Goal: Task Accomplishment & Management: Use online tool/utility

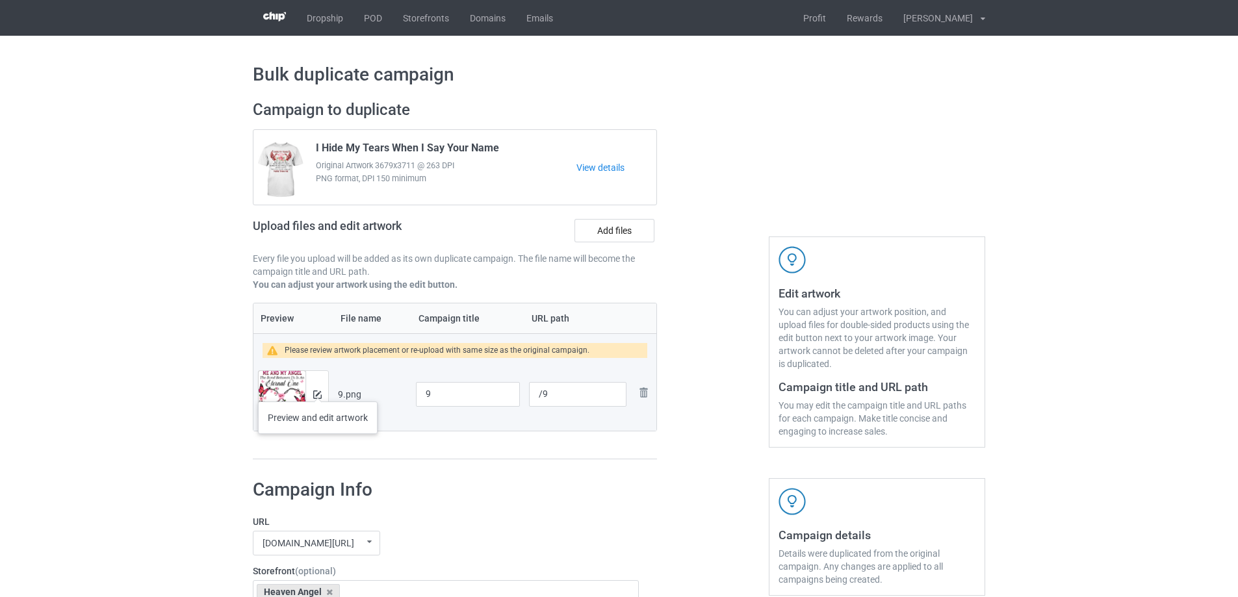
click at [318, 389] on div at bounding box center [317, 394] width 23 height 47
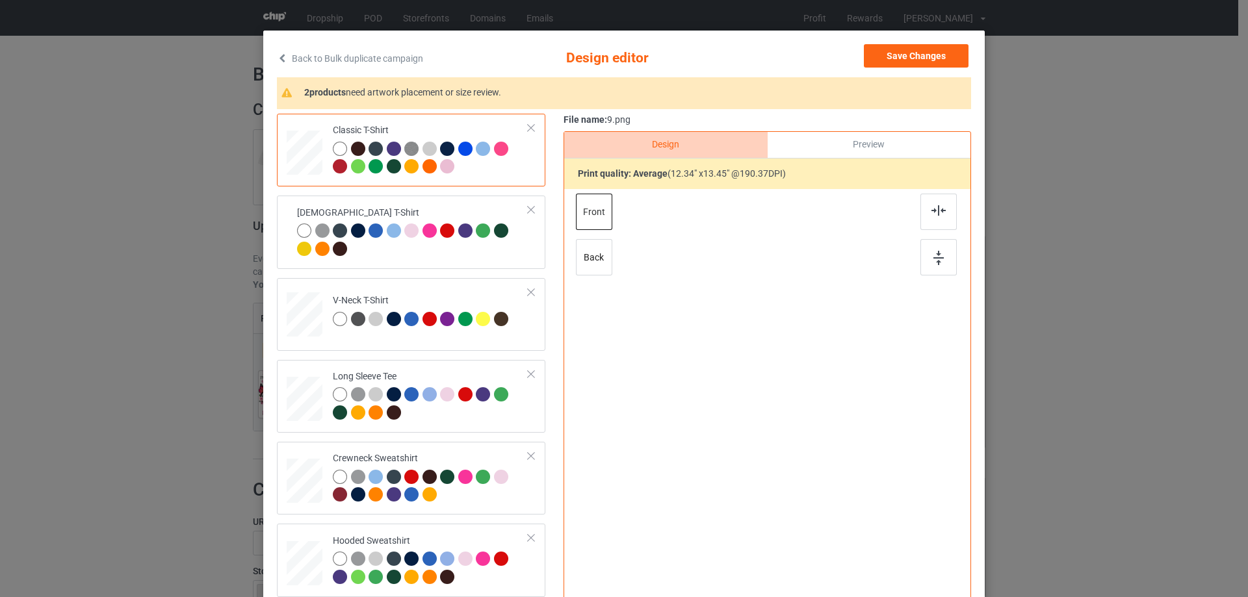
scroll to position [65, 0]
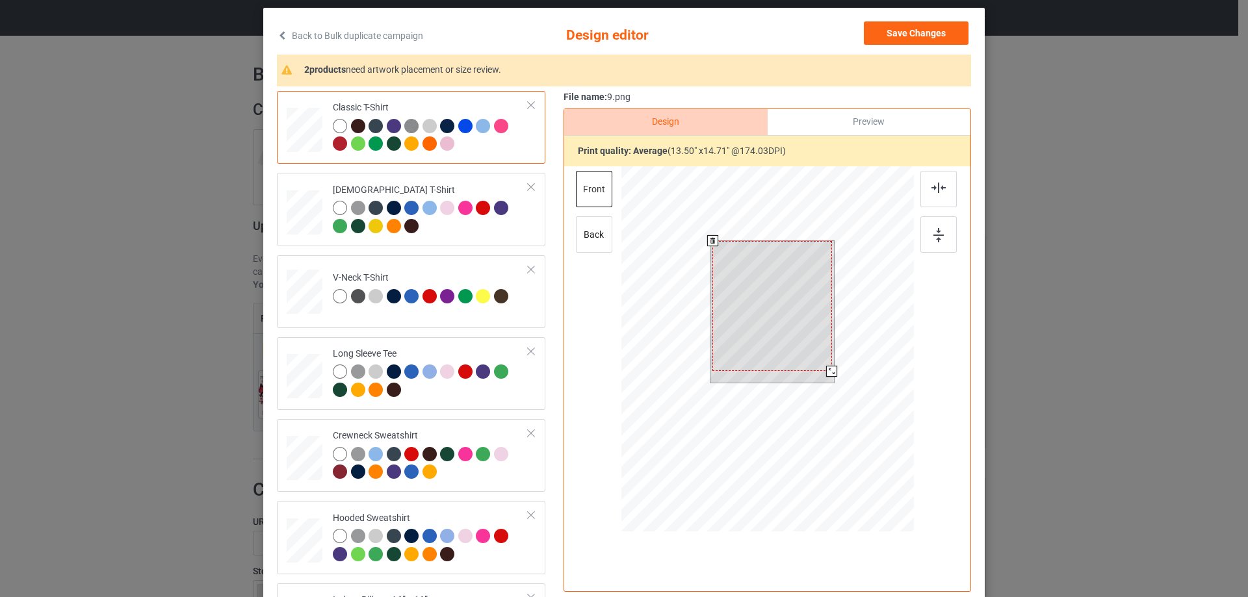
click at [822, 361] on div at bounding box center [772, 306] width 120 height 130
click at [824, 368] on div at bounding box center [829, 368] width 11 height 11
click at [802, 354] on div at bounding box center [772, 304] width 114 height 124
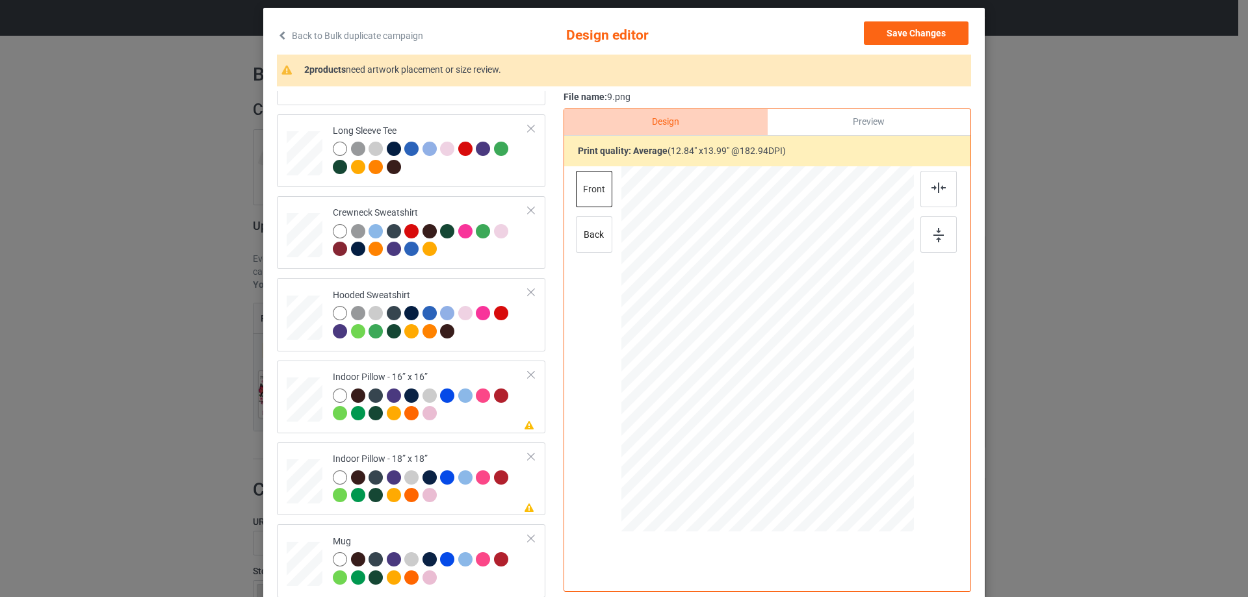
scroll to position [153, 0]
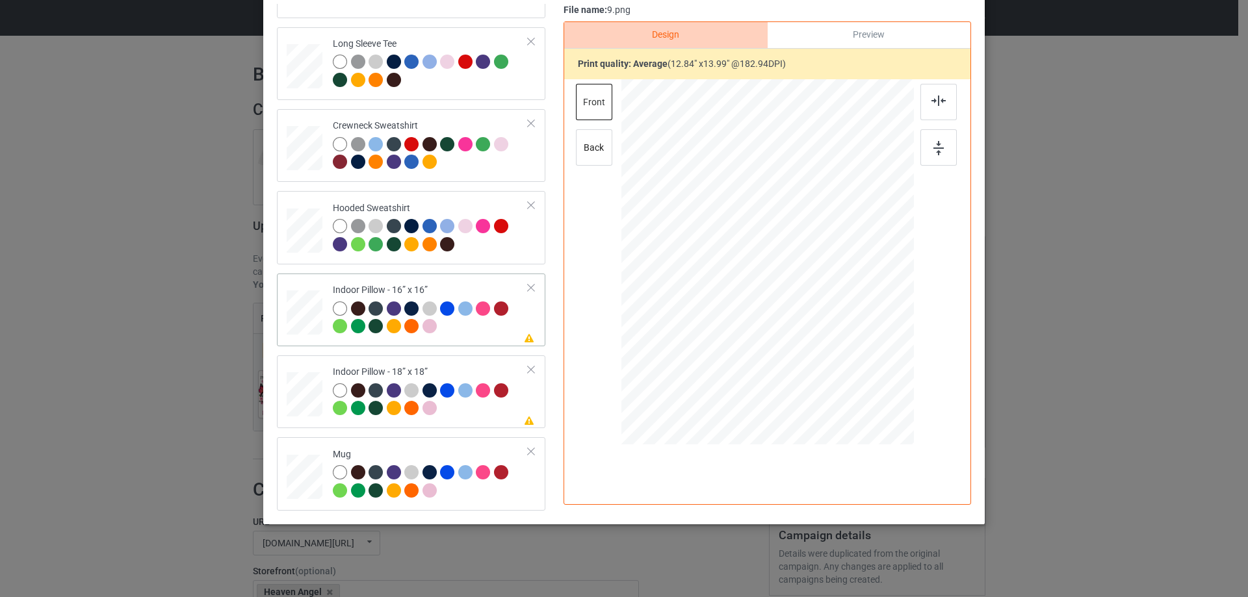
click at [294, 319] on div at bounding box center [305, 313] width 36 height 36
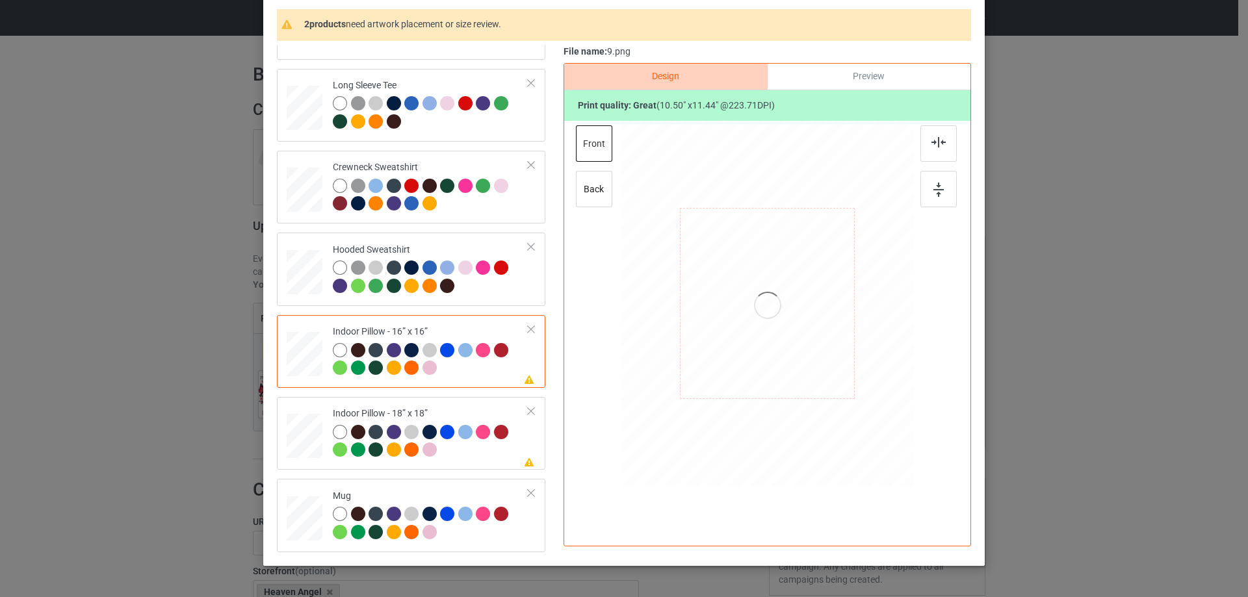
scroll to position [88, 0]
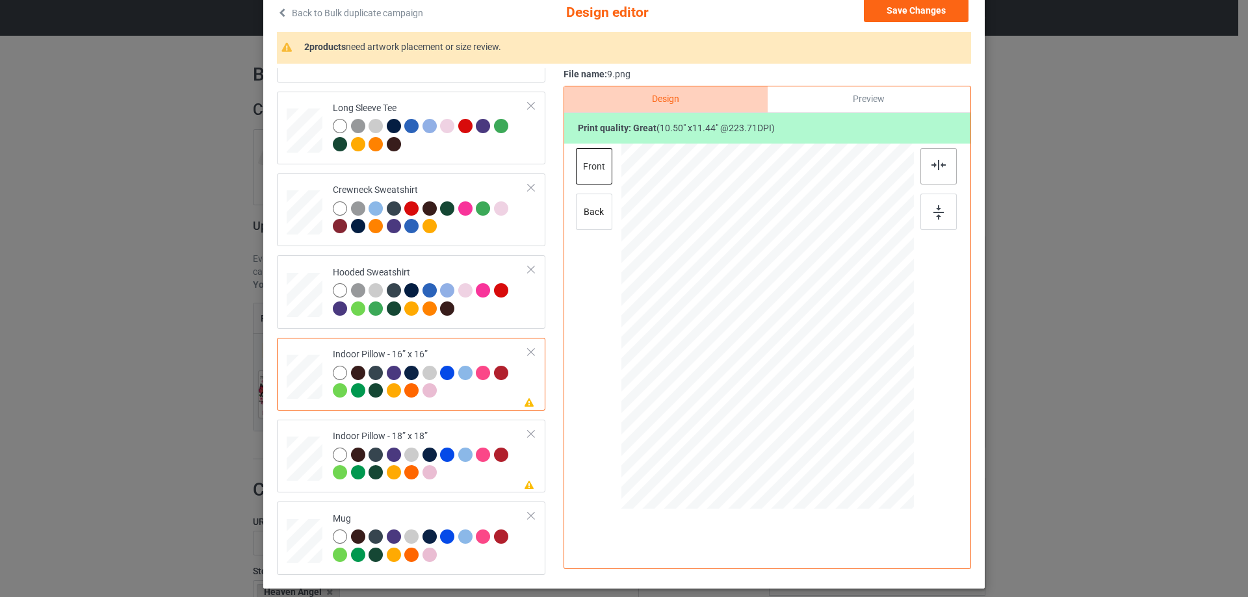
click at [932, 168] on img at bounding box center [939, 165] width 14 height 10
click at [844, 102] on div "Preview" at bounding box center [869, 99] width 203 height 26
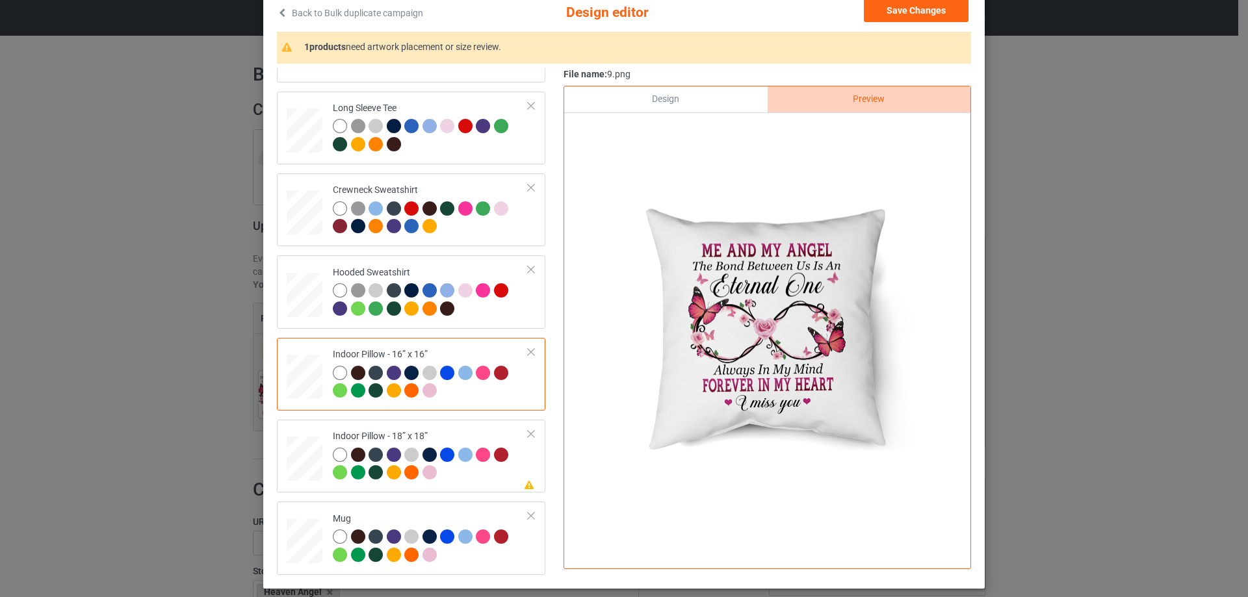
click at [664, 99] on div "Design" at bounding box center [665, 99] width 203 height 26
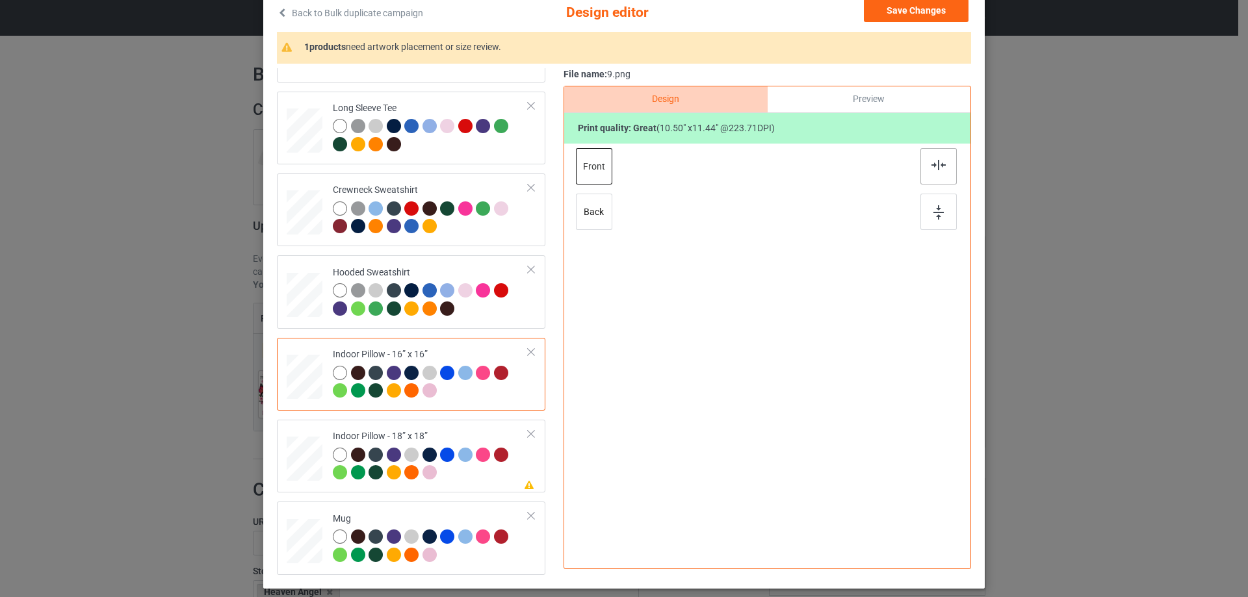
click at [943, 164] on div at bounding box center [938, 166] width 36 height 36
click at [460, 416] on div "Classic T-Shirt Ladies T-Shirt V-Neck T-Shirt Long Sleeve Tee Crewneck Sweatshi…" at bounding box center [416, 210] width 278 height 730
click at [455, 426] on td "Please review artwork placement Indoor Pillow - 18” x 18”" at bounding box center [431, 456] width 210 height 62
click at [935, 164] on img at bounding box center [939, 165] width 14 height 10
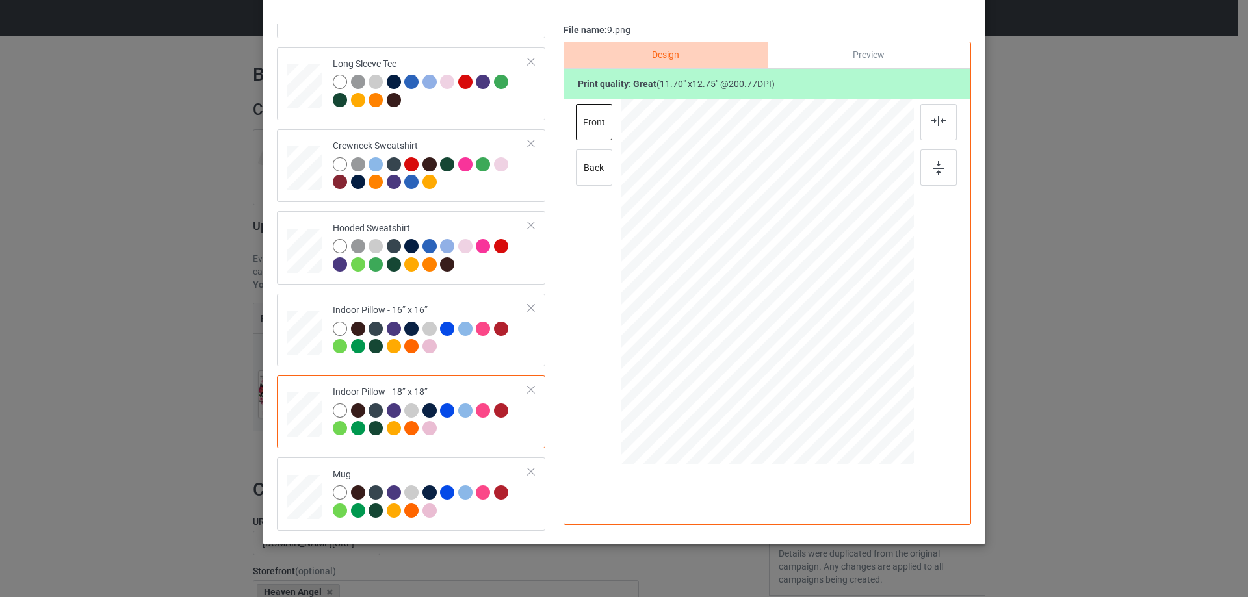
scroll to position [153, 0]
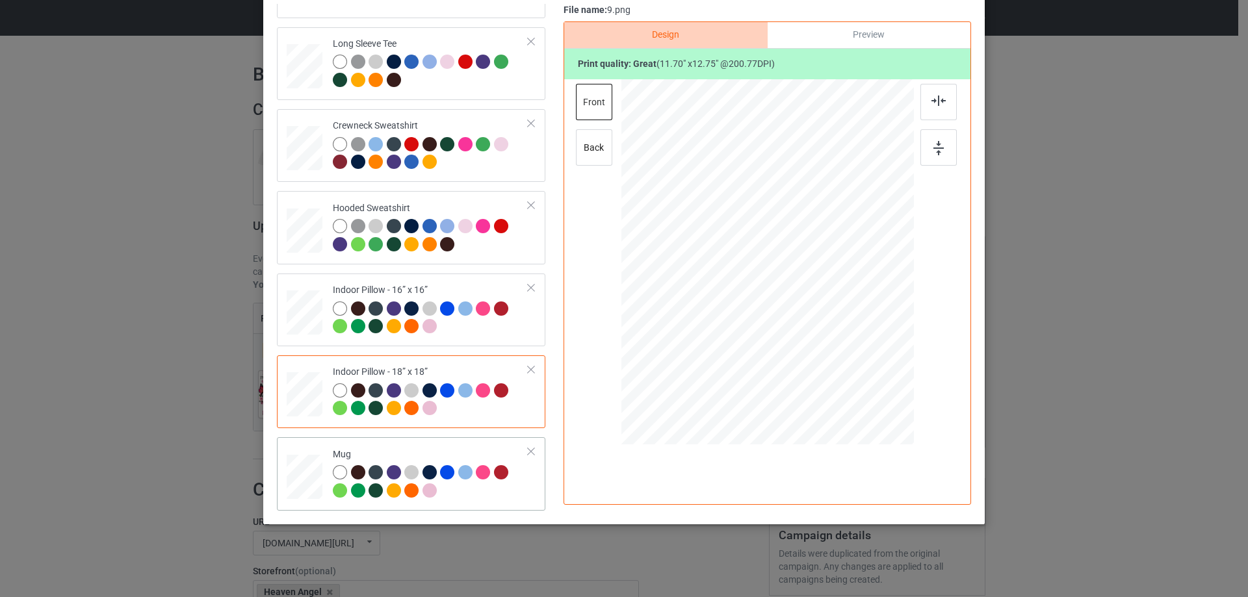
click at [438, 441] on div "Mug" at bounding box center [411, 473] width 268 height 73
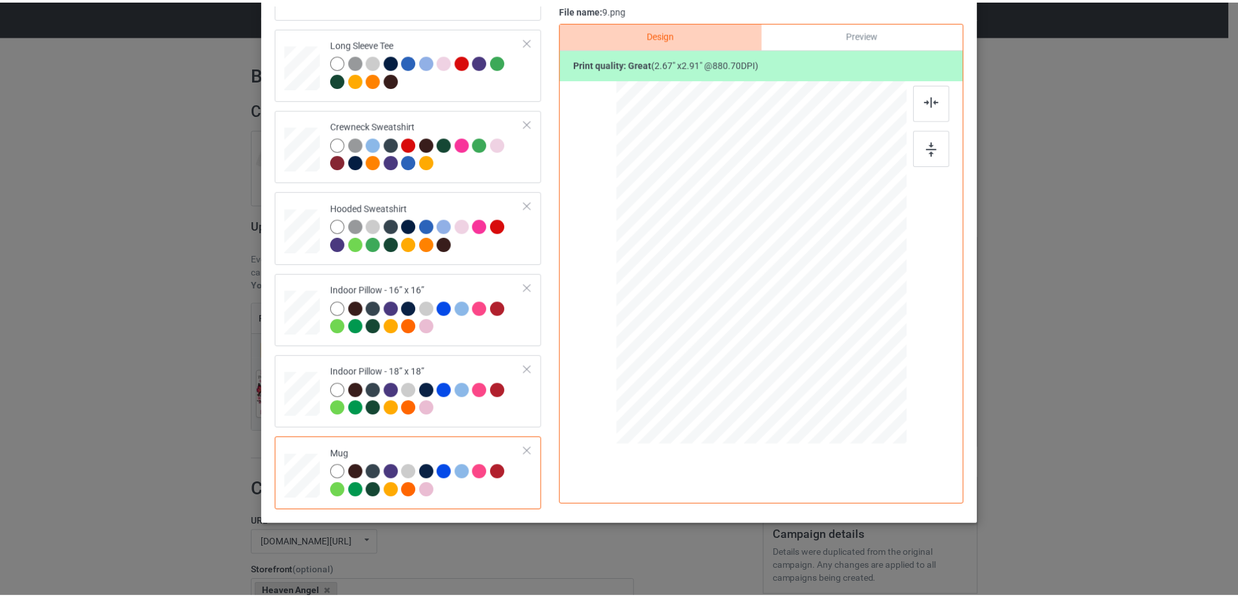
scroll to position [23, 0]
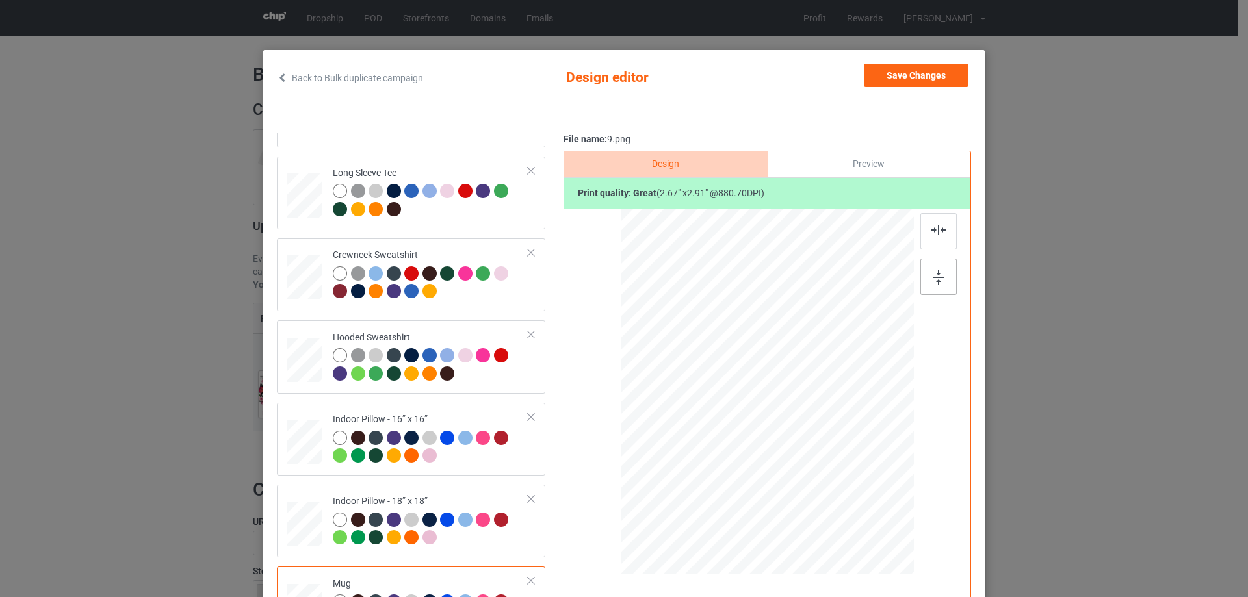
click at [937, 278] on img at bounding box center [938, 277] width 10 height 14
click at [904, 70] on button "Save Changes" at bounding box center [916, 75] width 105 height 23
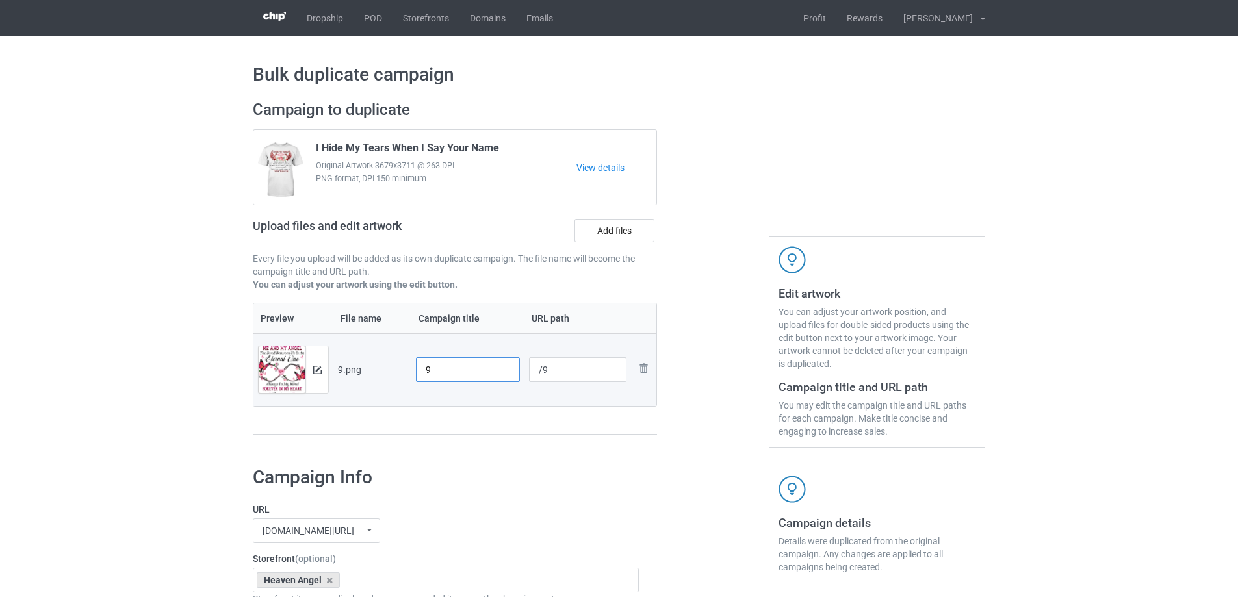
click at [453, 379] on input "9" at bounding box center [468, 370] width 104 height 25
paste input "Me And My Angel The Bond Between Us Is An Eternal One Always In My Mind Forever…"
type input "Me And My Angel The Bond Between Us Is An Eternal One Always In My Mind Forever…"
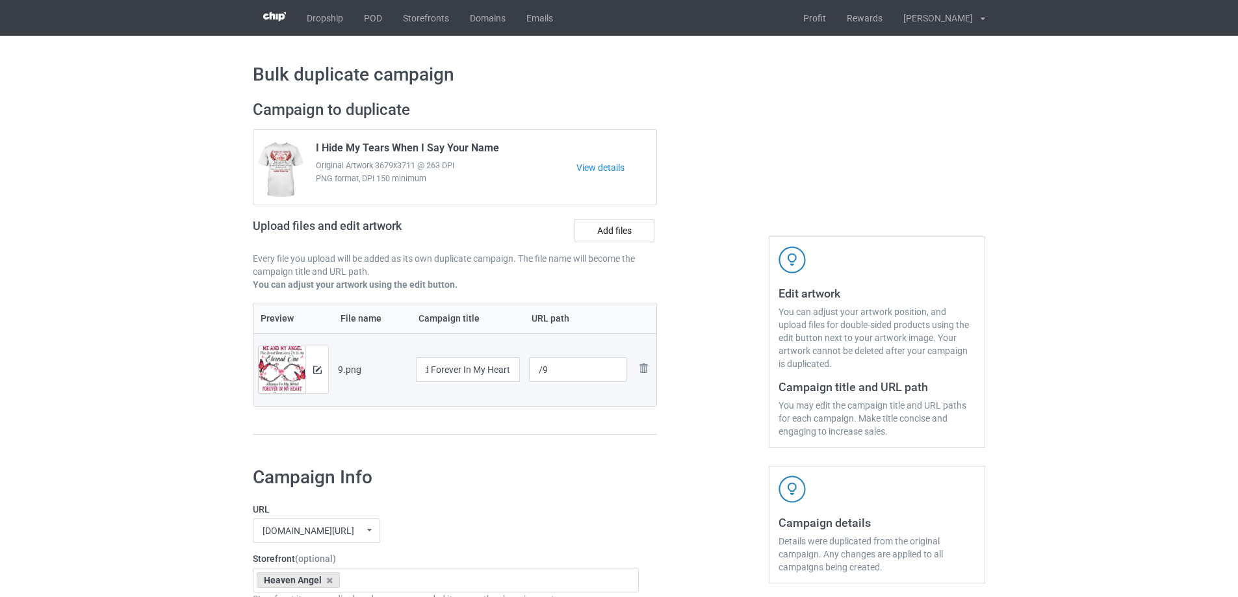
click at [536, 399] on td "/9" at bounding box center [578, 369] width 107 height 73
drag, startPoint x: 542, startPoint y: 372, endPoint x: 598, endPoint y: 369, distance: 56.0
click at [598, 369] on input "/9" at bounding box center [578, 370] width 98 height 25
type input "/mama"
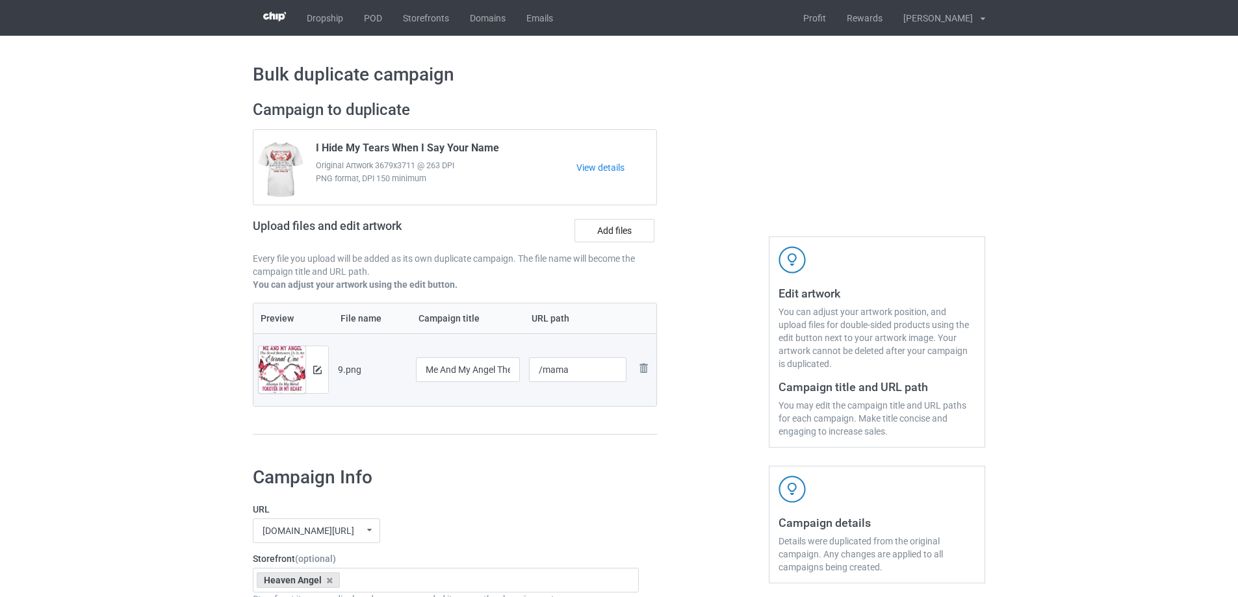
click at [655, 444] on div "Campaign to duplicate I Hide My Tears When I Say Your Name Original Artwork 367…" at bounding box center [455, 274] width 423 height 366
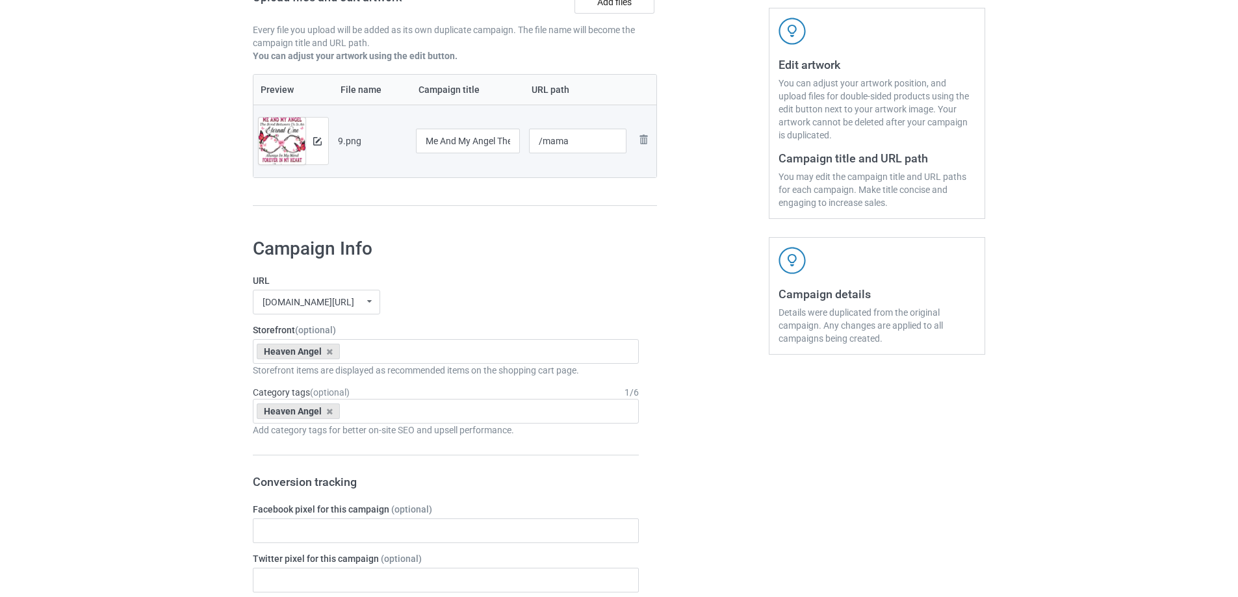
scroll to position [260, 0]
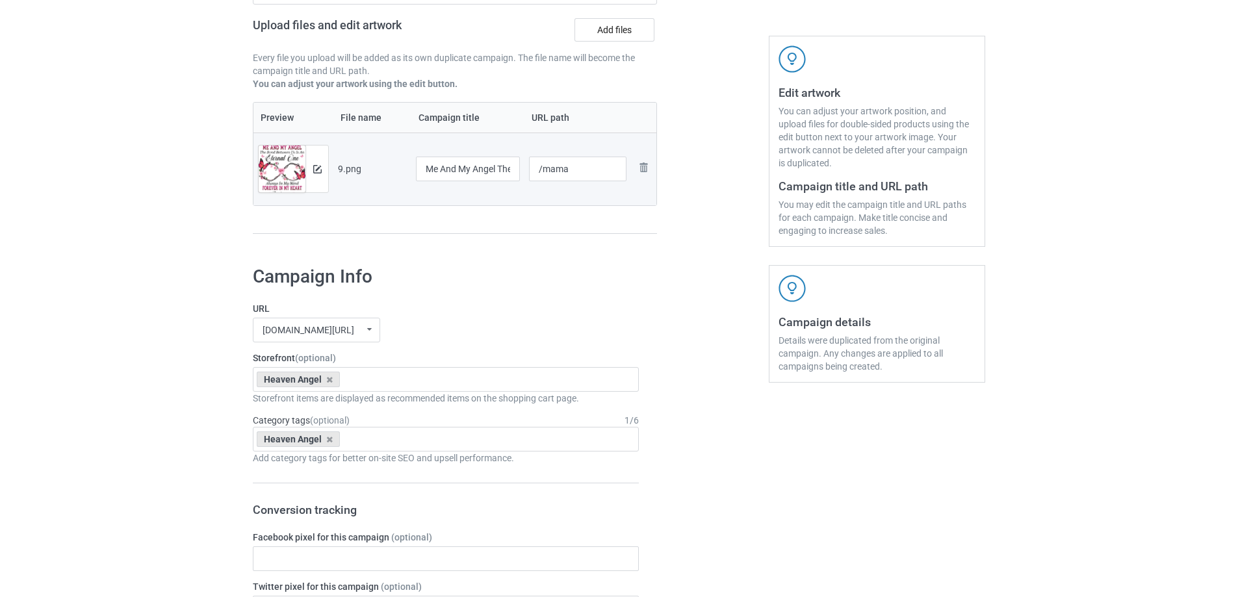
scroll to position [130, 0]
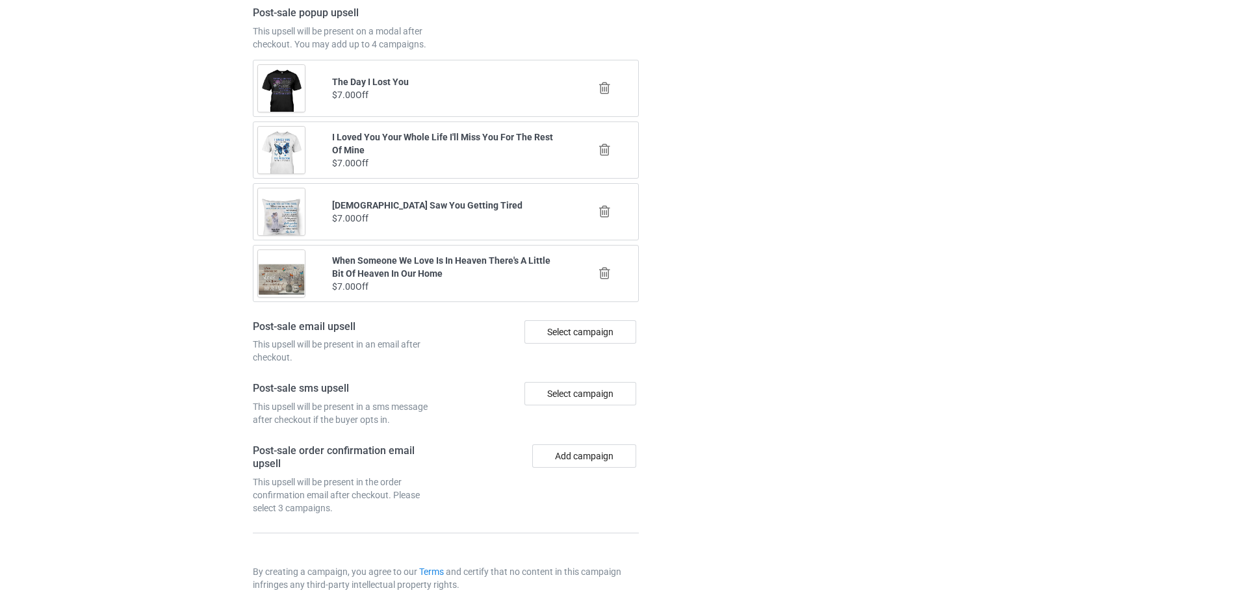
scroll to position [1513, 0]
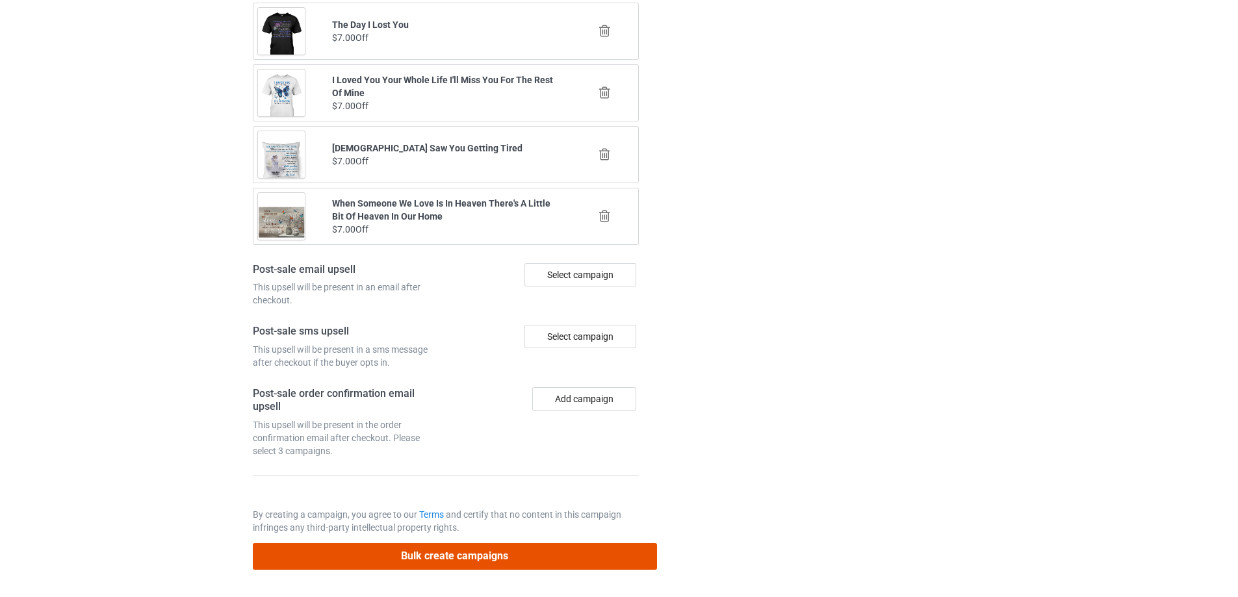
click at [489, 556] on button "Bulk create campaigns" at bounding box center [455, 556] width 404 height 27
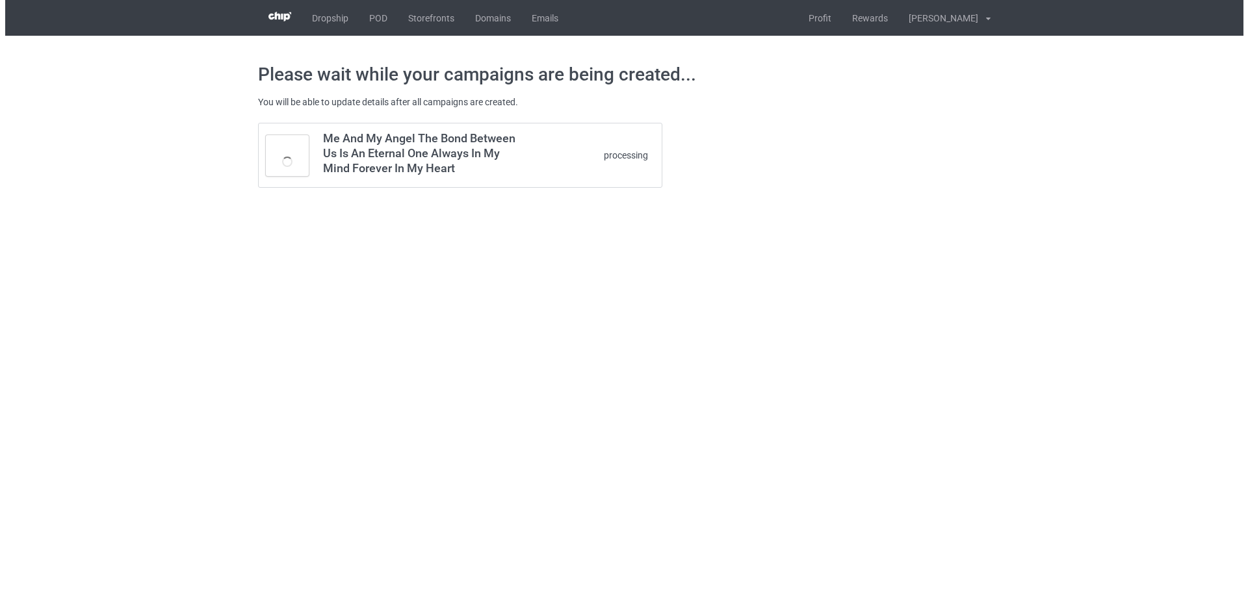
scroll to position [0, 0]
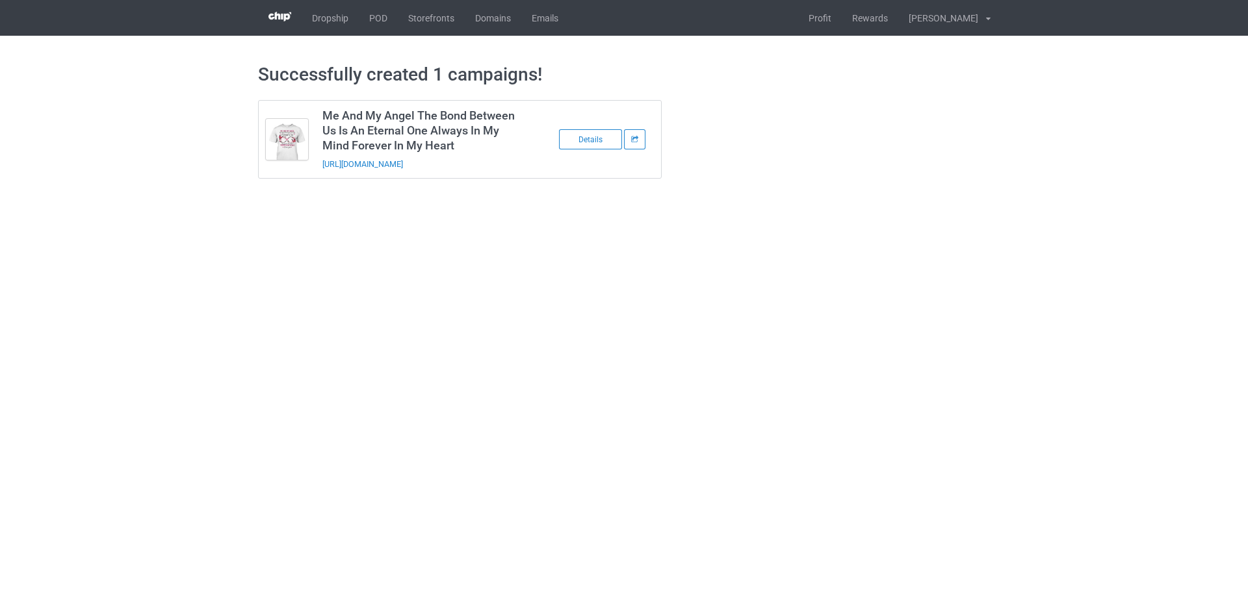
drag, startPoint x: 511, startPoint y: 161, endPoint x: 315, endPoint y: 172, distance: 196.0
click at [315, 172] on td "Me And My Angel The Bond Between Us Is An Eternal One Always In My Mind Forever…" at bounding box center [425, 139] width 220 height 77
copy link "https://www.sendinglovetoheaven.com/mama"
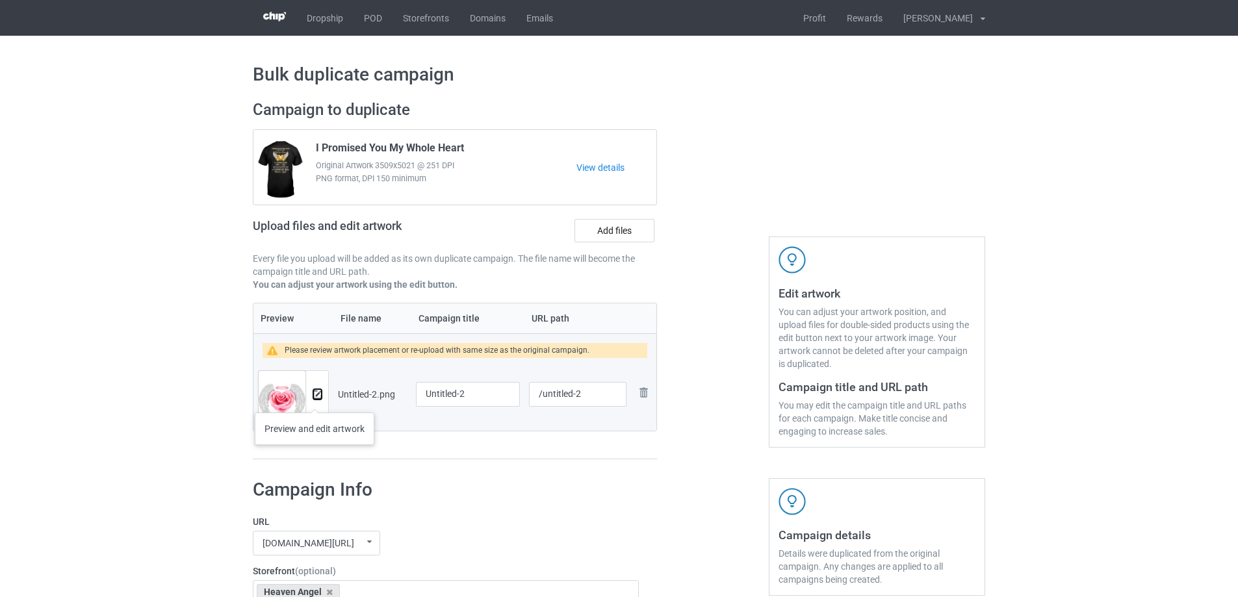
click at [315, 400] on button at bounding box center [317, 394] width 8 height 10
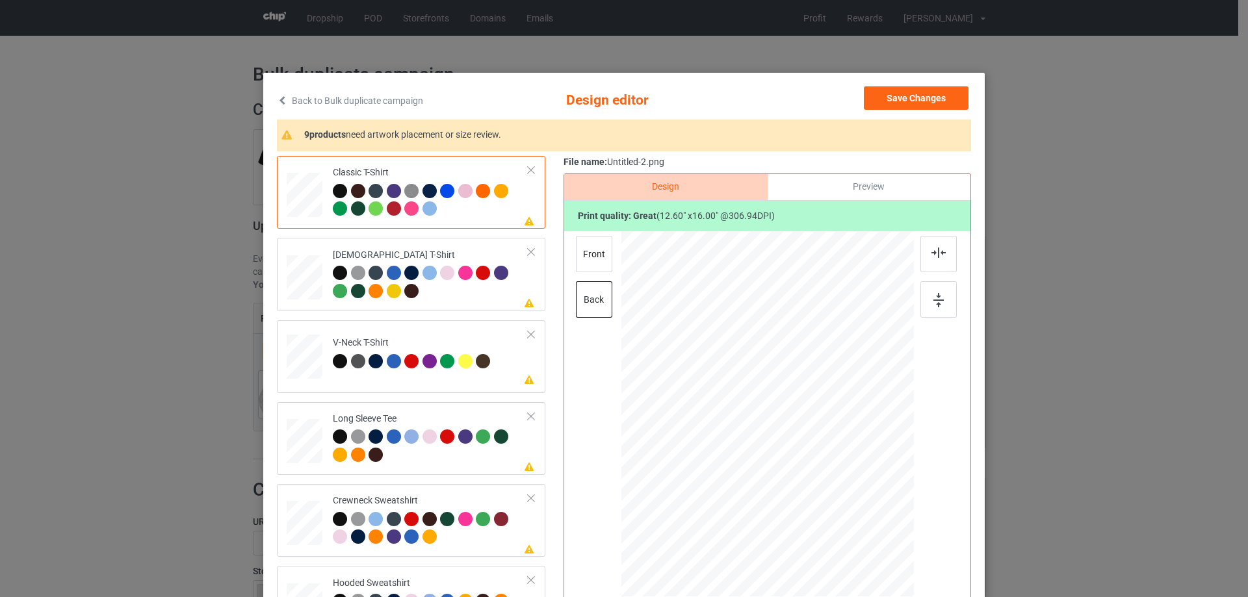
click at [553, 375] on div "Please review artwork placement Classic T-Shirt Please review artwork placement…" at bounding box center [624, 409] width 694 height 507
click at [932, 248] on img at bounding box center [939, 253] width 14 height 10
click at [448, 299] on div at bounding box center [431, 284] width 196 height 36
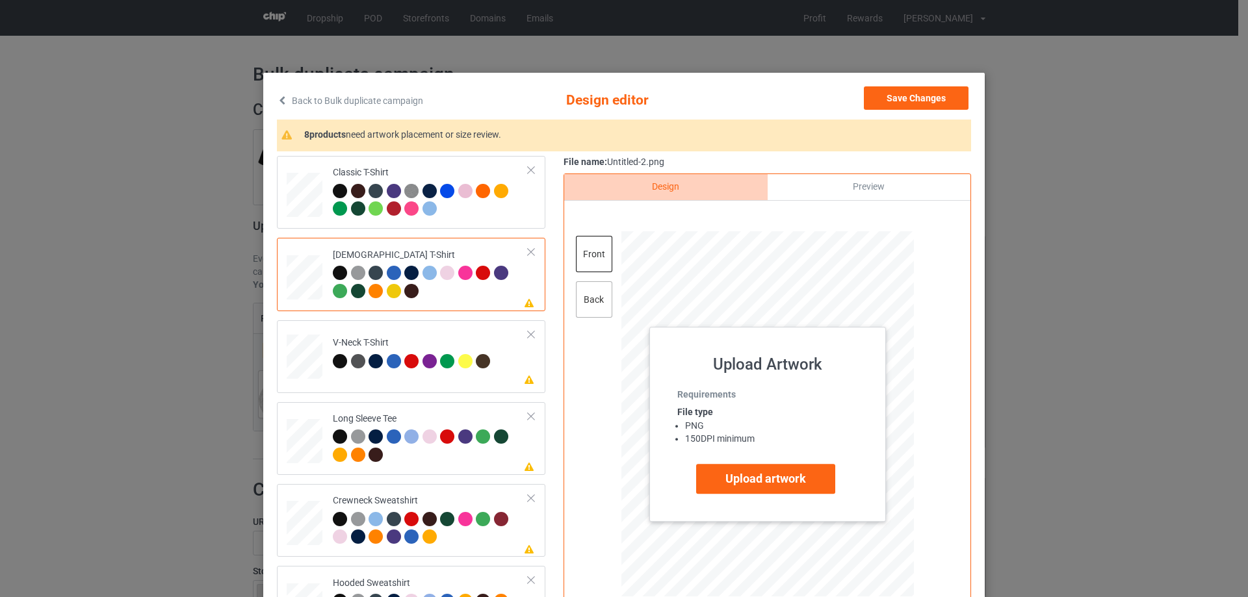
click at [600, 305] on div "back" at bounding box center [594, 299] width 36 height 36
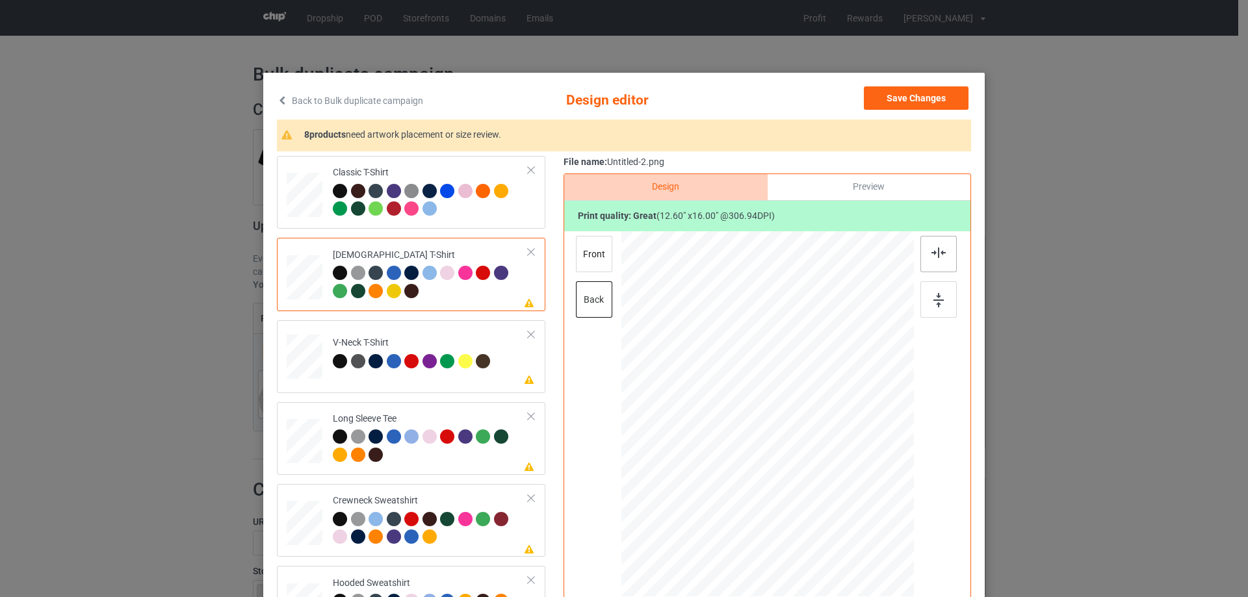
click at [944, 255] on div at bounding box center [938, 254] width 36 height 36
click at [438, 382] on td "Please review artwork placement V-Neck T-Shirt" at bounding box center [431, 354] width 210 height 57
click at [936, 266] on div at bounding box center [938, 254] width 36 height 36
click at [426, 420] on div "Long Sleeve Tee" at bounding box center [431, 437] width 196 height 49
click at [951, 255] on div at bounding box center [938, 254] width 36 height 36
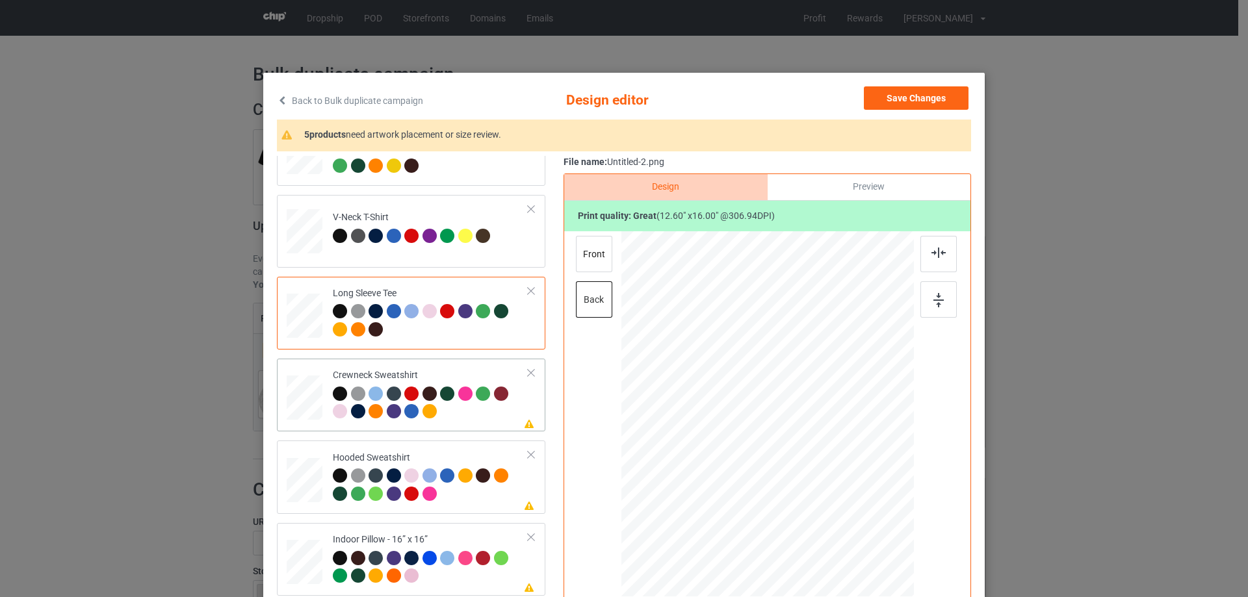
scroll to position [130, 0]
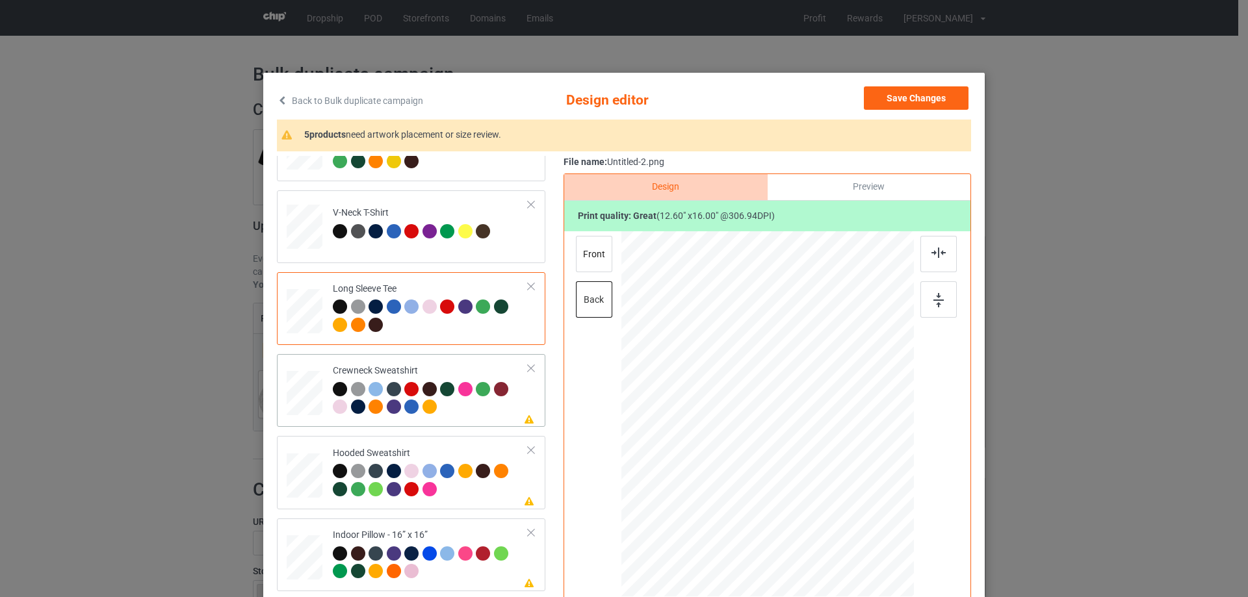
click at [445, 376] on div "Crewneck Sweatshirt" at bounding box center [431, 389] width 196 height 49
click at [935, 257] on img at bounding box center [939, 253] width 14 height 10
click at [467, 447] on div "Hooded Sweatshirt" at bounding box center [431, 471] width 196 height 49
click at [969, 245] on div "Back to Bulk duplicate campaign Design editor Save Changes 4 products need artw…" at bounding box center [624, 375] width 722 height 604
click at [932, 250] on img at bounding box center [939, 253] width 14 height 10
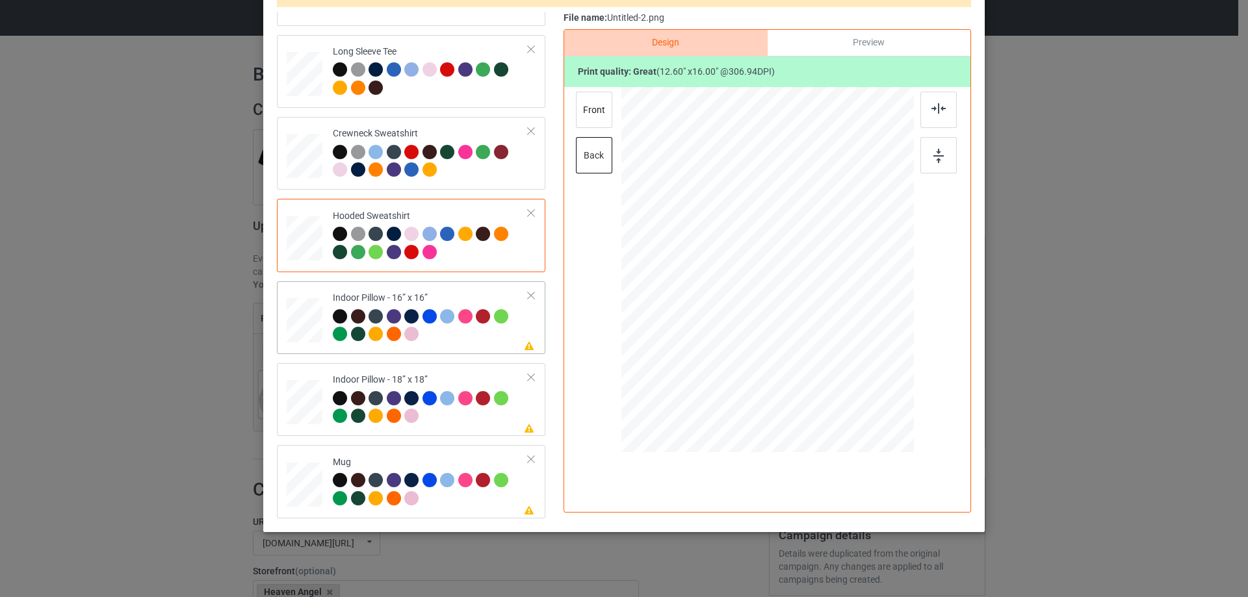
scroll to position [153, 0]
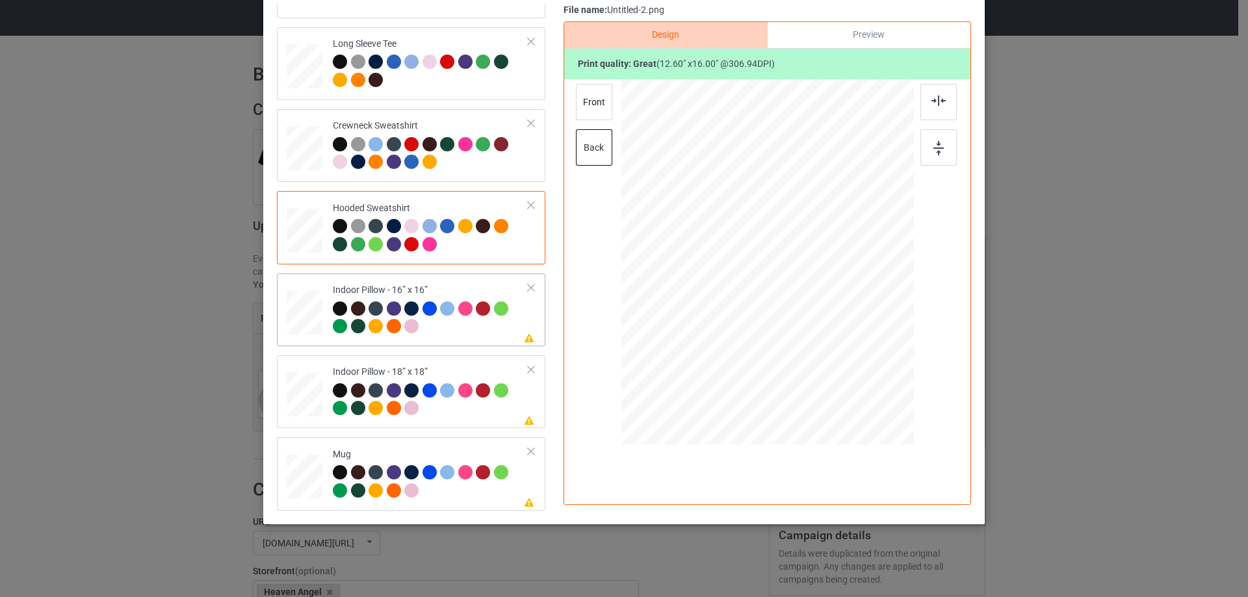
click at [442, 337] on div at bounding box center [431, 320] width 196 height 36
drag, startPoint x: 848, startPoint y: 372, endPoint x: 838, endPoint y: 352, distance: 22.7
click at [838, 352] on div at bounding box center [840, 355] width 11 height 11
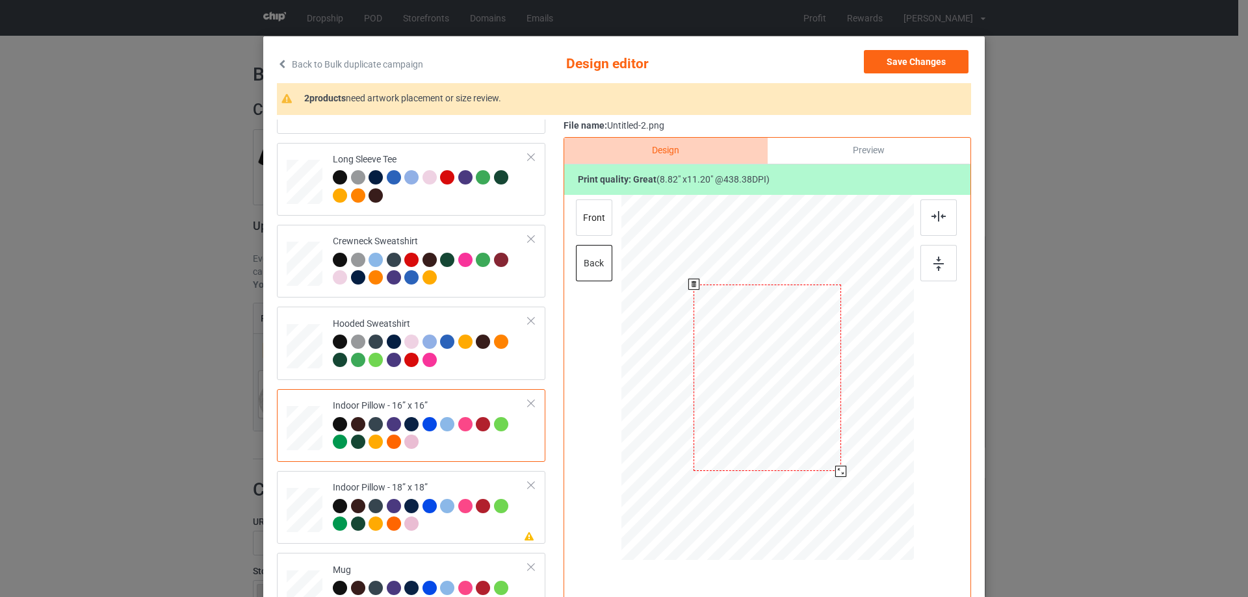
scroll to position [23, 0]
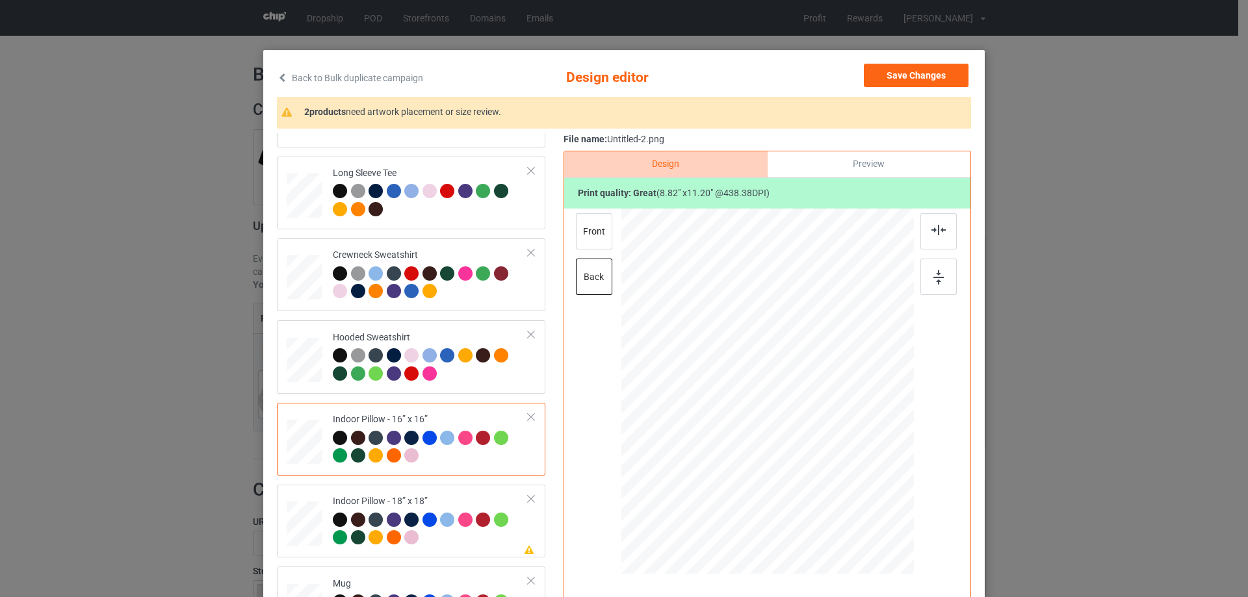
click at [824, 153] on div "Preview" at bounding box center [869, 164] width 203 height 26
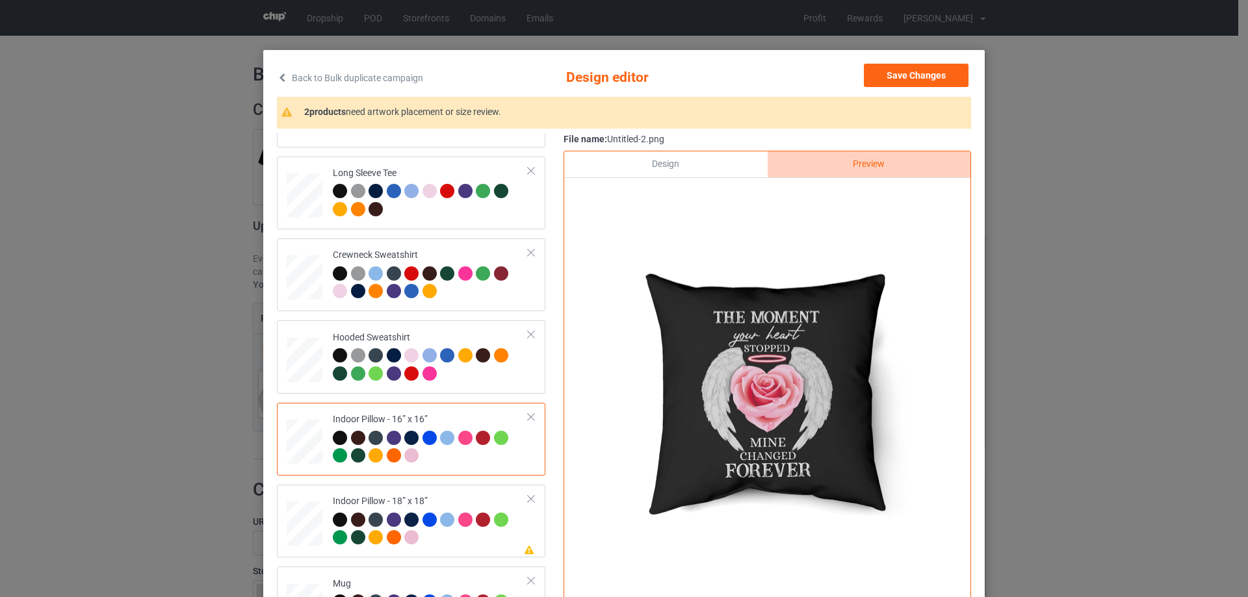
click at [686, 164] on div "Design" at bounding box center [665, 164] width 203 height 26
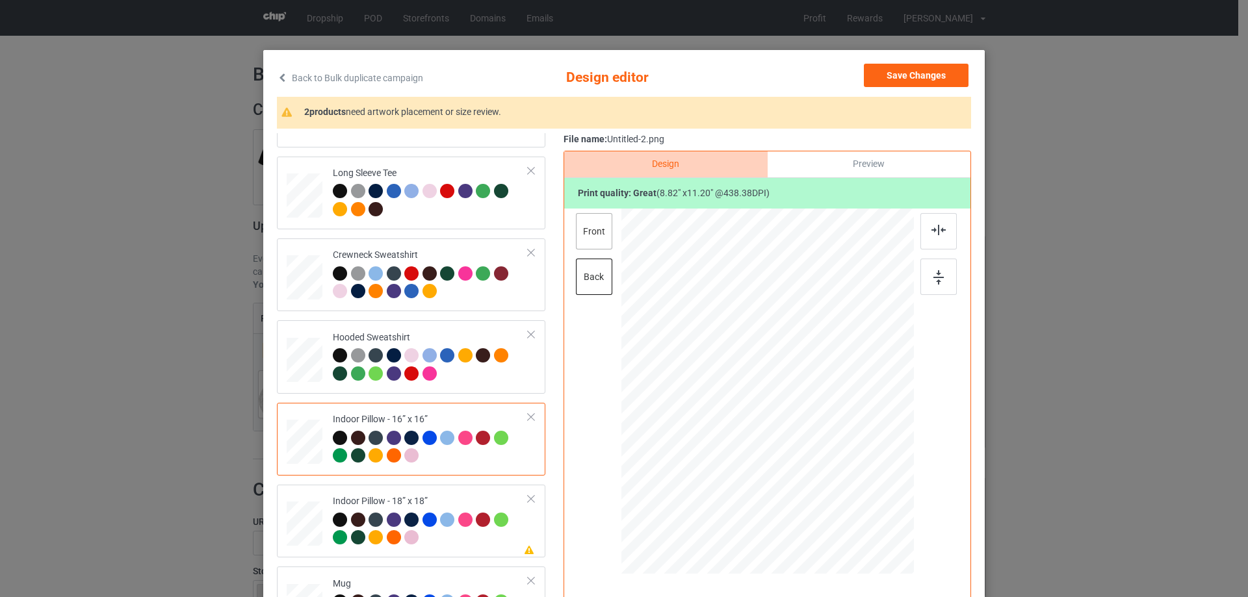
click at [592, 242] on div "front" at bounding box center [594, 231] width 36 height 36
drag, startPoint x: 852, startPoint y: 500, endPoint x: 844, endPoint y: 478, distance: 22.8
click at [844, 478] on div at bounding box center [767, 392] width 293 height 292
click at [453, 496] on div "Indoor Pillow - 18” x 18”" at bounding box center [431, 519] width 196 height 49
drag, startPoint x: 850, startPoint y: 502, endPoint x: 835, endPoint y: 476, distance: 30.0
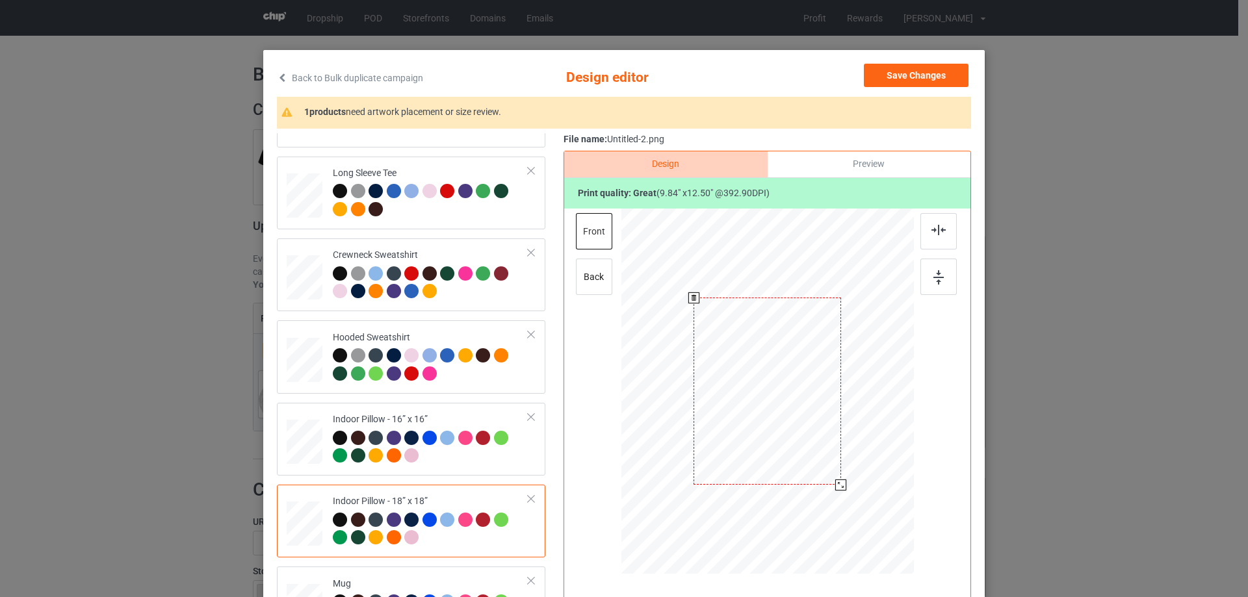
click at [840, 481] on div at bounding box center [840, 485] width 11 height 11
click at [577, 287] on div "back" at bounding box center [594, 277] width 36 height 36
drag, startPoint x: 853, startPoint y: 501, endPoint x: 840, endPoint y: 482, distance: 22.9
click at [840, 482] on div at bounding box center [840, 484] width 11 height 11
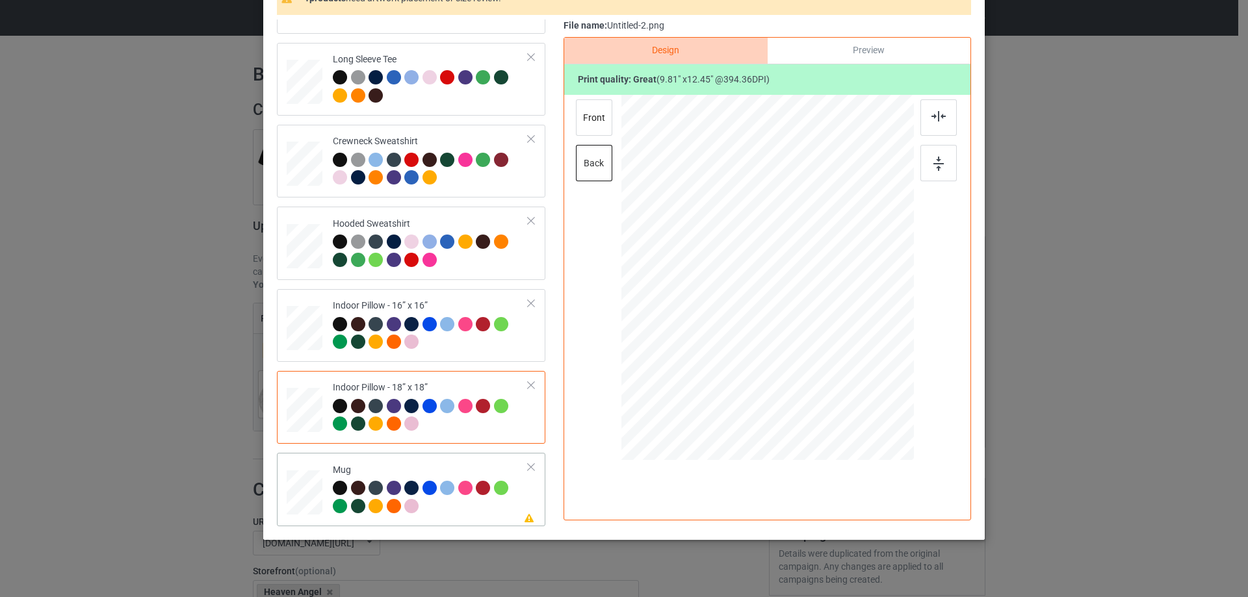
scroll to position [153, 0]
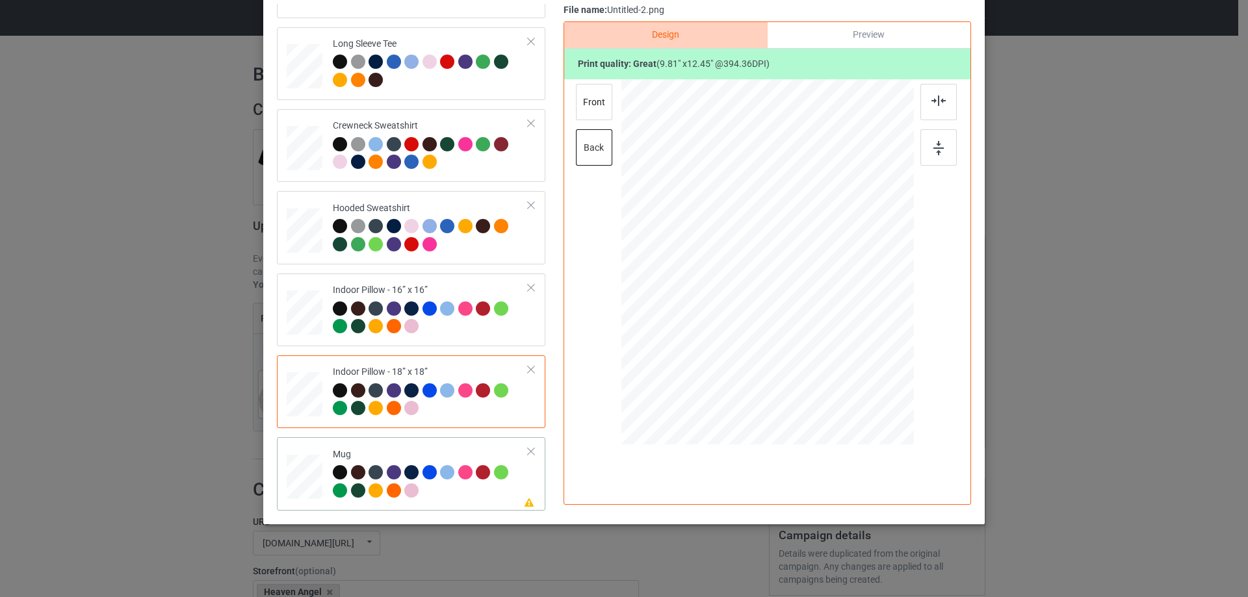
click at [411, 445] on td "Please review artwork placement Mug" at bounding box center [431, 474] width 210 height 62
drag, startPoint x: 848, startPoint y: 371, endPoint x: 811, endPoint y: 302, distance: 78.5
click at [811, 302] on div at bounding box center [767, 262] width 293 height 122
drag, startPoint x: 784, startPoint y: 289, endPoint x: 705, endPoint y: 289, distance: 79.3
click at [705, 289] on div at bounding box center [688, 262] width 79 height 100
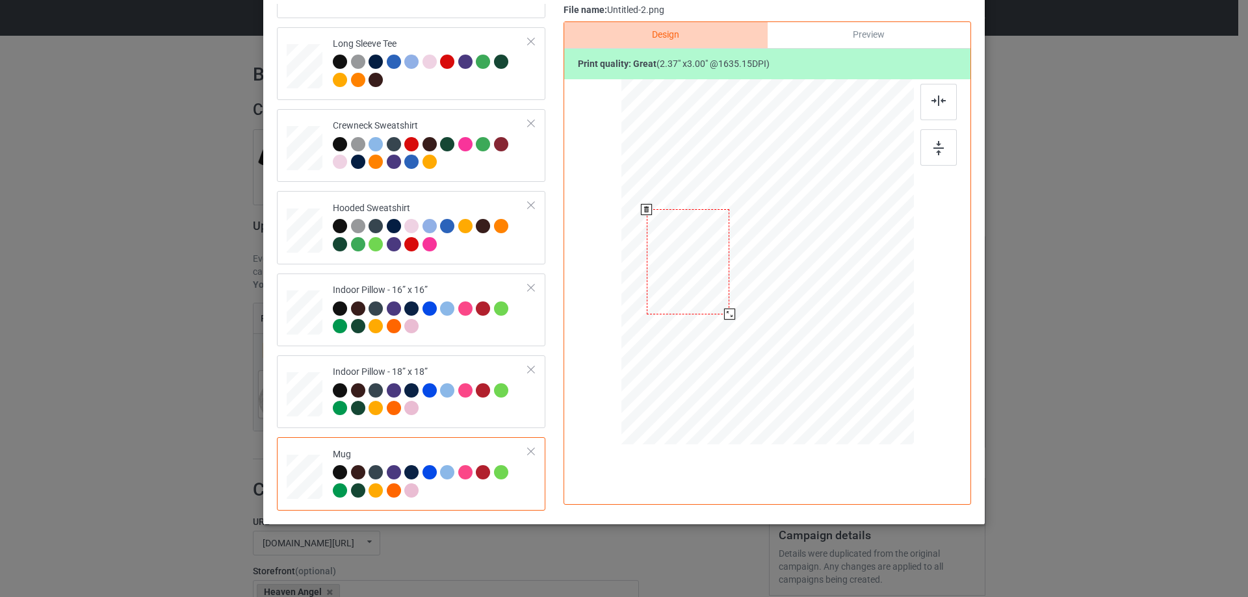
click at [725, 310] on div at bounding box center [729, 314] width 11 height 11
click at [928, 159] on div at bounding box center [938, 147] width 36 height 36
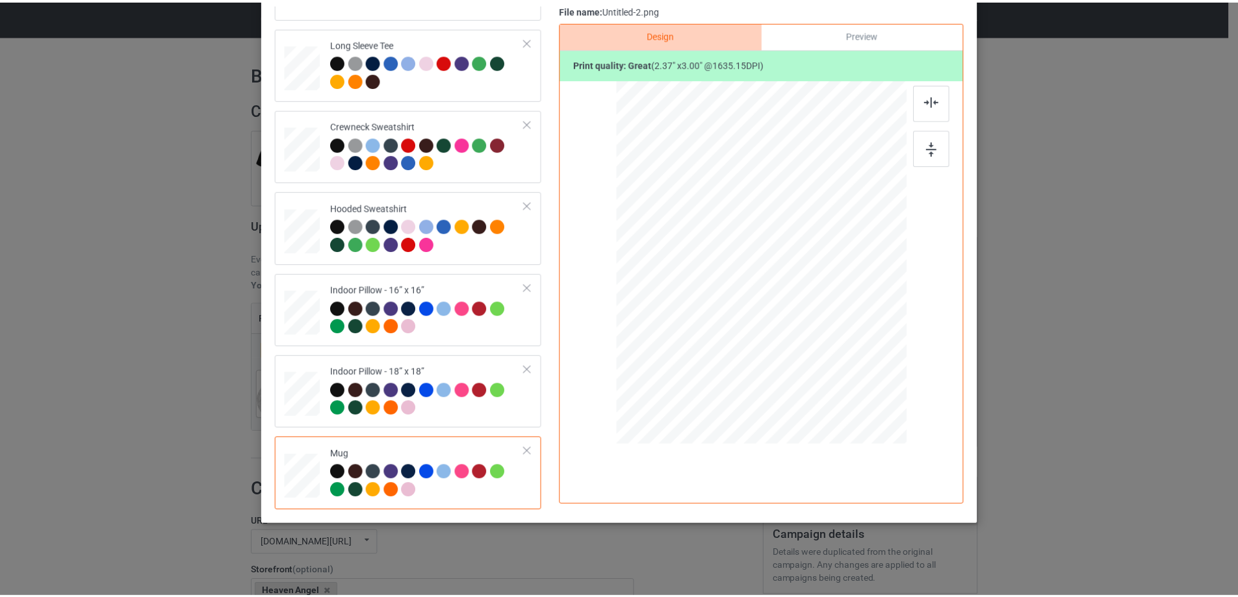
scroll to position [0, 0]
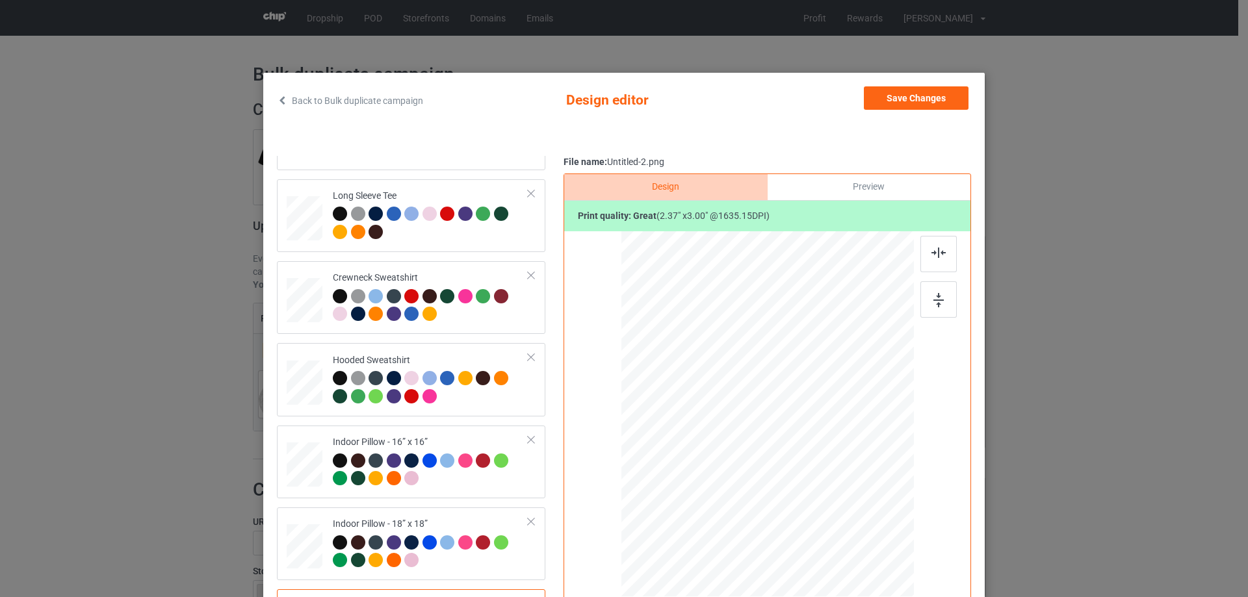
click at [907, 81] on div "Back to Bulk duplicate campaign Design editor Save Changes Classic T-Shirt Ladi…" at bounding box center [624, 375] width 722 height 604
click at [900, 96] on button "Save Changes" at bounding box center [916, 97] width 105 height 23
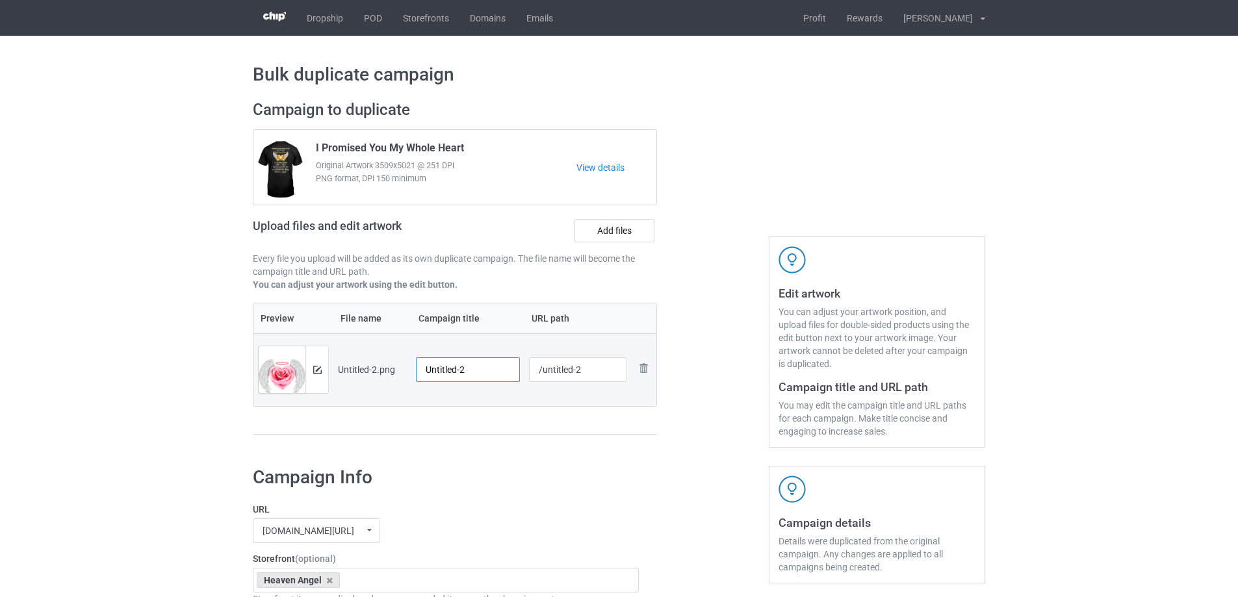
click at [469, 367] on input "Untitled-2" at bounding box center [468, 370] width 104 height 25
paste input "The Moment Your Heart Stopped Mine Changed Forever"
type input "The Moment Your Heart Stopped Mine Changed Forever"
click at [496, 416] on div "Preview File name Campaign title URL path Preview and edit artwork Untitled-2.p…" at bounding box center [455, 369] width 404 height 133
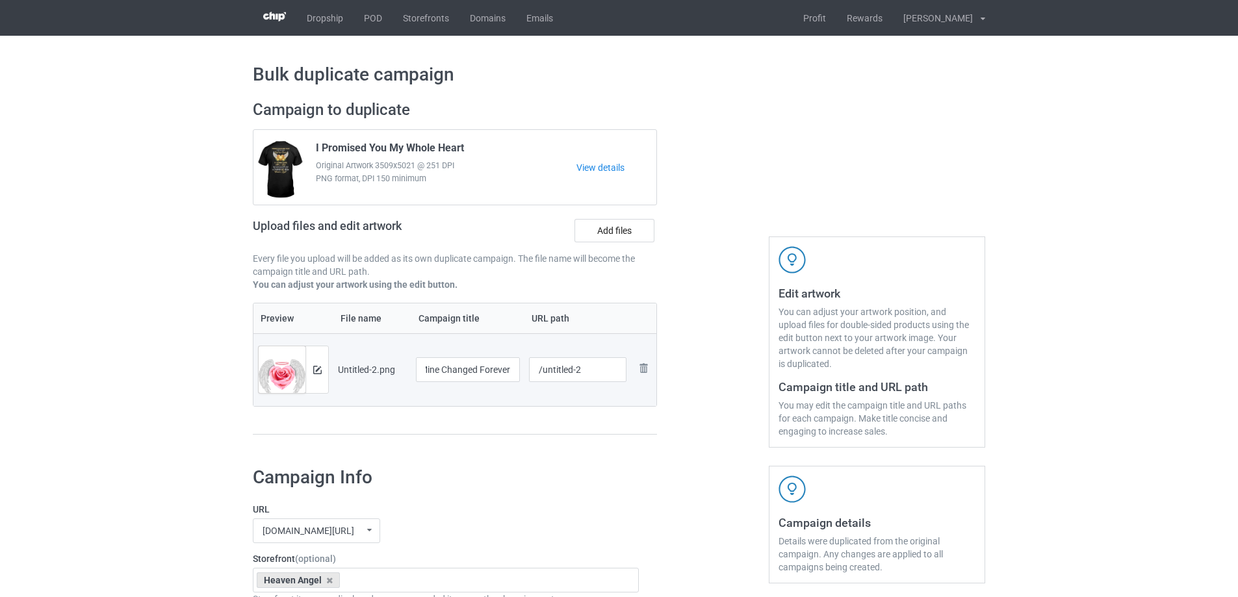
scroll to position [0, 0]
drag, startPoint x: 543, startPoint y: 371, endPoint x: 607, endPoint y: 365, distance: 64.6
click at [607, 365] on input "/untitled-2" at bounding box center [578, 370] width 98 height 25
type input "/tmy26"
click at [725, 358] on div at bounding box center [713, 274] width 94 height 366
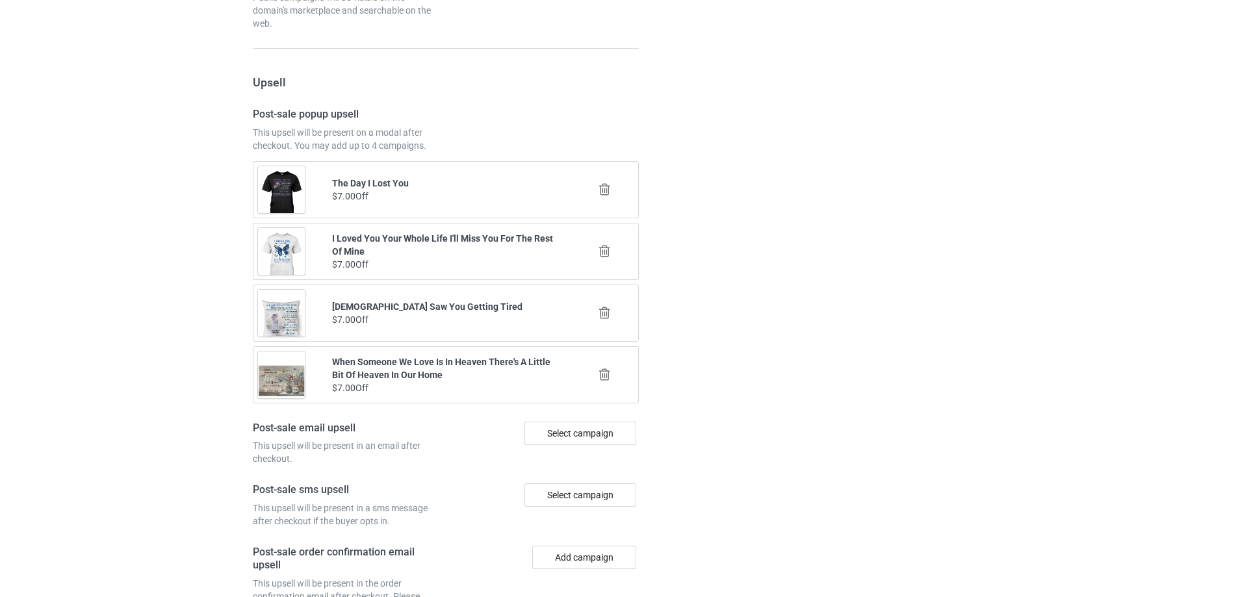
scroll to position [1513, 0]
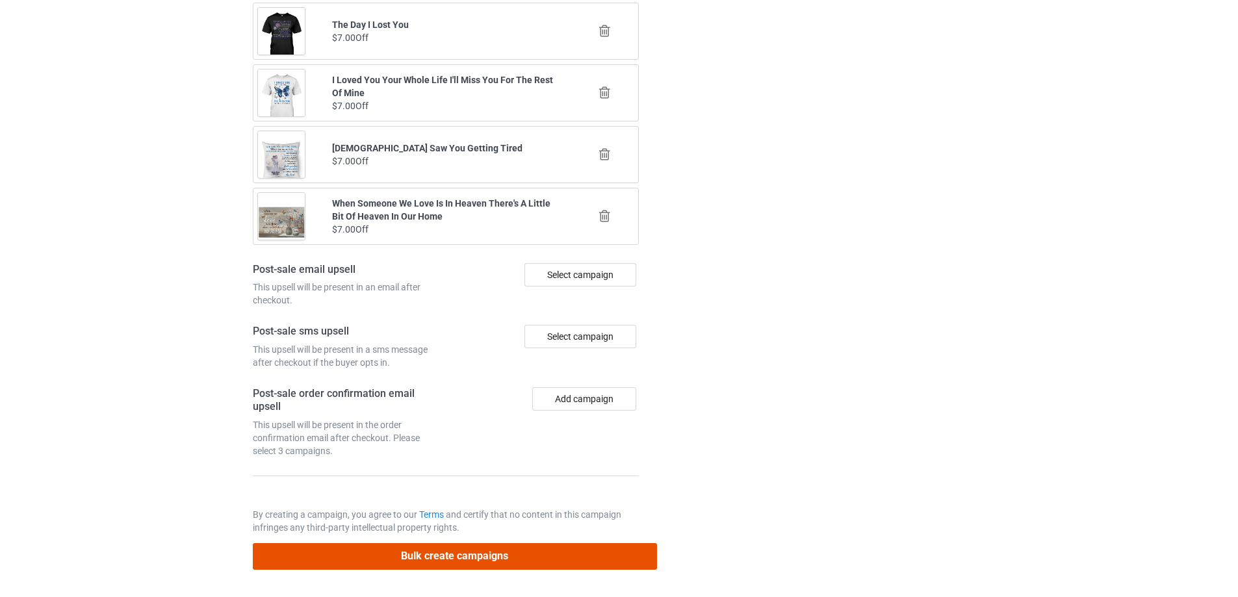
click at [580, 561] on button "Bulk create campaigns" at bounding box center [455, 556] width 404 height 27
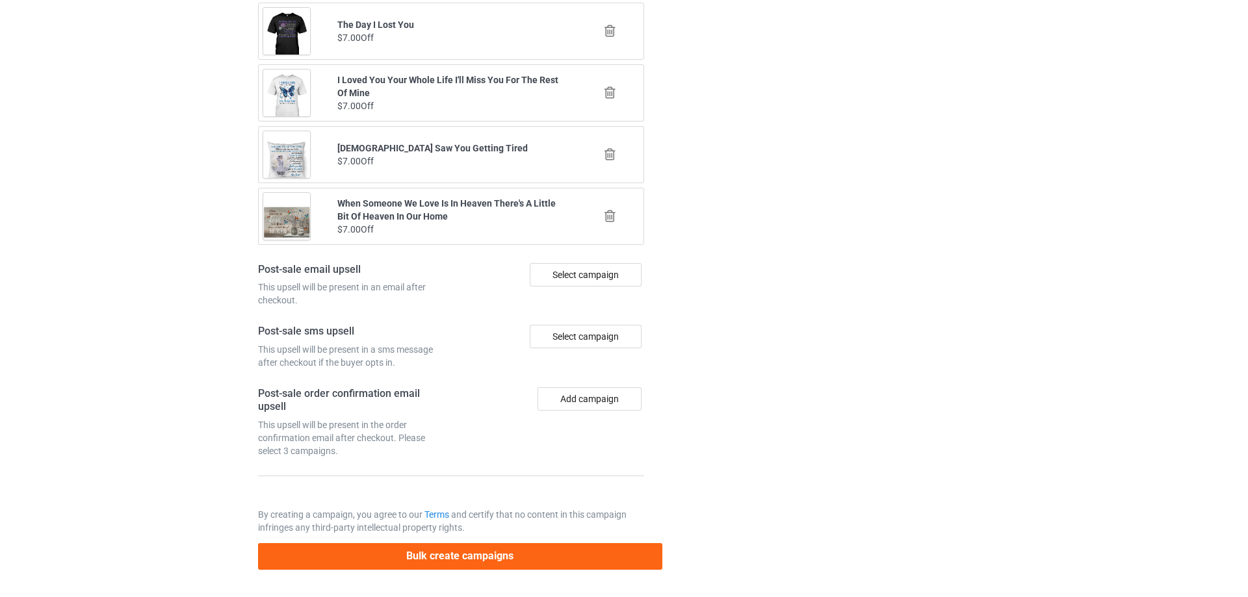
scroll to position [0, 0]
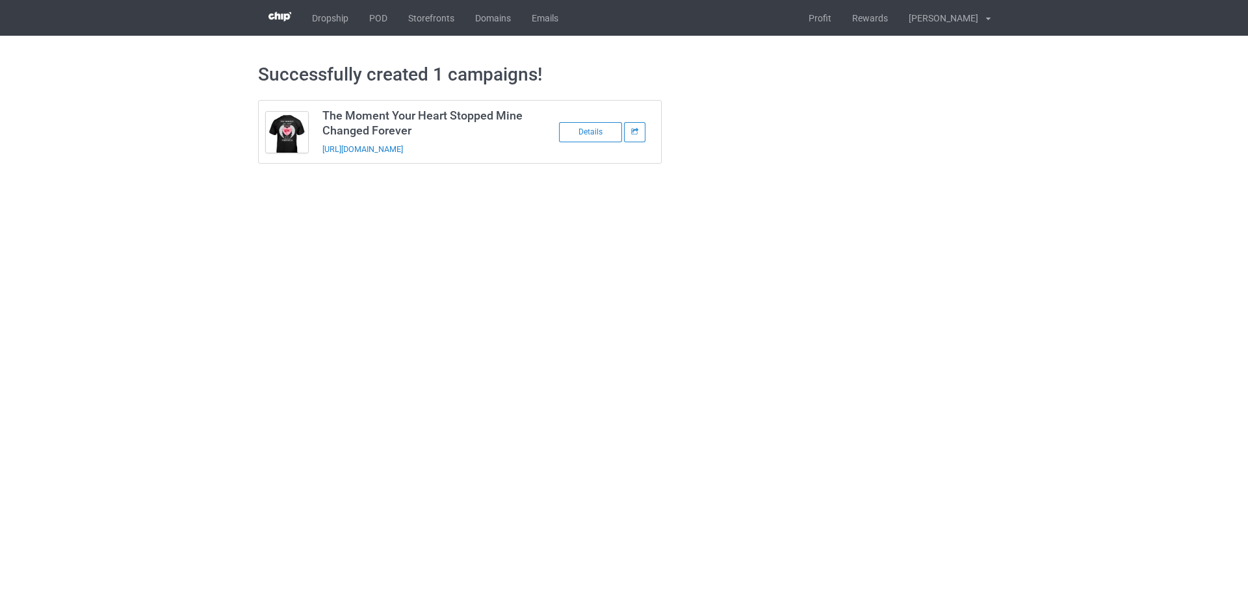
drag, startPoint x: 445, startPoint y: 150, endPoint x: 320, endPoint y: 157, distance: 125.0
click at [320, 157] on td "The Moment Your Heart Stopped Mine Changed Forever https://www.sendinglovetohea…" at bounding box center [425, 132] width 220 height 62
copy link "https://www.sendinglovetoheaven.com/tmy26"
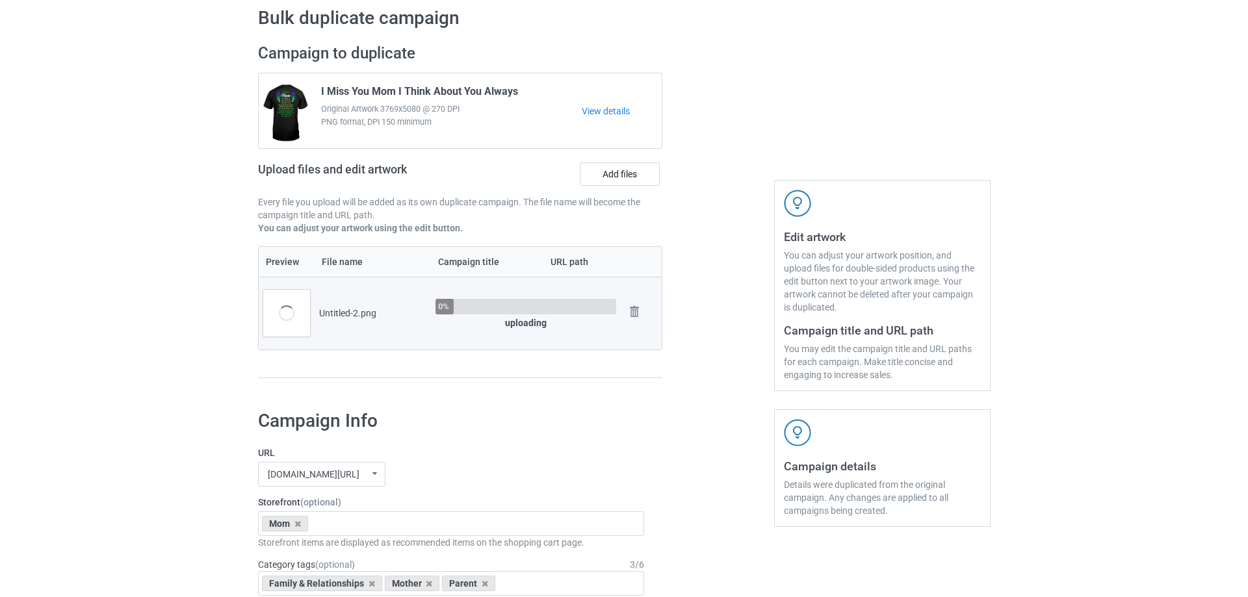
scroll to position [65, 0]
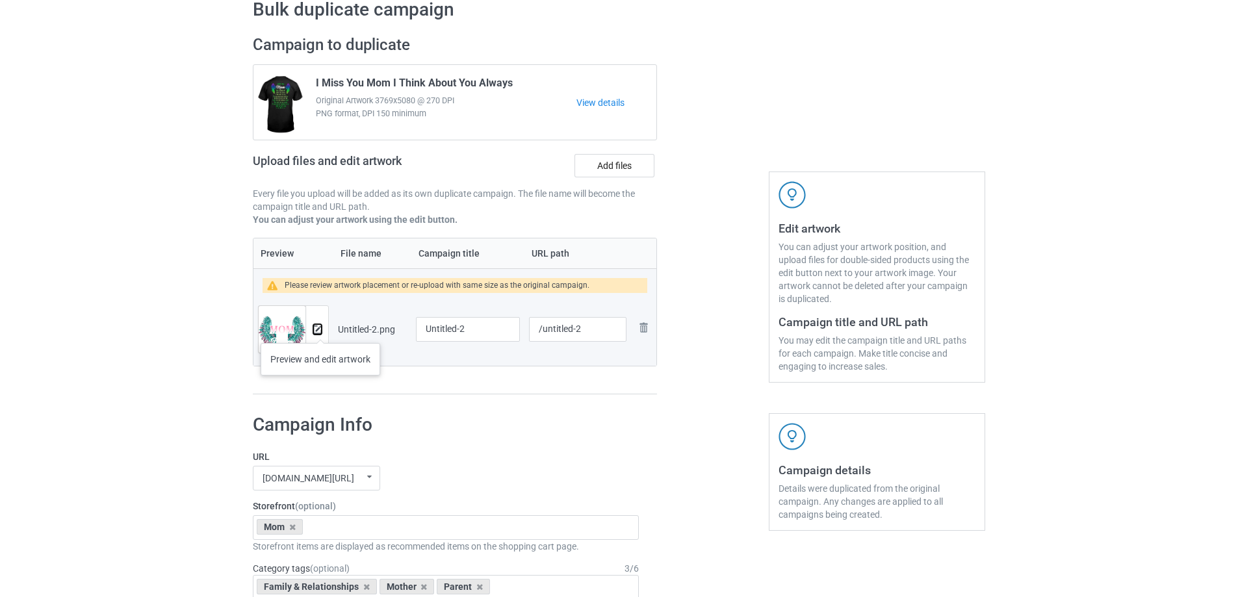
click at [320, 330] on img at bounding box center [317, 330] width 8 height 8
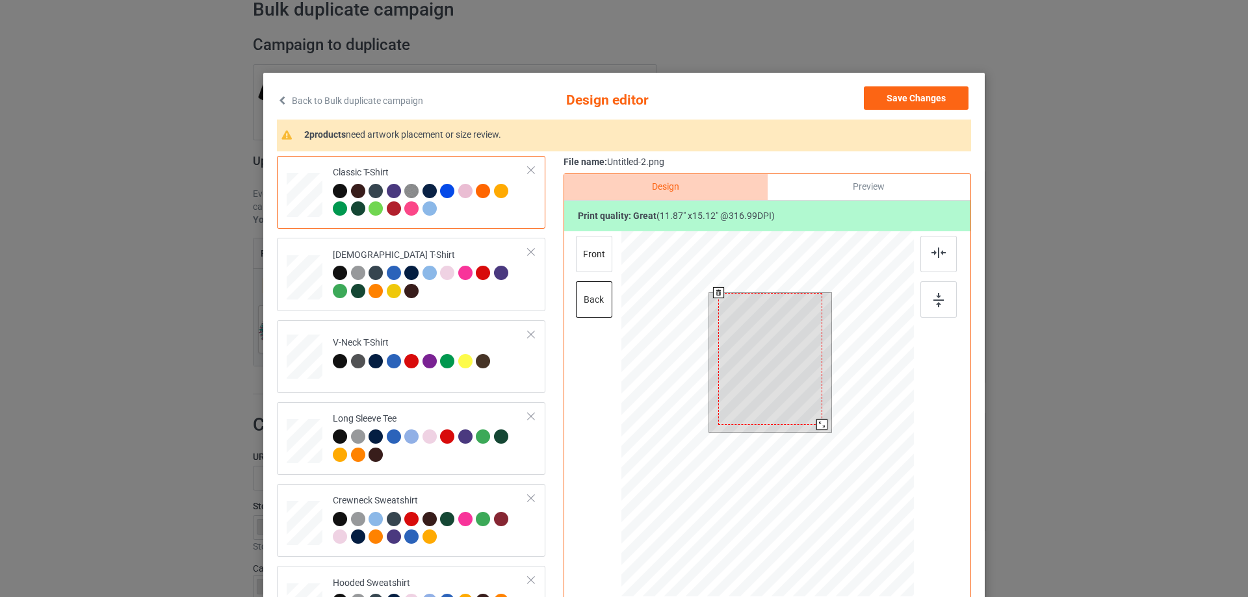
click at [828, 447] on div at bounding box center [767, 415] width 293 height 369
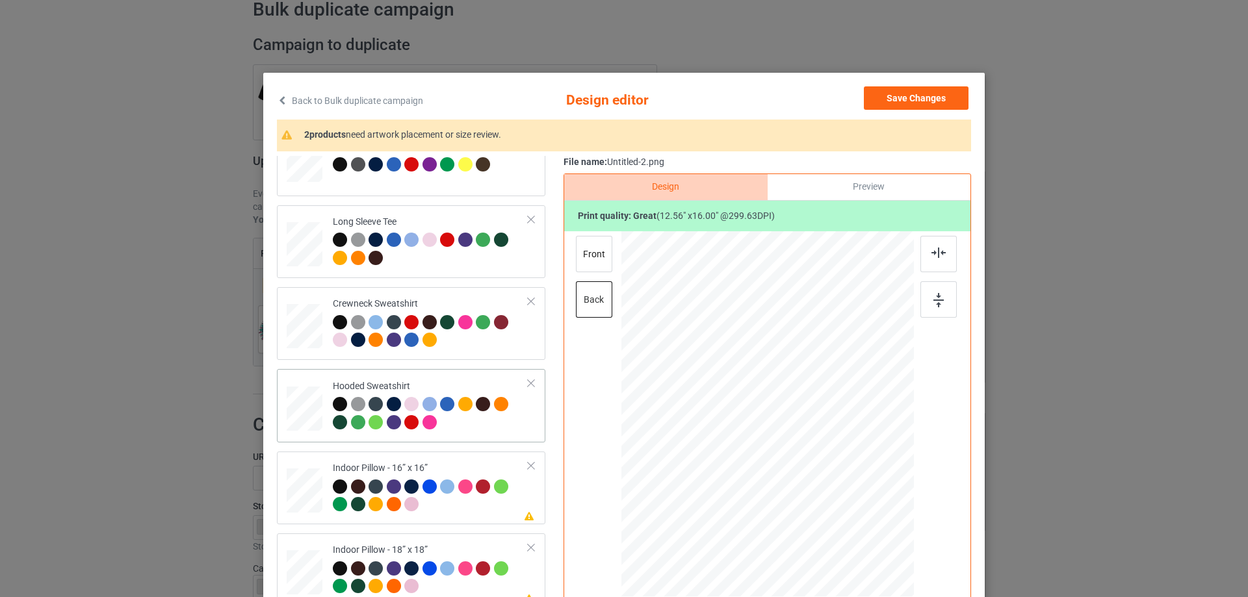
scroll to position [223, 0]
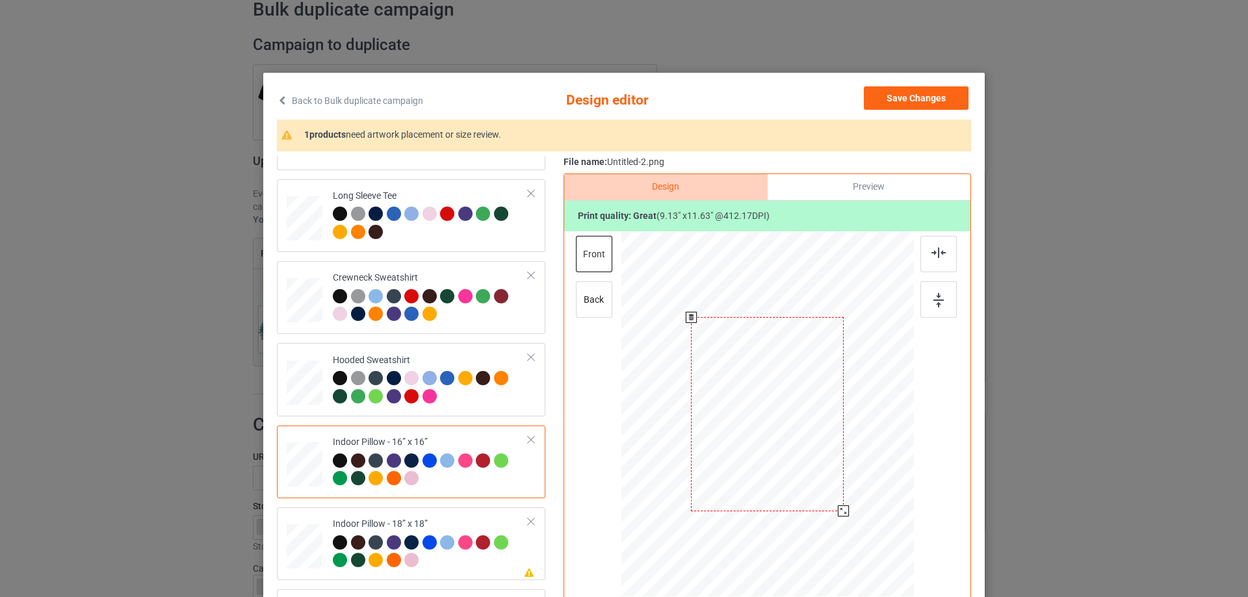
drag, startPoint x: 850, startPoint y: 522, endPoint x: 842, endPoint y: 505, distance: 18.6
click at [842, 505] on div at bounding box center [767, 414] width 293 height 292
click at [859, 194] on div "Preview" at bounding box center [869, 187] width 203 height 26
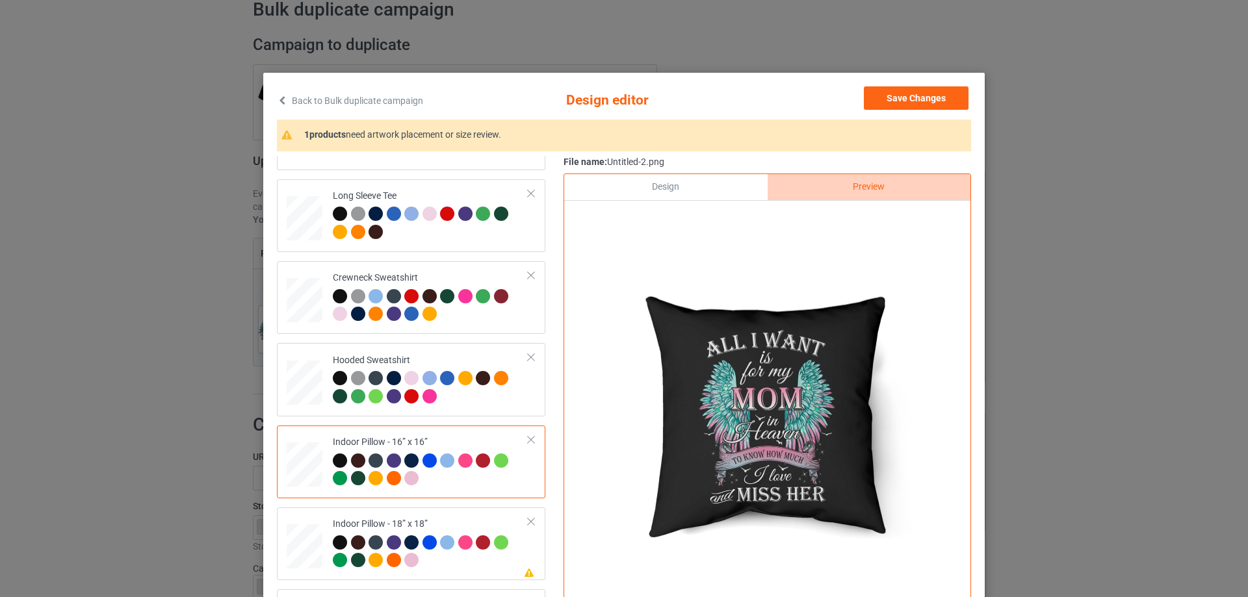
click at [675, 186] on div "Design" at bounding box center [665, 187] width 203 height 26
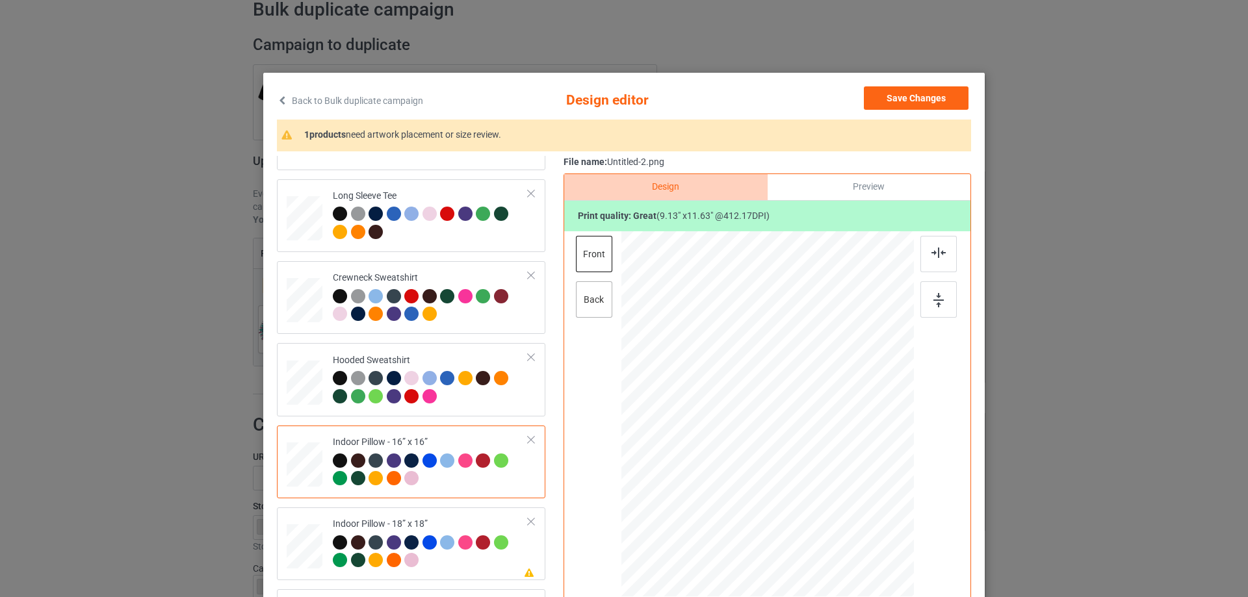
click at [596, 300] on div "back" at bounding box center [594, 299] width 36 height 36
drag, startPoint x: 851, startPoint y: 525, endPoint x: 843, endPoint y: 508, distance: 19.2
click at [843, 508] on div at bounding box center [843, 511] width 11 height 11
click at [460, 522] on div "Indoor Pillow - 18” x 18”" at bounding box center [431, 542] width 196 height 49
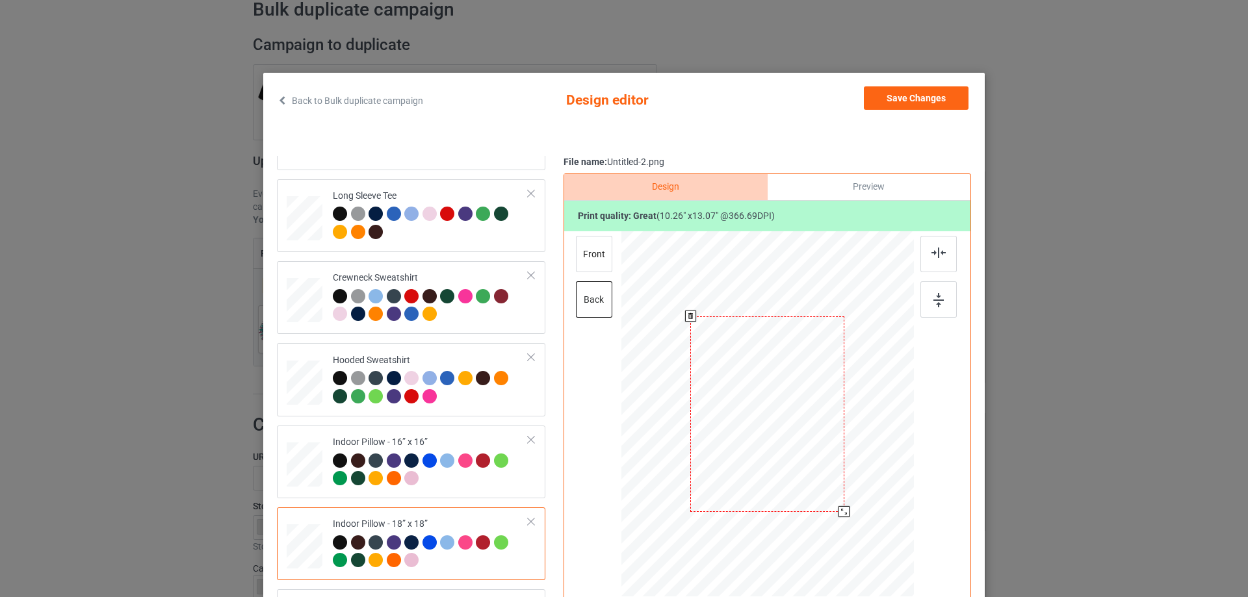
drag, startPoint x: 855, startPoint y: 526, endPoint x: 846, endPoint y: 510, distance: 18.1
click at [846, 510] on div at bounding box center [767, 413] width 292 height 291
click at [576, 260] on div "front" at bounding box center [594, 254] width 36 height 36
click at [844, 510] on div at bounding box center [844, 511] width 11 height 11
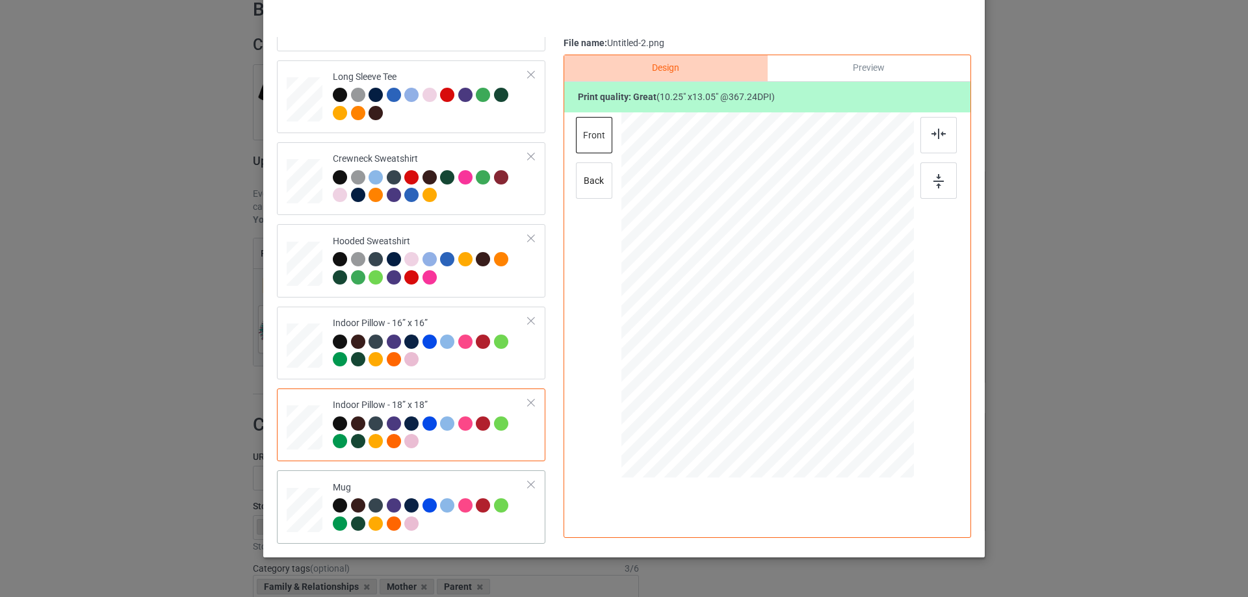
scroll to position [130, 0]
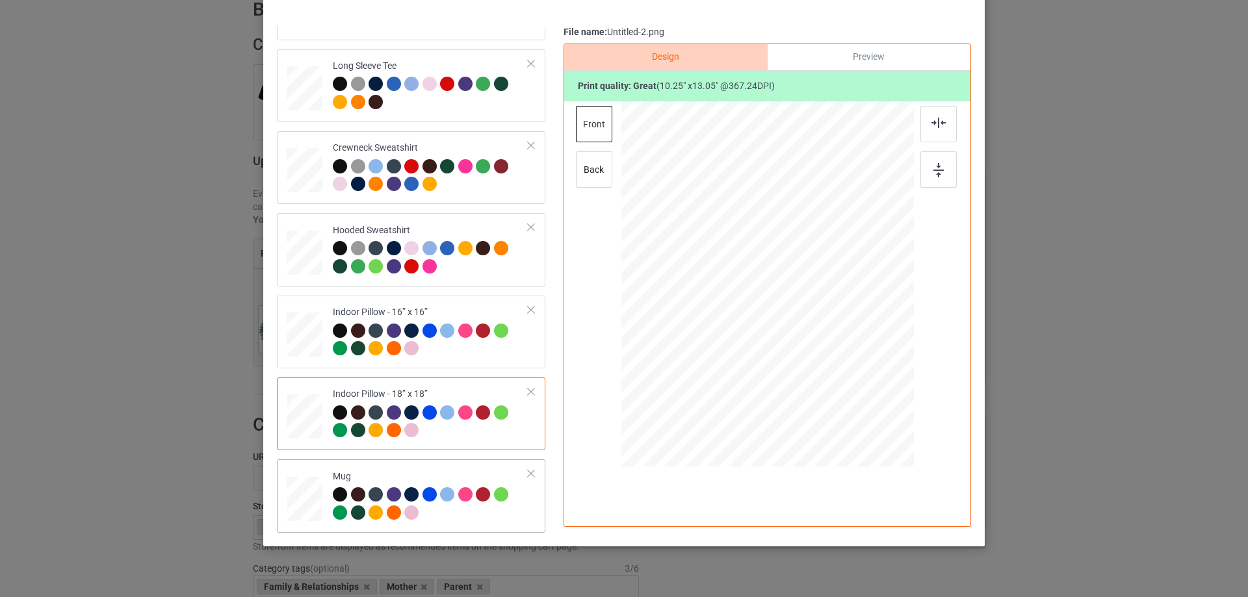
click at [369, 475] on div "Mug" at bounding box center [431, 495] width 196 height 49
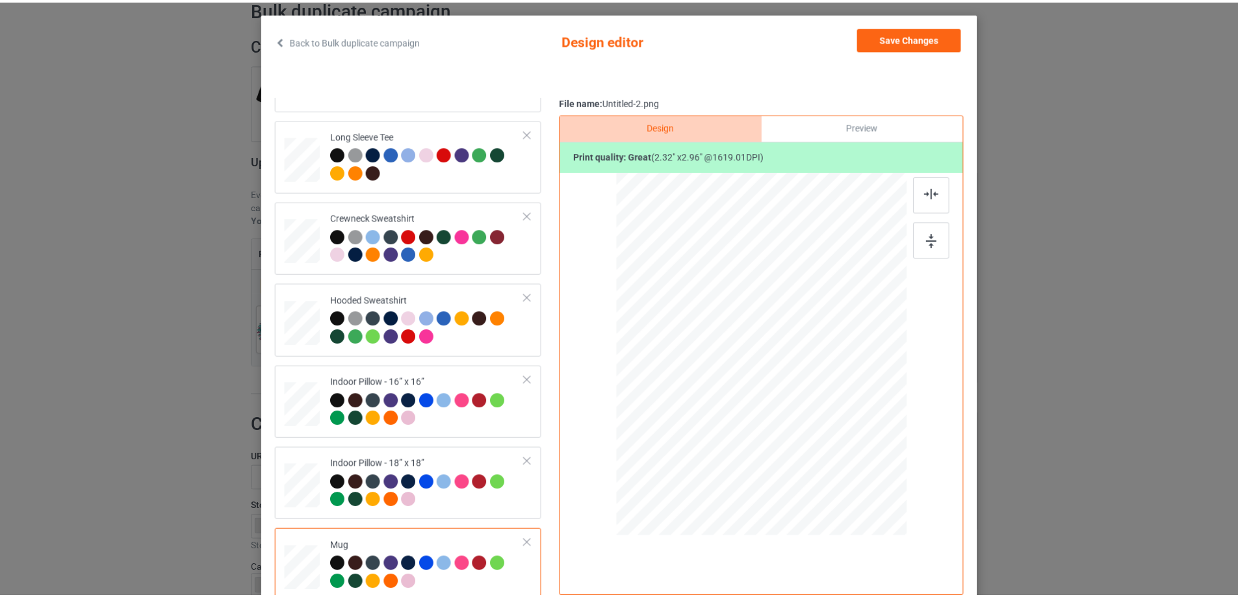
scroll to position [0, 0]
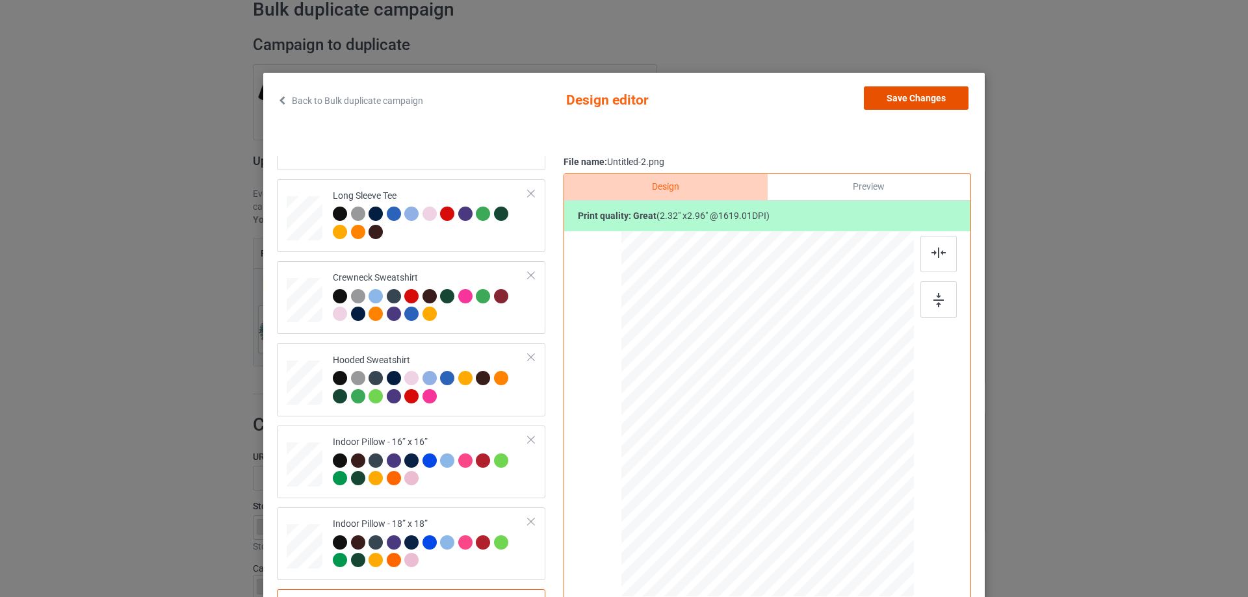
click at [908, 94] on button "Save Changes" at bounding box center [916, 97] width 105 height 23
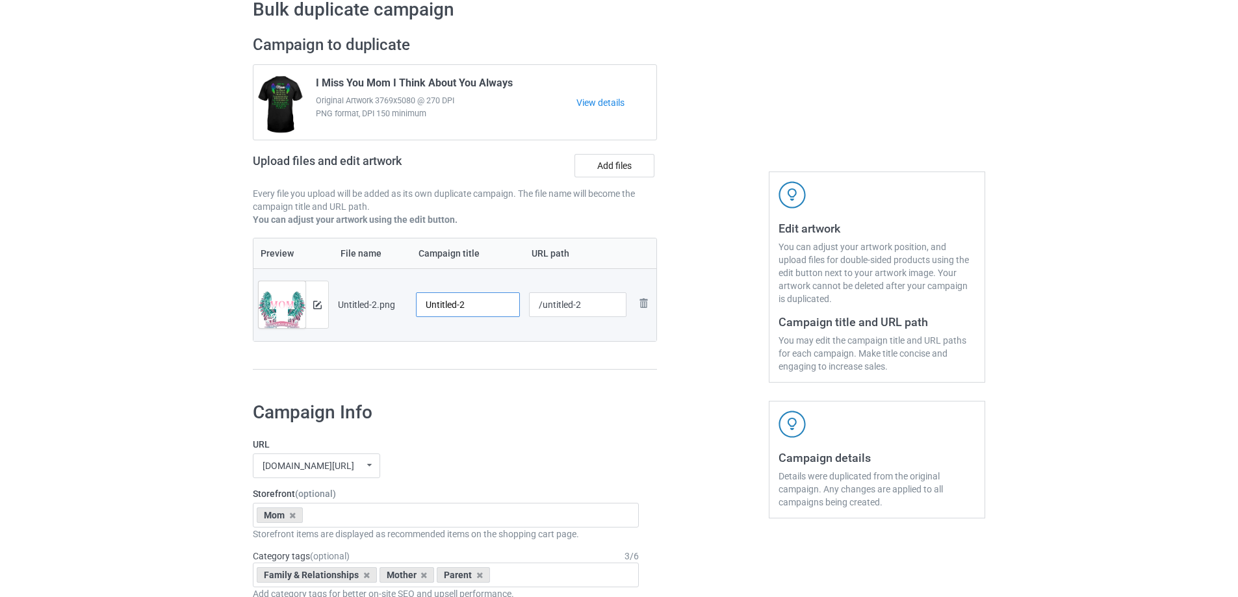
click at [469, 305] on input "Untitled-2" at bounding box center [468, 305] width 104 height 25
paste input "All I Want Is For My Mom In Heaven To Know How Much I Love And Miss Her"
type input "All I Want Is For My Mom In Heaven To Know How Much I Love And Miss Her"
click at [482, 339] on td "All I Want Is For My Mom In Heaven To Know How Much I Love And Miss Her" at bounding box center [467, 304] width 113 height 73
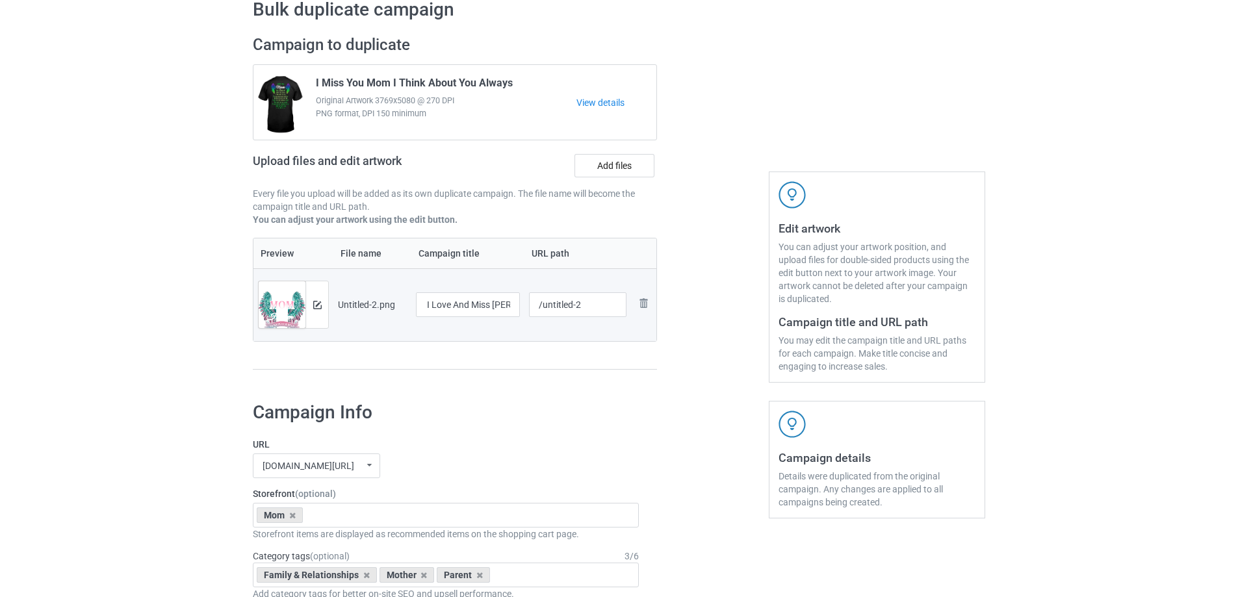
scroll to position [0, 0]
drag, startPoint x: 541, startPoint y: 306, endPoint x: 605, endPoint y: 306, distance: 63.1
click at [605, 306] on input "/untitled-2" at bounding box center [578, 305] width 98 height 25
type input "/maiw13"
click at [640, 337] on td "Remove file" at bounding box center [643, 304] width 25 height 73
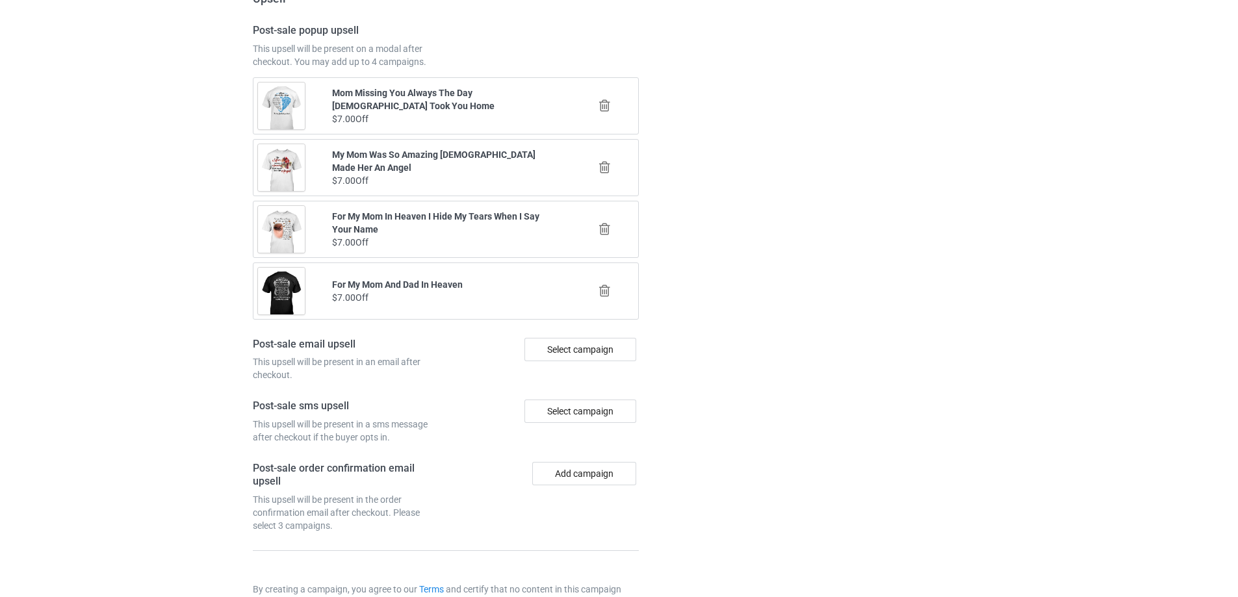
scroll to position [1513, 0]
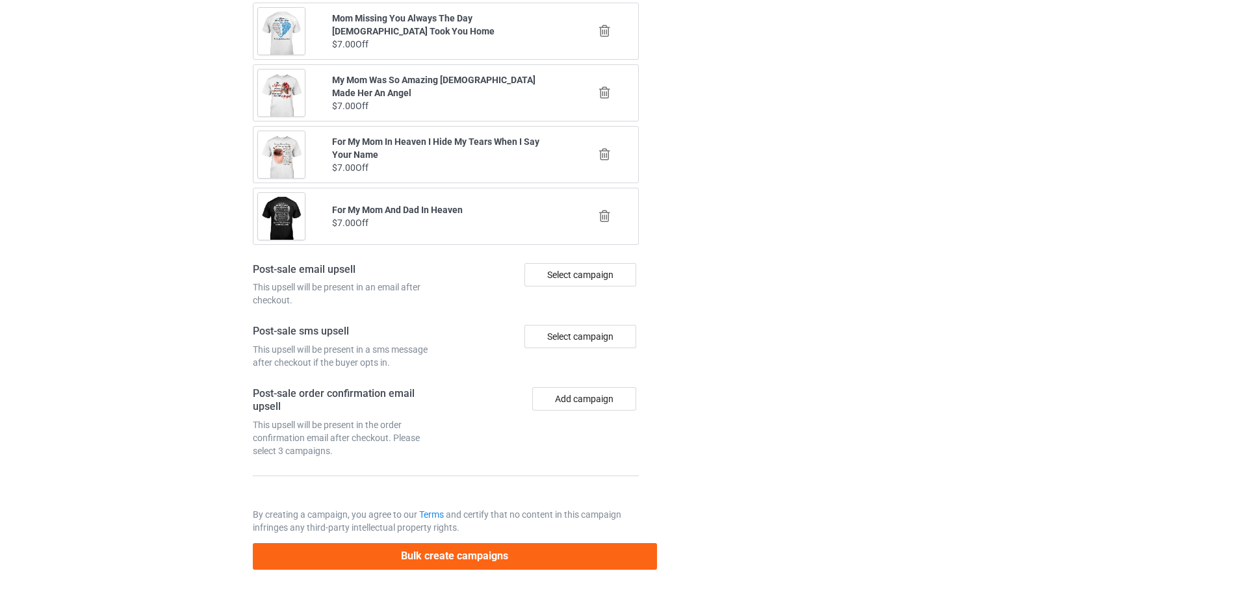
click at [528, 554] on button "Bulk create campaigns" at bounding box center [455, 556] width 404 height 27
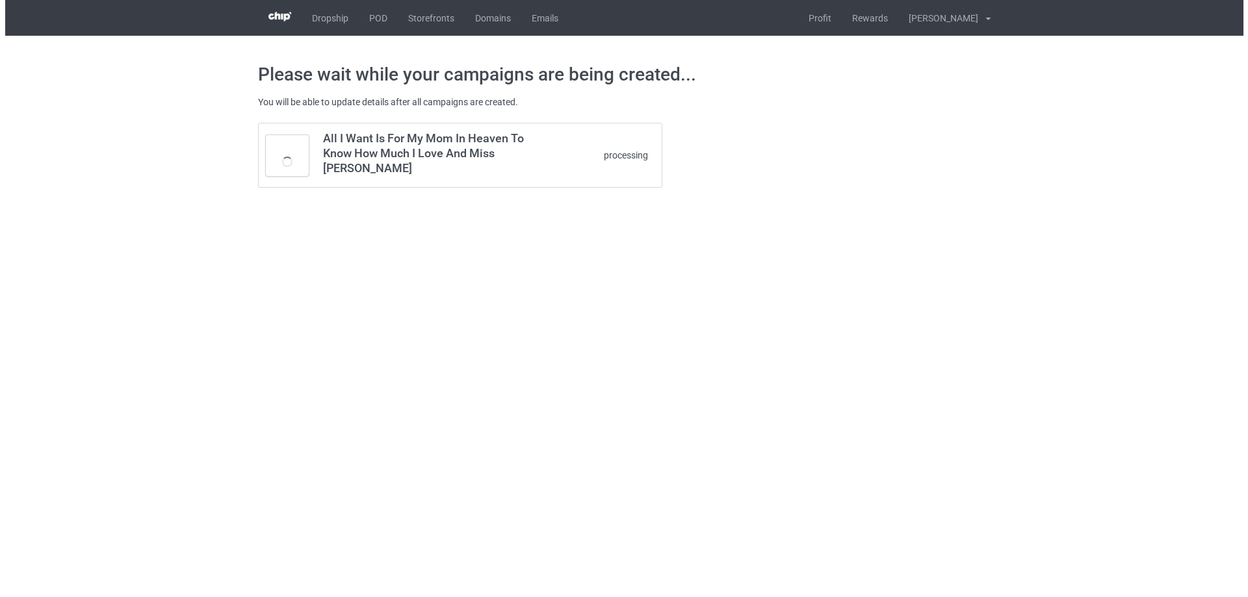
scroll to position [0, 0]
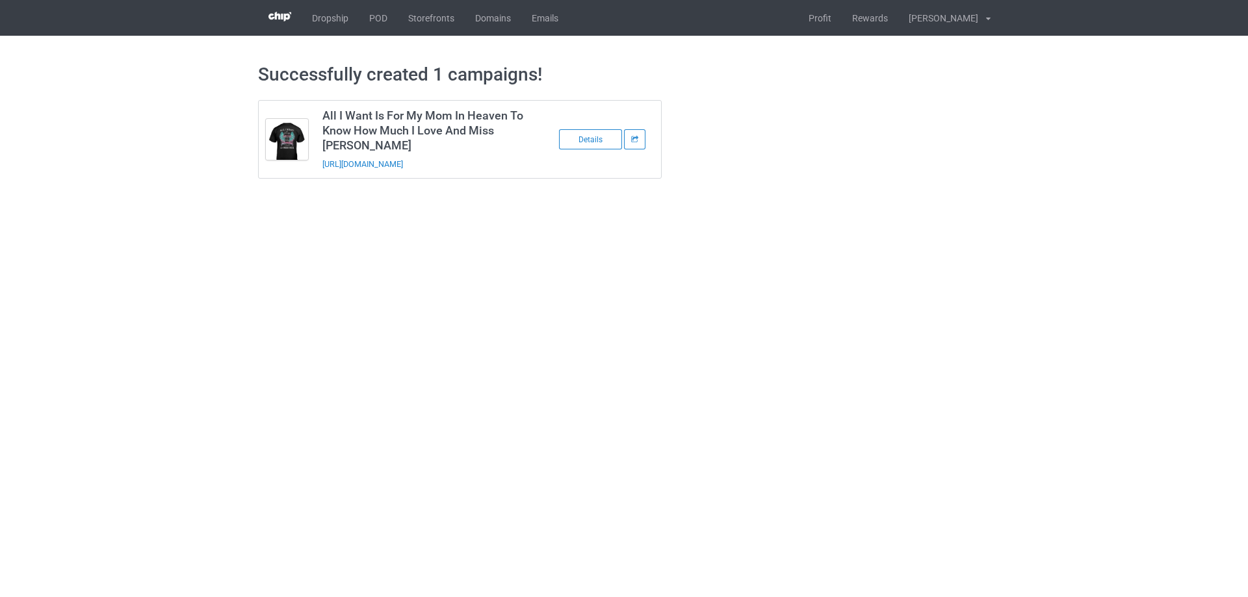
drag, startPoint x: 519, startPoint y: 153, endPoint x: 315, endPoint y: 161, distance: 204.3
click at [315, 161] on td "All I Want Is For My Mom In Heaven To Know How Much I Love And Miss Her https:/…" at bounding box center [425, 139] width 220 height 77
copy link "https://www.sendinglovetoheaven.com/maiw13"
click at [476, 199] on body "Dropship POD Storefronts Domains Emails Profit Rewards Đỗ Cao Thái Settings Log…" at bounding box center [624, 298] width 1248 height 597
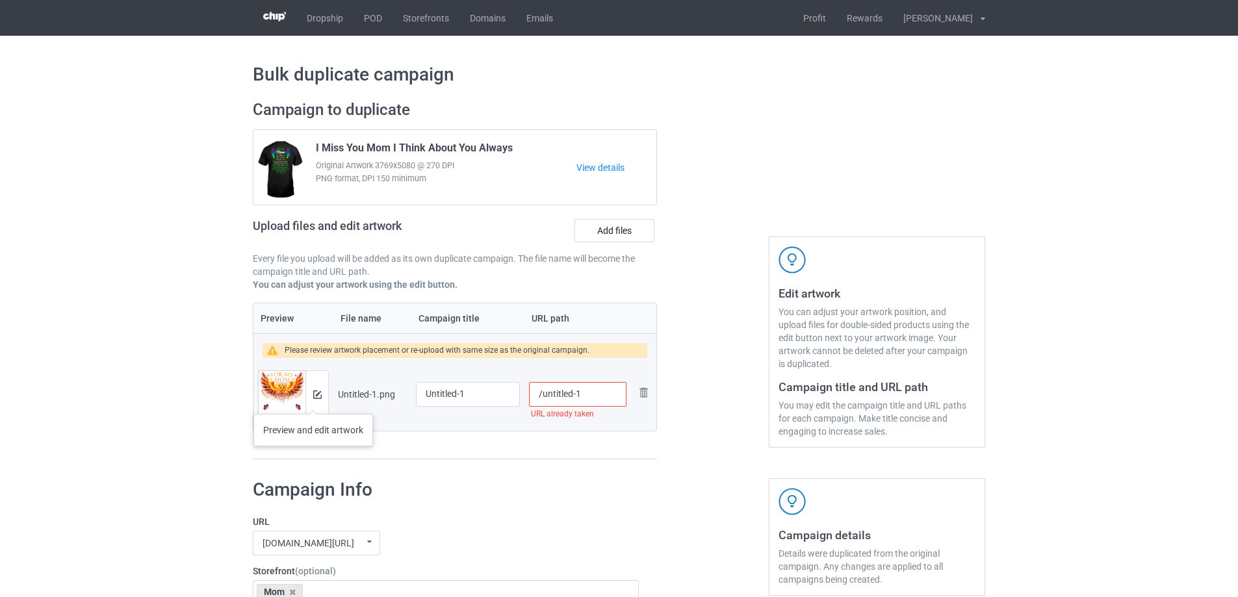
click at [313, 401] on div at bounding box center [317, 394] width 23 height 47
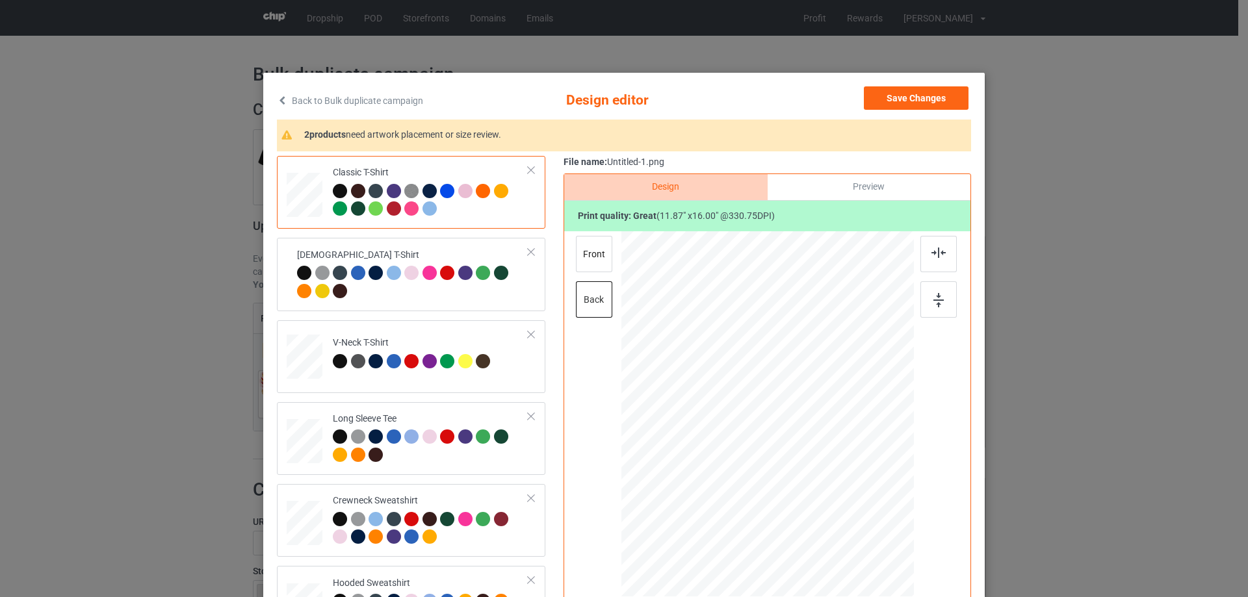
click at [557, 376] on div "Classic T-Shirt Ladies T-Shirt V-Neck T-Shirt Long Sleeve Tee Crewneck Sweatshi…" at bounding box center [624, 409] width 694 height 507
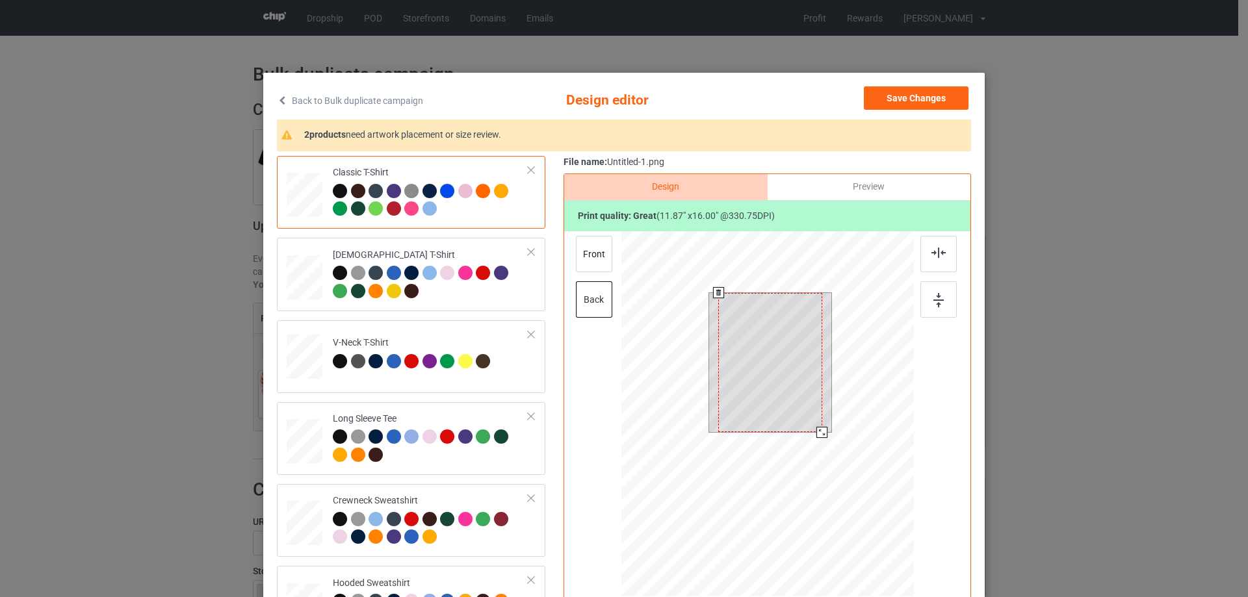
click at [835, 452] on div at bounding box center [767, 415] width 293 height 369
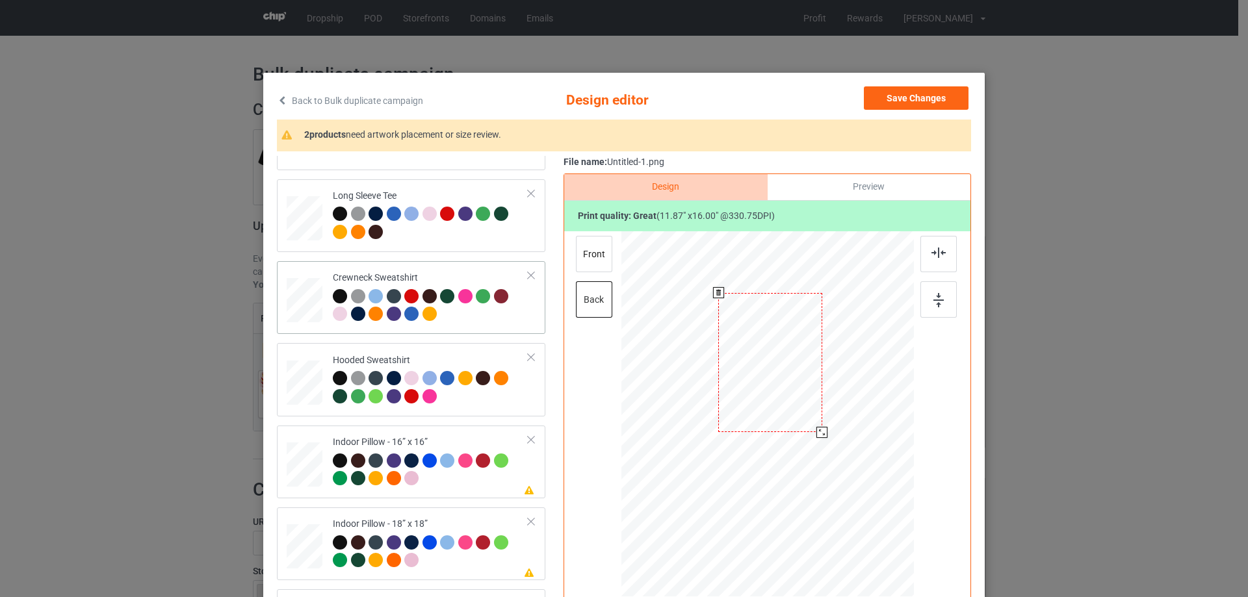
scroll to position [130, 0]
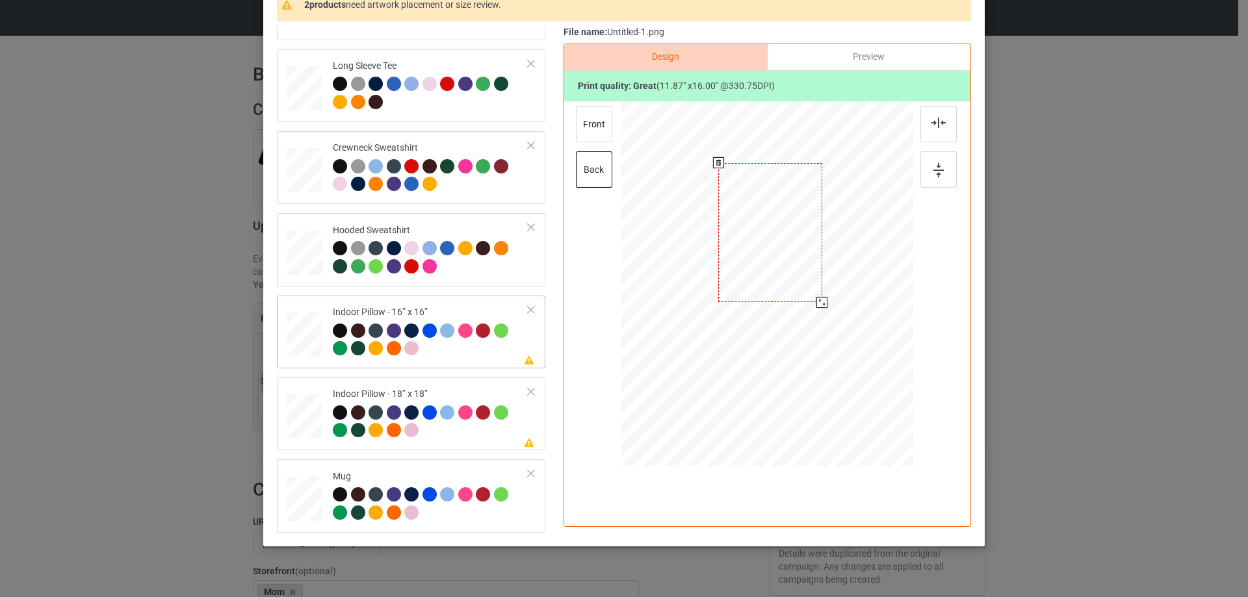
click at [290, 320] on div at bounding box center [305, 335] width 36 height 36
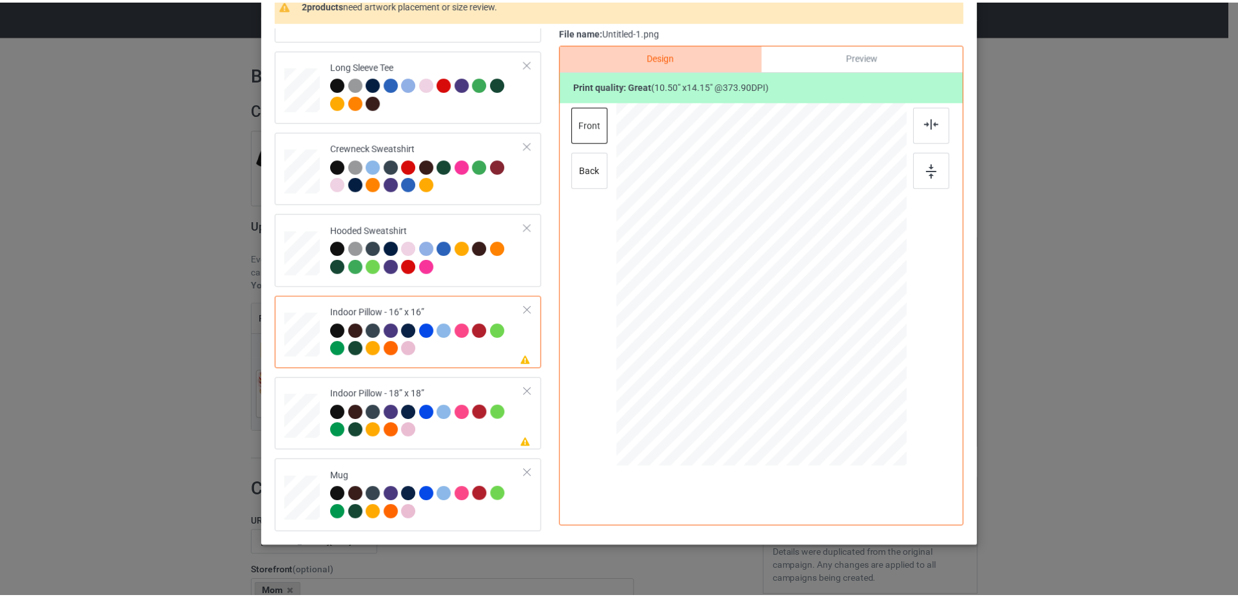
scroll to position [65, 0]
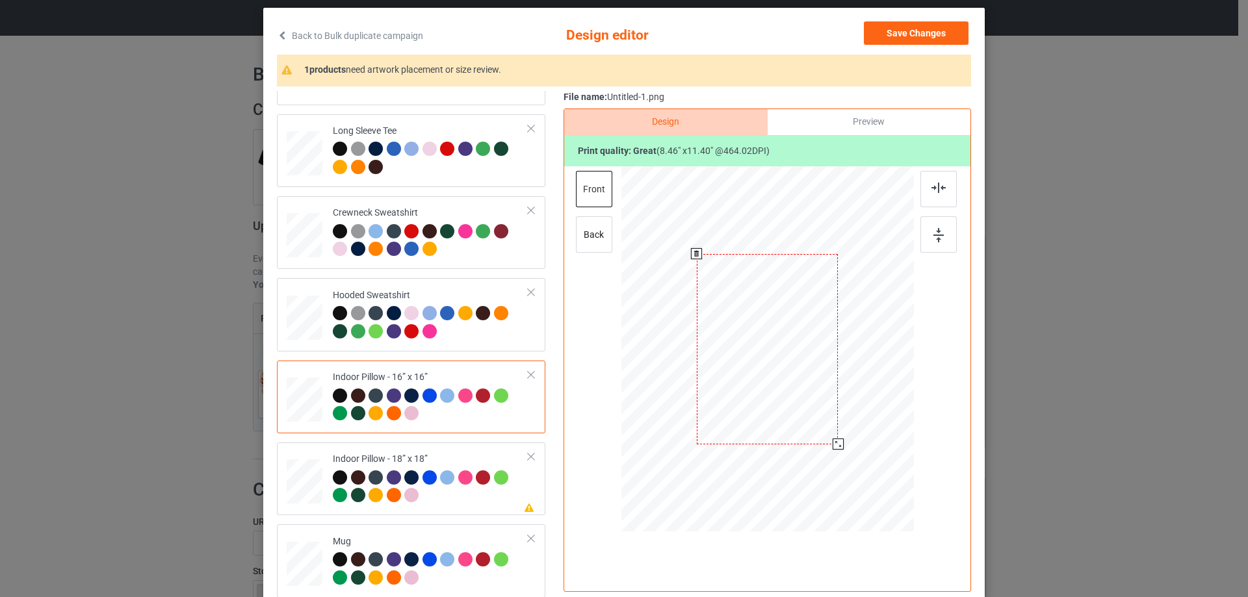
drag, startPoint x: 851, startPoint y: 467, endPoint x: 835, endPoint y: 444, distance: 28.5
click at [835, 444] on div at bounding box center [838, 444] width 11 height 11
click at [850, 125] on div "Preview" at bounding box center [869, 122] width 203 height 26
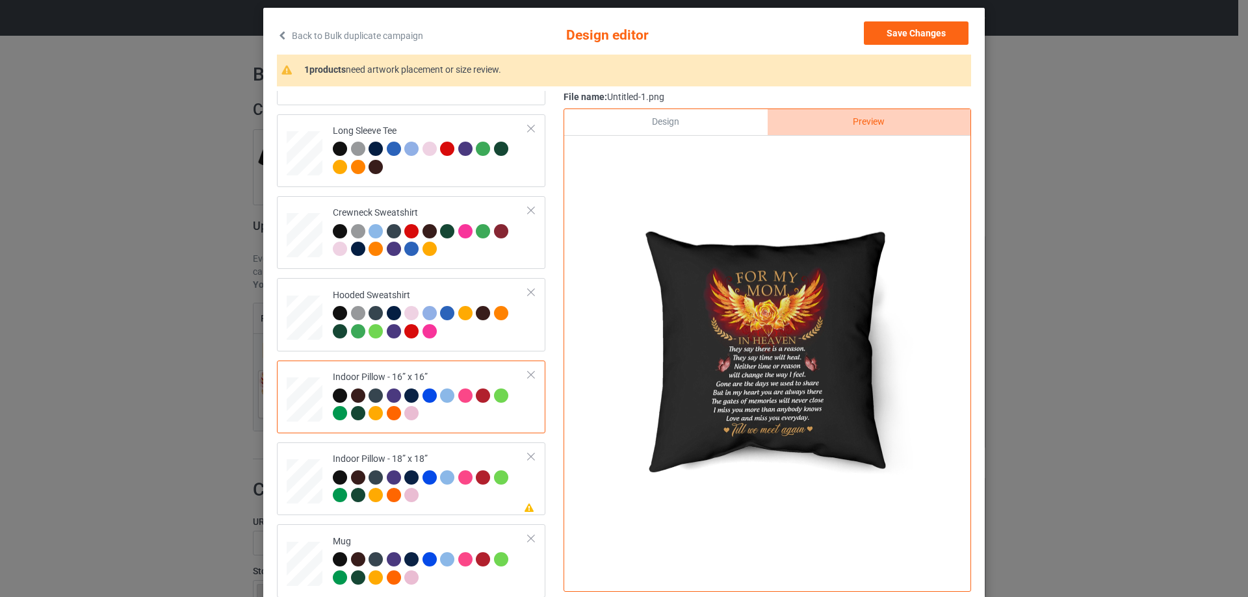
click at [705, 122] on div "Design" at bounding box center [665, 122] width 203 height 26
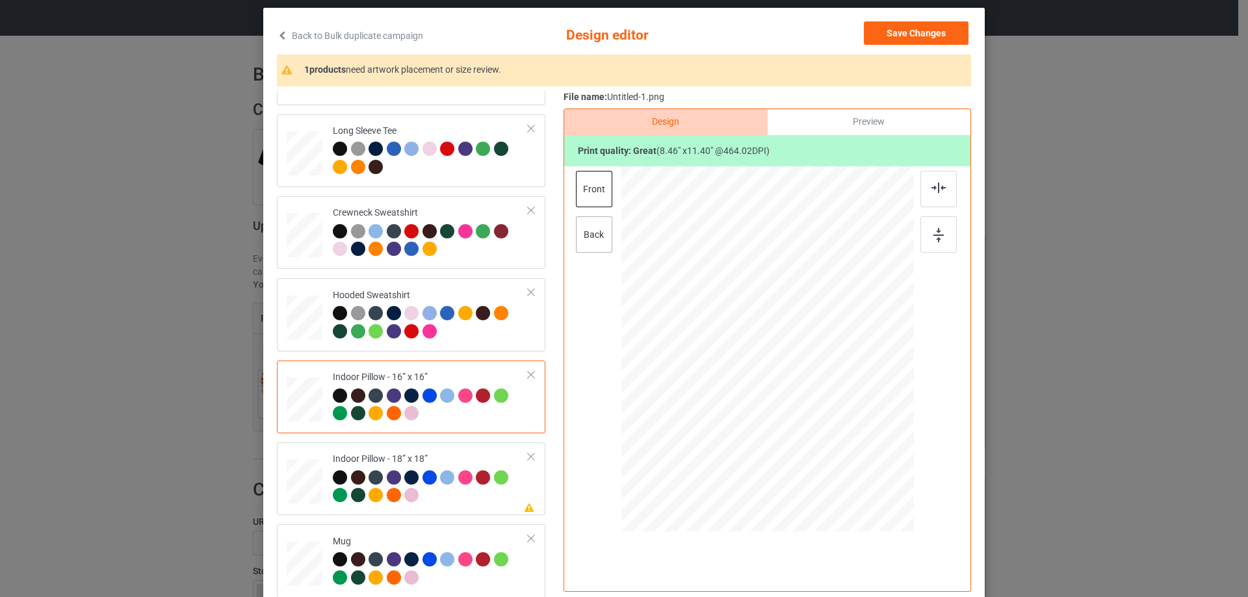
click at [582, 230] on div "back" at bounding box center [594, 234] width 36 height 36
drag, startPoint x: 850, startPoint y: 473, endPoint x: 839, endPoint y: 451, distance: 24.1
click at [839, 451] on div at bounding box center [840, 448] width 11 height 11
click at [476, 506] on div at bounding box center [431, 489] width 196 height 36
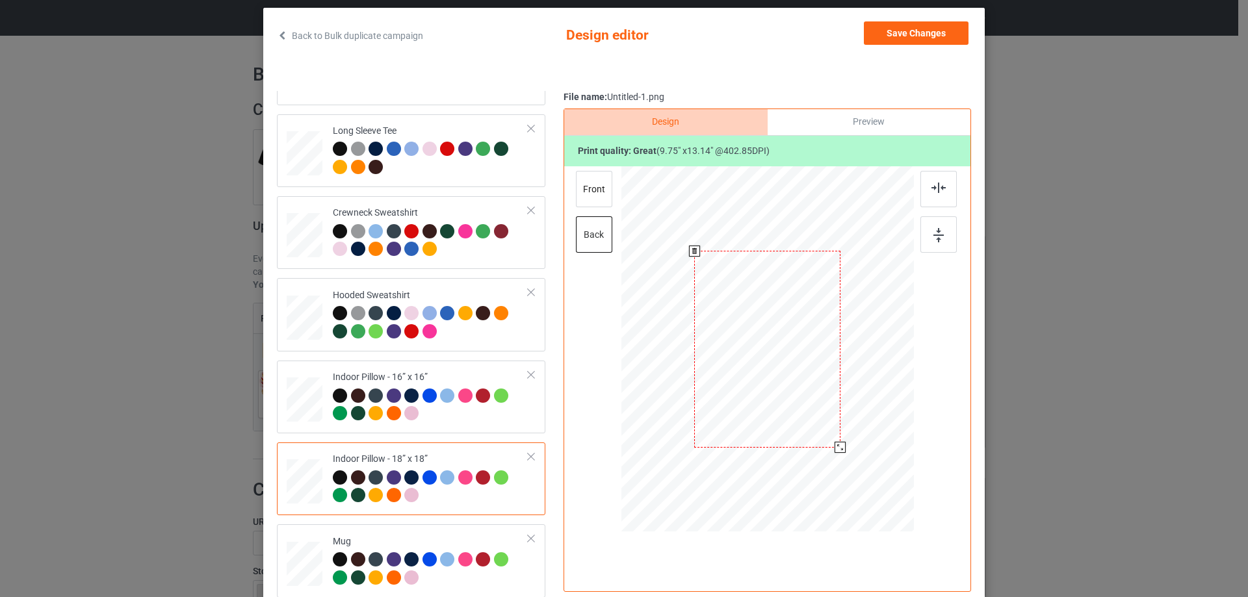
drag, startPoint x: 849, startPoint y: 469, endPoint x: 832, endPoint y: 451, distance: 24.8
click at [835, 451] on div at bounding box center [840, 447] width 11 height 11
click at [584, 196] on div "front" at bounding box center [594, 189] width 36 height 36
drag, startPoint x: 852, startPoint y: 470, endPoint x: 840, endPoint y: 449, distance: 23.9
click at [840, 449] on div at bounding box center [841, 448] width 11 height 11
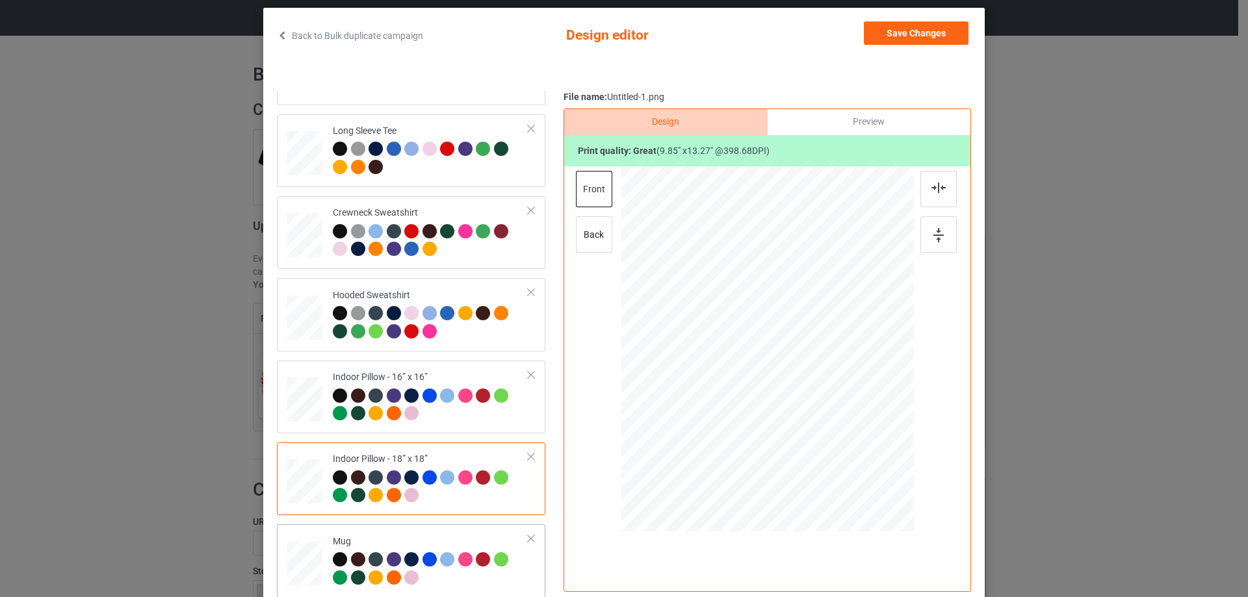
click at [413, 536] on div "Mug" at bounding box center [431, 560] width 196 height 49
click at [922, 34] on button "Save Changes" at bounding box center [916, 32] width 105 height 23
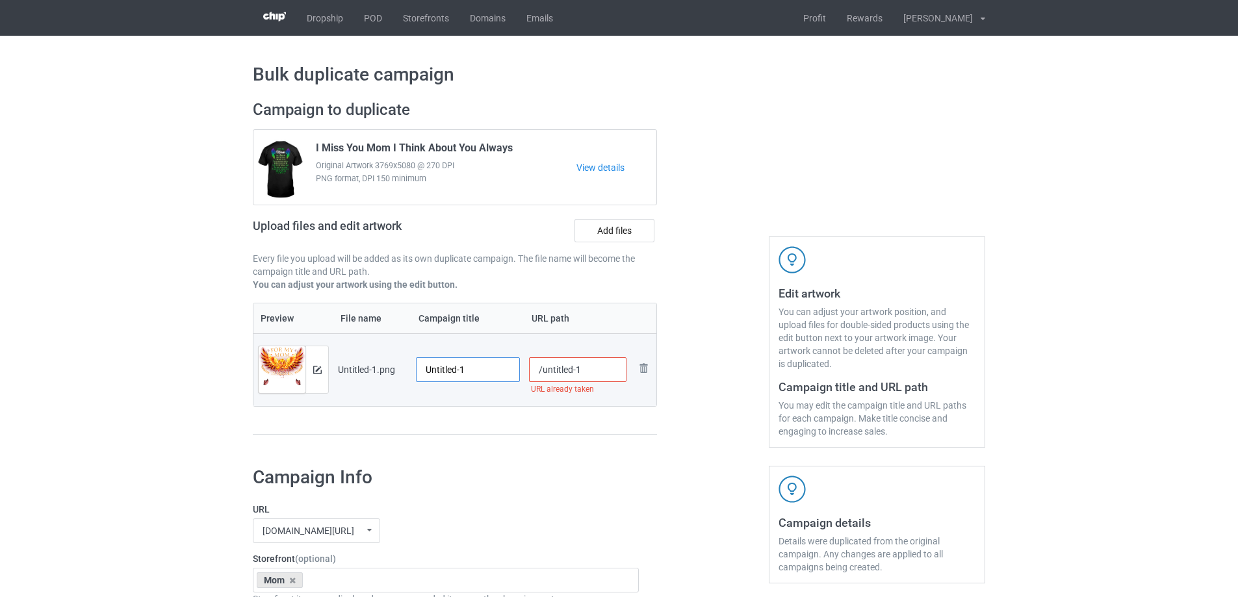
click at [471, 372] on input "Untitled-1" at bounding box center [468, 370] width 104 height 25
paste input "For My Mom In Heaven They Say There Is A Reason"
type input "For My Mom In Heaven They Say There Is A Reason"
click at [489, 419] on div "Preview File name Campaign title URL path Preview and edit artwork Untitled-1.p…" at bounding box center [455, 369] width 404 height 133
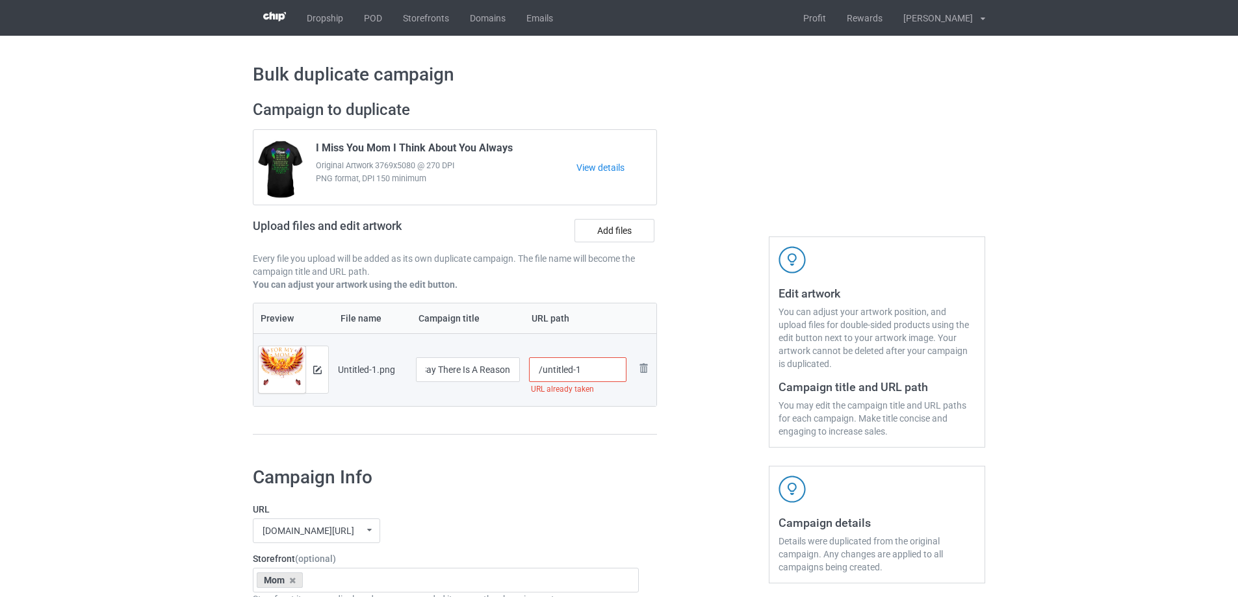
scroll to position [0, 0]
drag, startPoint x: 549, startPoint y: 373, endPoint x: 610, endPoint y: 373, distance: 61.1
click at [610, 373] on input "/untitled-1" at bounding box center [578, 370] width 98 height 25
type input "/mfmm11"
click at [709, 395] on div at bounding box center [713, 274] width 94 height 366
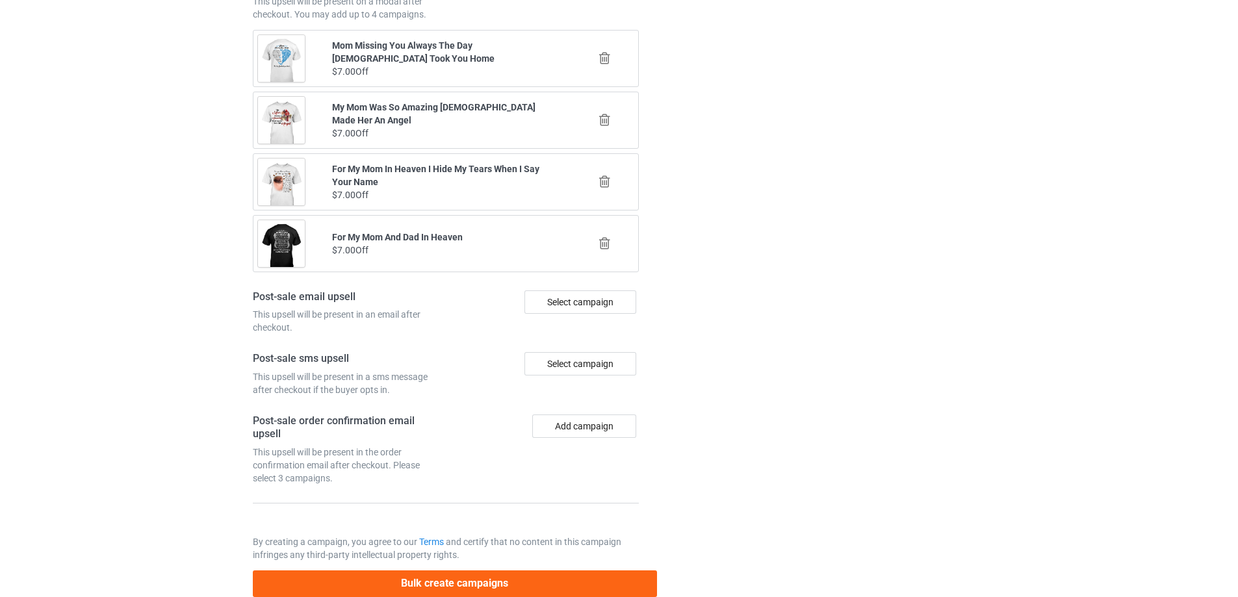
scroll to position [1513, 0]
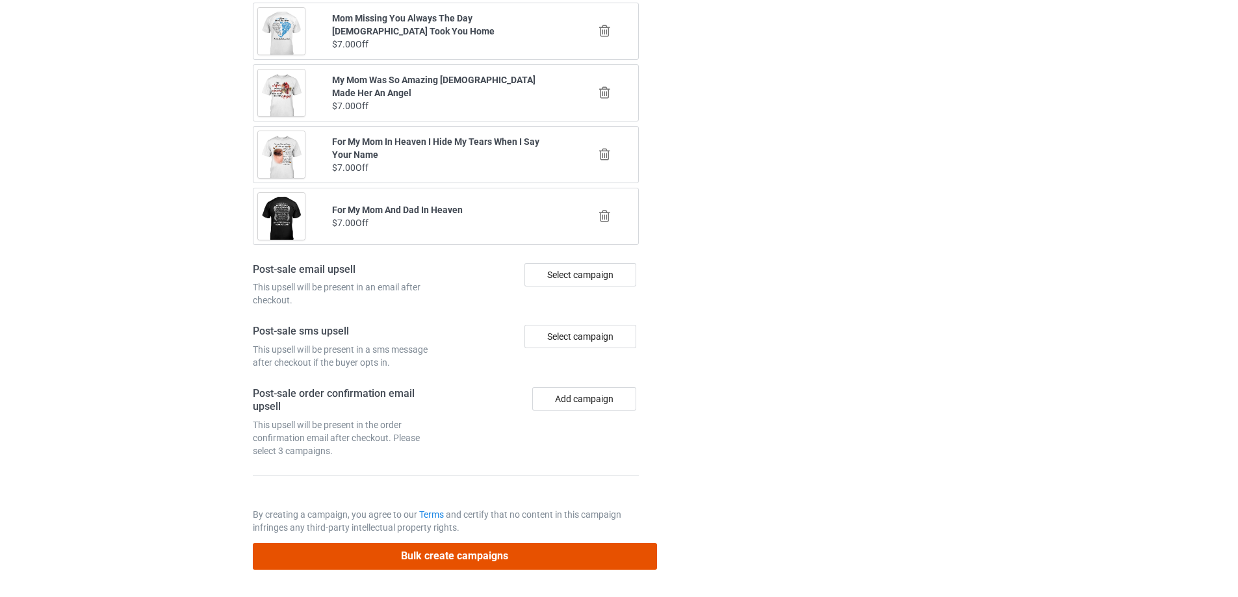
click at [540, 550] on button "Bulk create campaigns" at bounding box center [455, 556] width 404 height 27
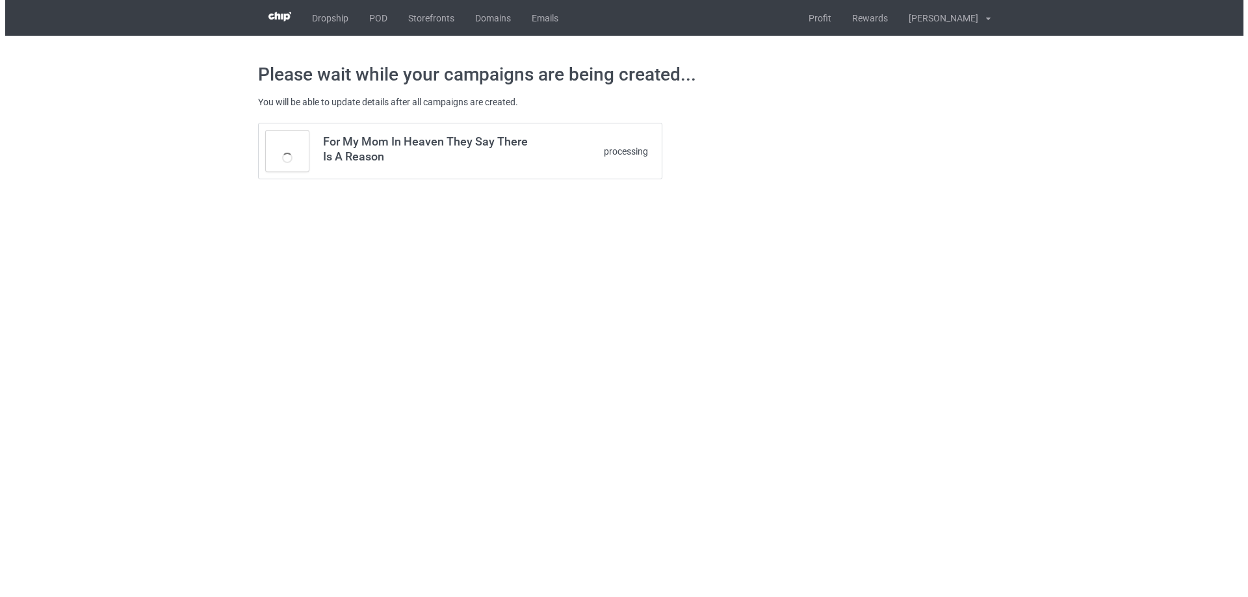
scroll to position [0, 0]
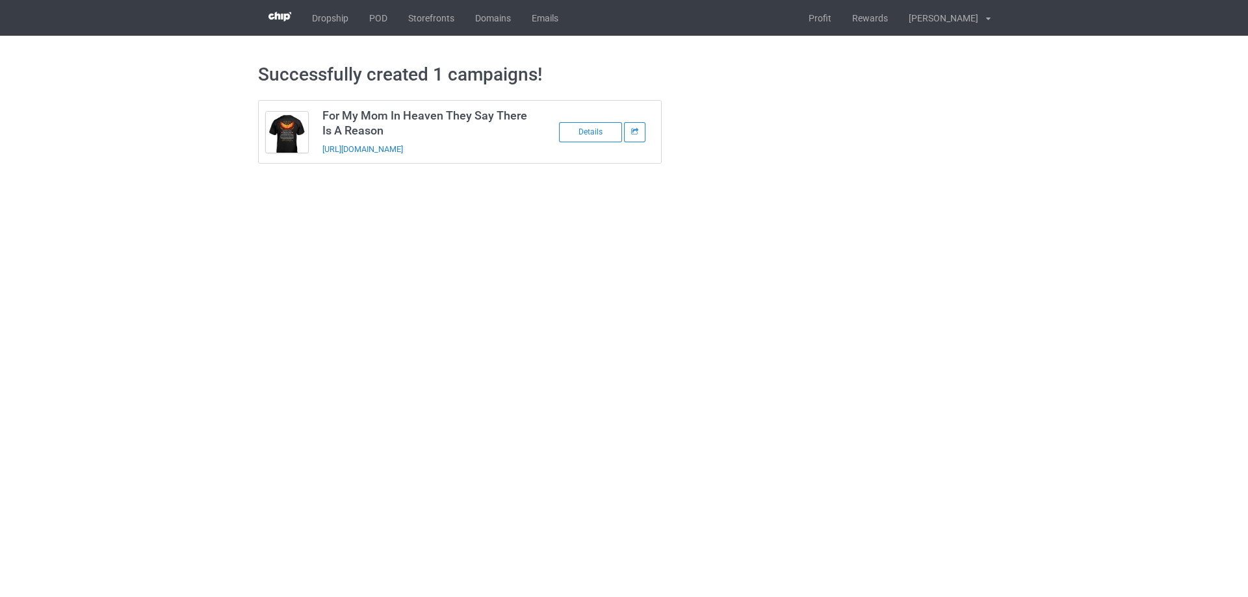
drag, startPoint x: 514, startPoint y: 147, endPoint x: 317, endPoint y: 154, distance: 196.4
click at [317, 154] on td "For My Mom In Heaven They Say There Is A Reason https://www.sendinglovetoheaven…" at bounding box center [425, 132] width 220 height 62
copy link "https://www.sendinglovetoheaven.com/mfmm11"
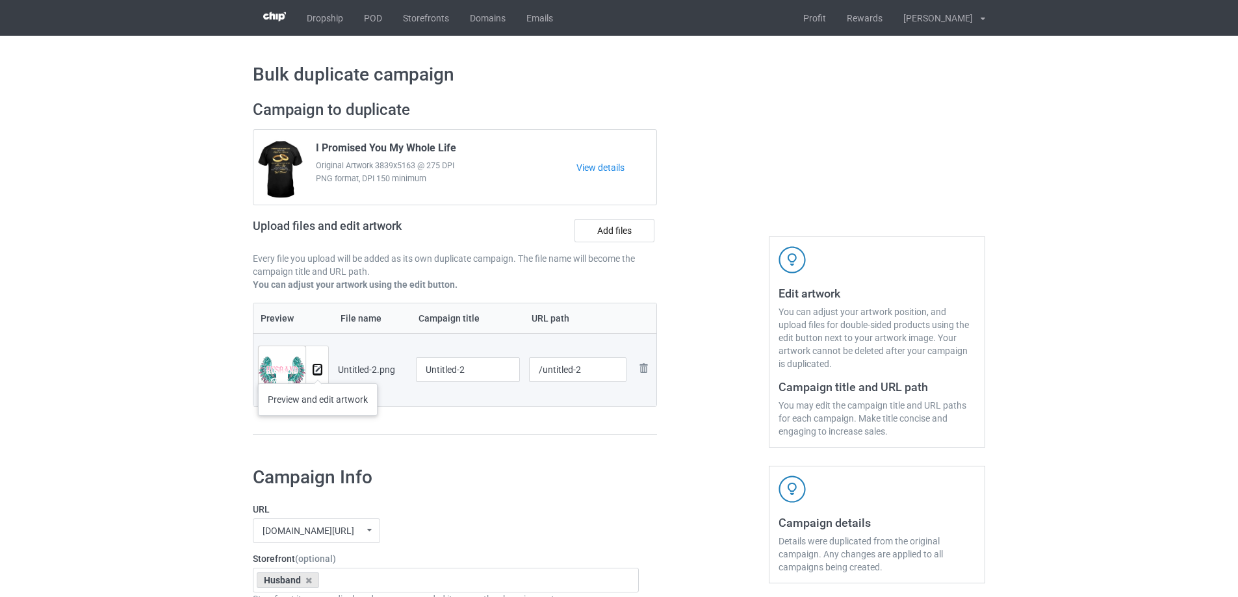
click at [318, 371] on img at bounding box center [317, 370] width 8 height 8
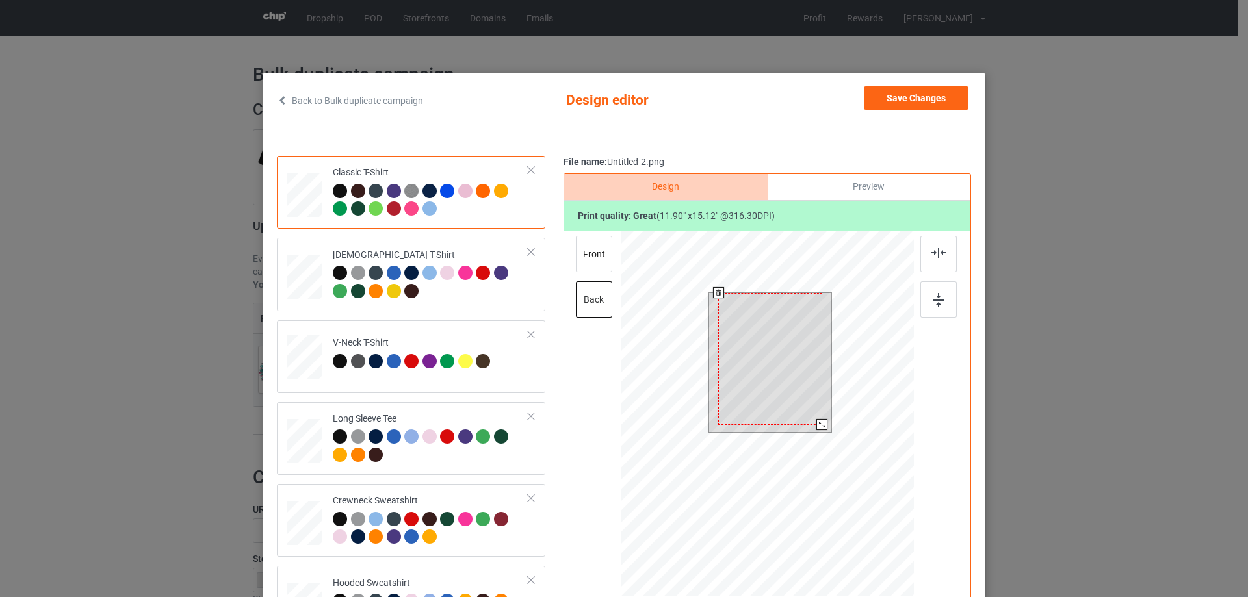
click at [837, 462] on div at bounding box center [767, 415] width 293 height 369
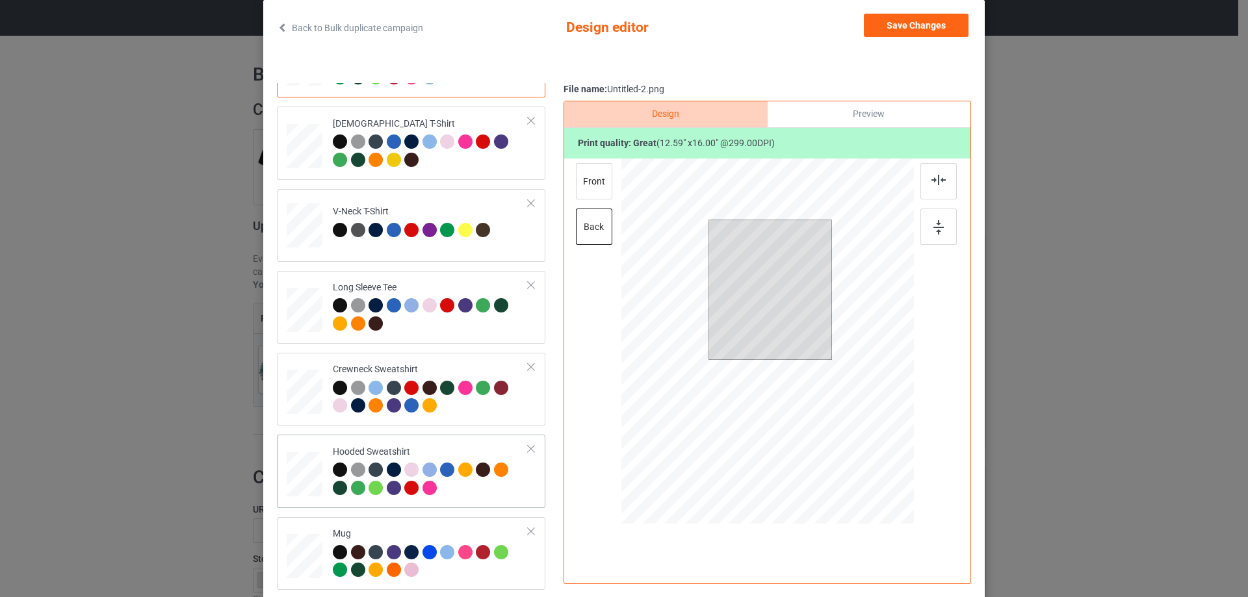
scroll to position [153, 0]
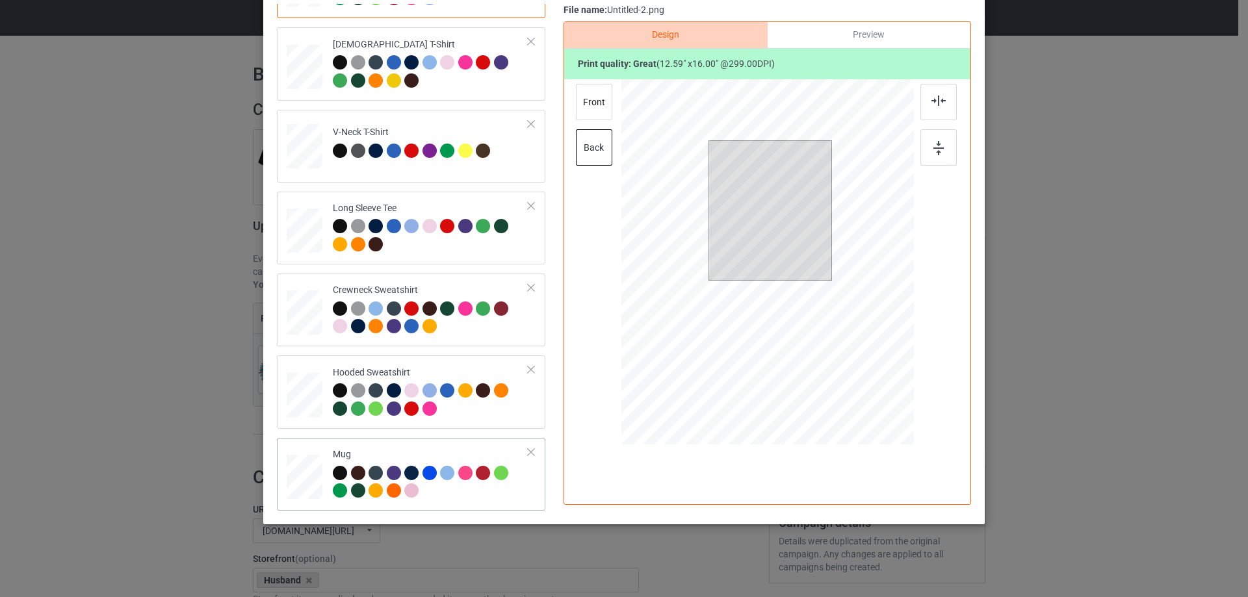
click at [300, 448] on td at bounding box center [306, 474] width 39 height 62
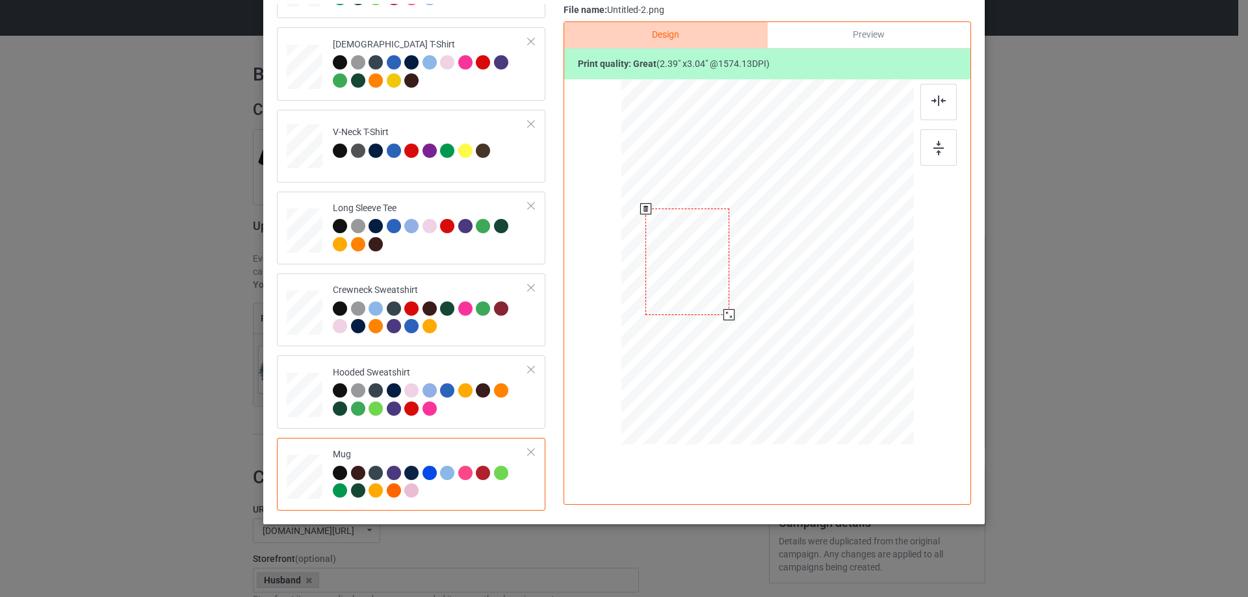
click at [724, 314] on div at bounding box center [729, 314] width 11 height 11
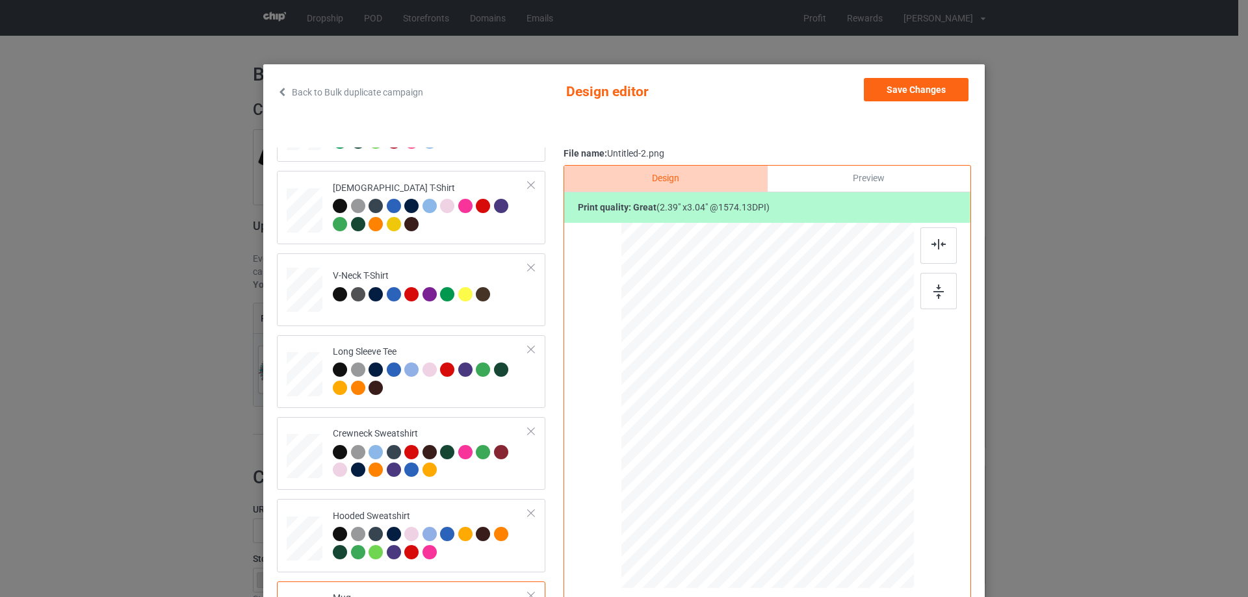
scroll to position [0, 0]
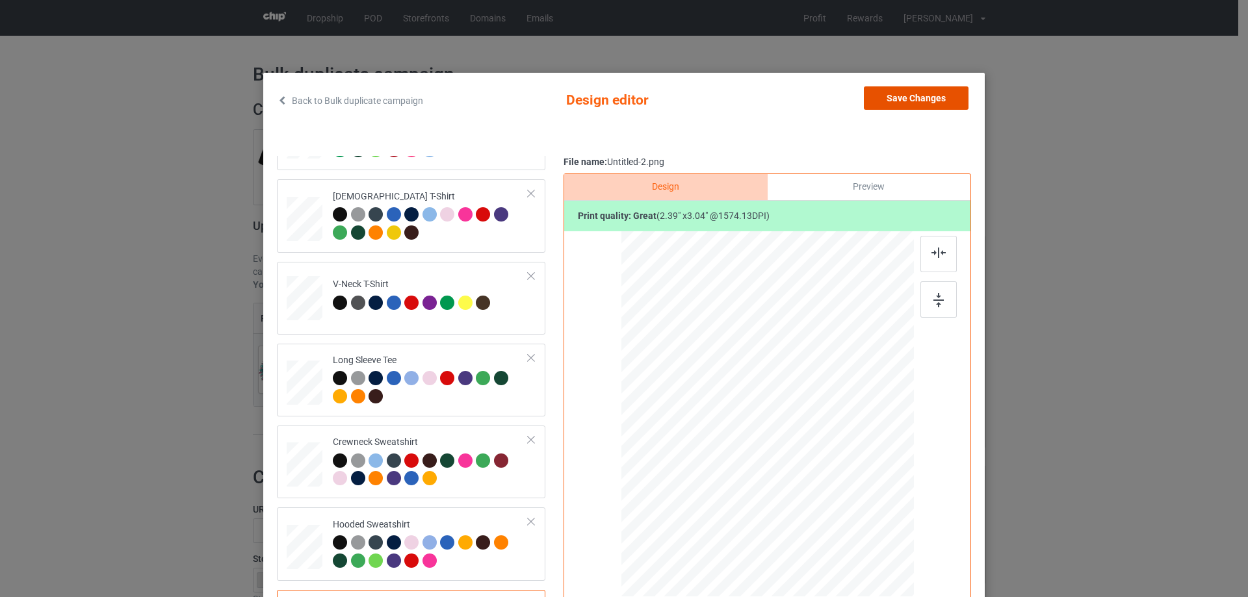
click at [920, 95] on button "Save Changes" at bounding box center [916, 97] width 105 height 23
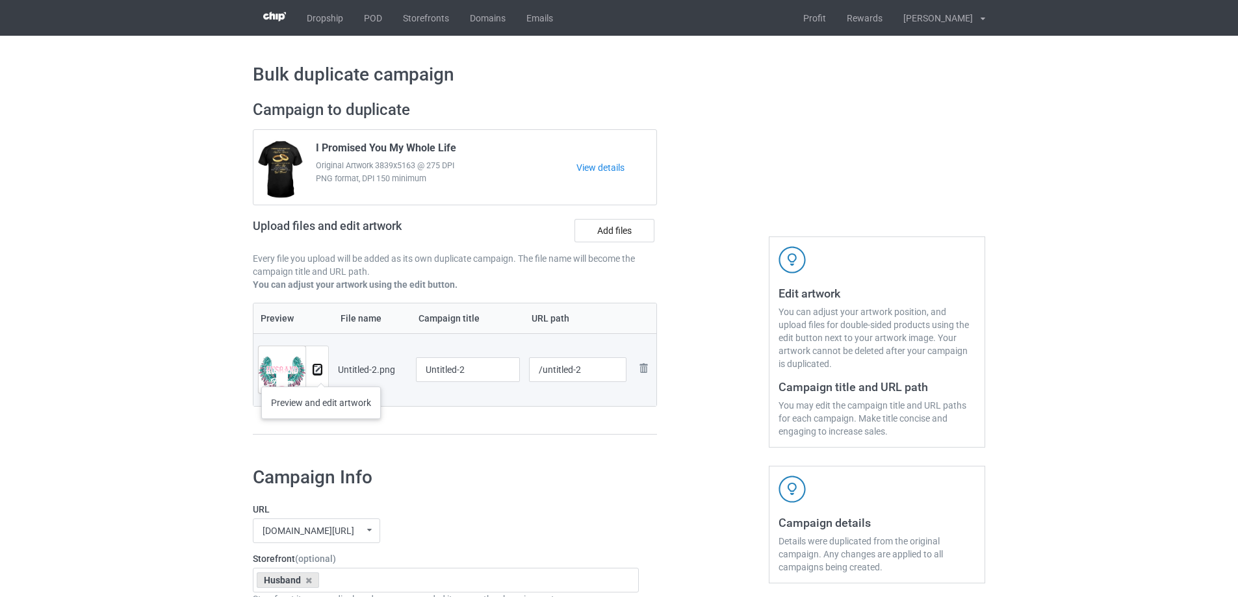
click at [321, 374] on img at bounding box center [317, 370] width 8 height 8
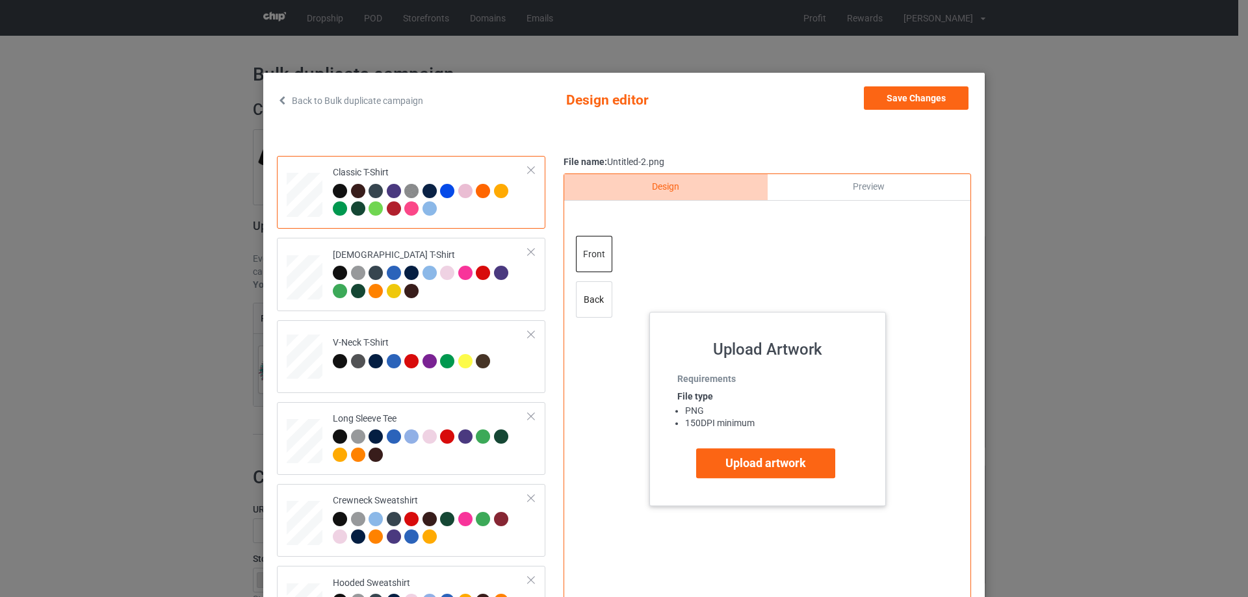
click at [612, 304] on div at bounding box center [768, 400] width 338 height 338
click at [604, 304] on div "back" at bounding box center [594, 299] width 36 height 36
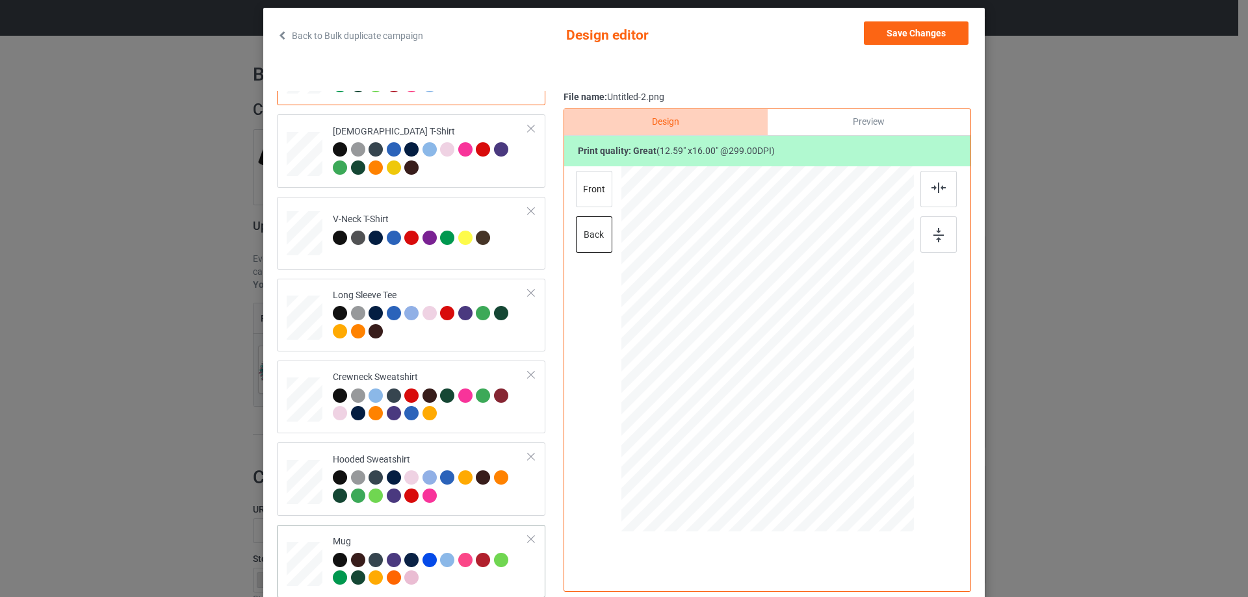
scroll to position [153, 0]
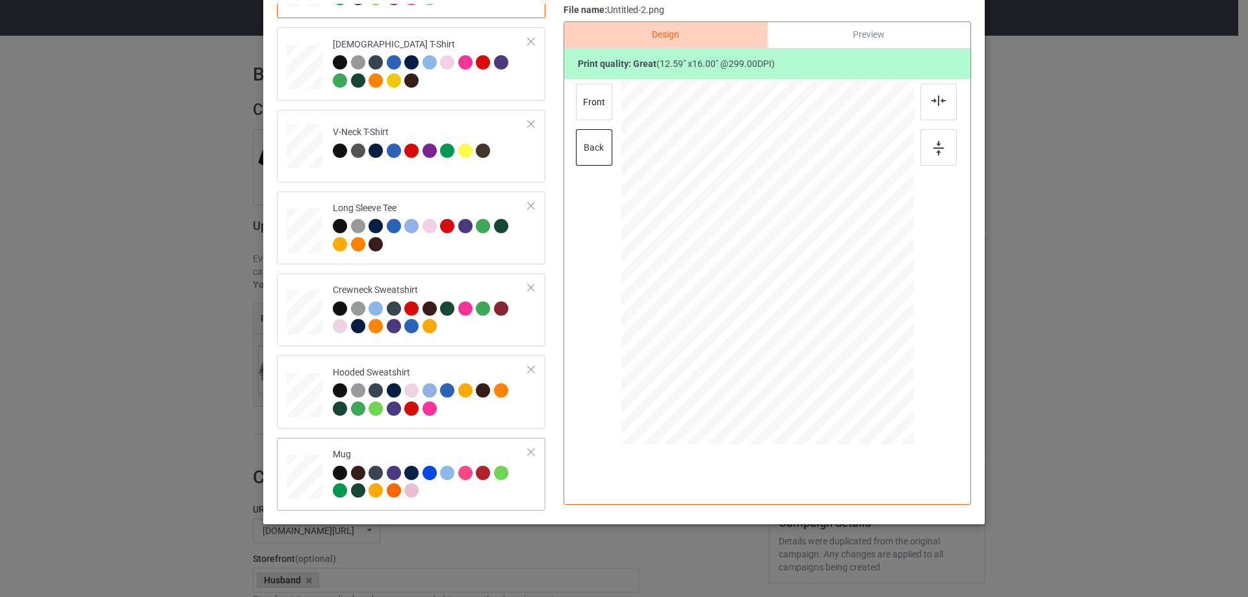
click at [304, 452] on td at bounding box center [306, 474] width 39 height 62
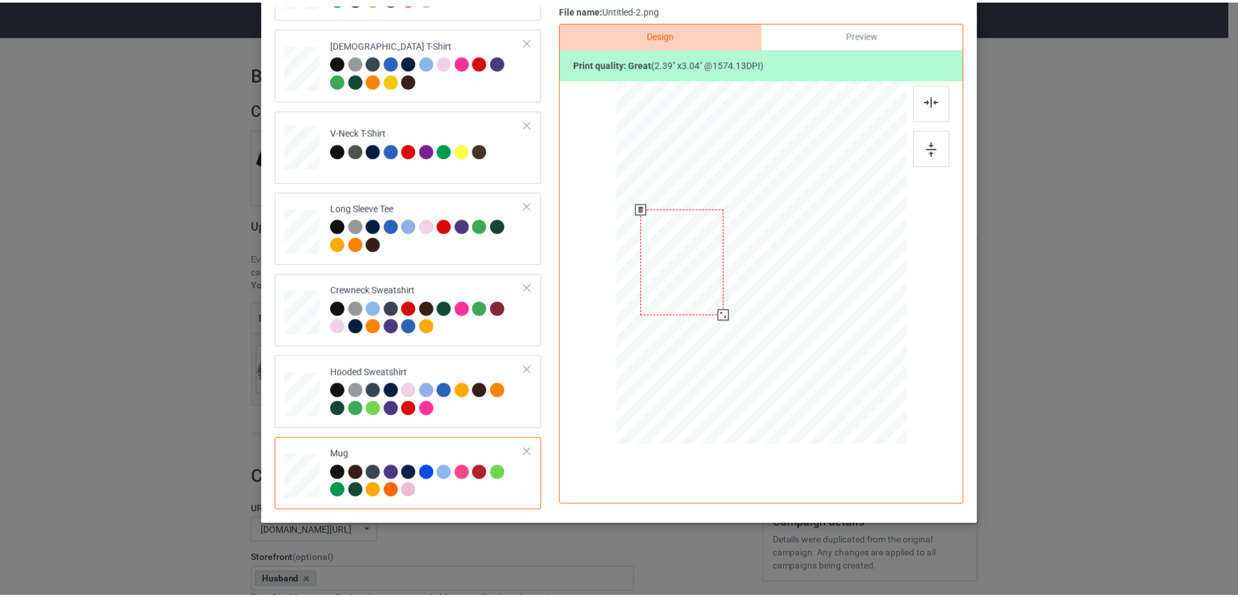
scroll to position [23, 0]
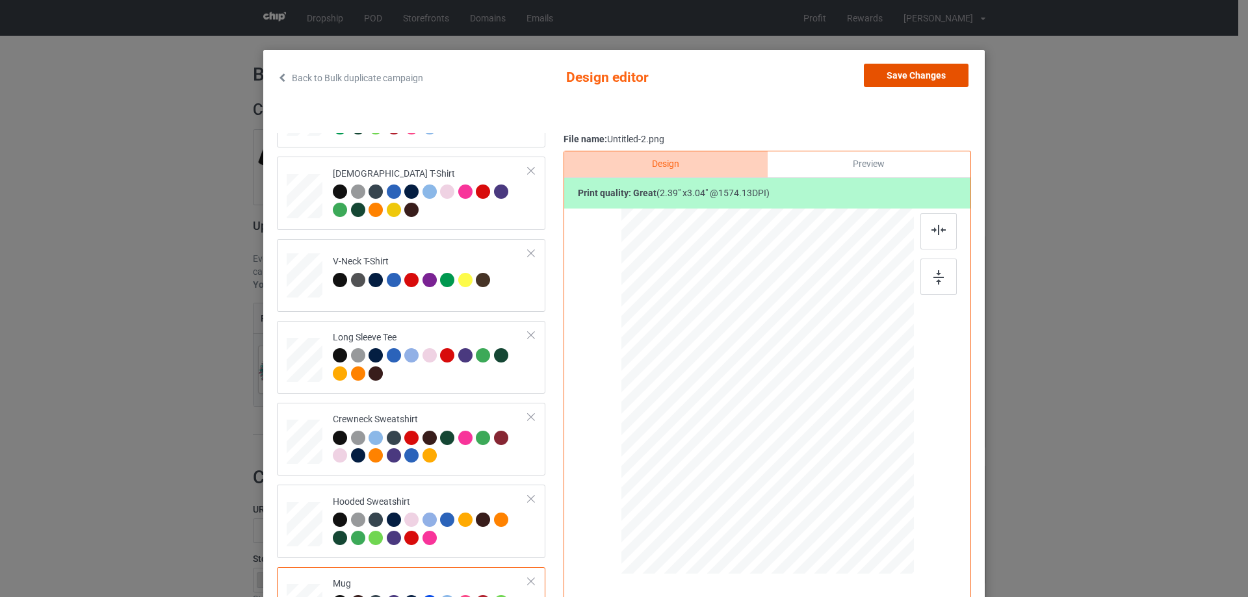
click at [904, 73] on button "Save Changes" at bounding box center [916, 75] width 105 height 23
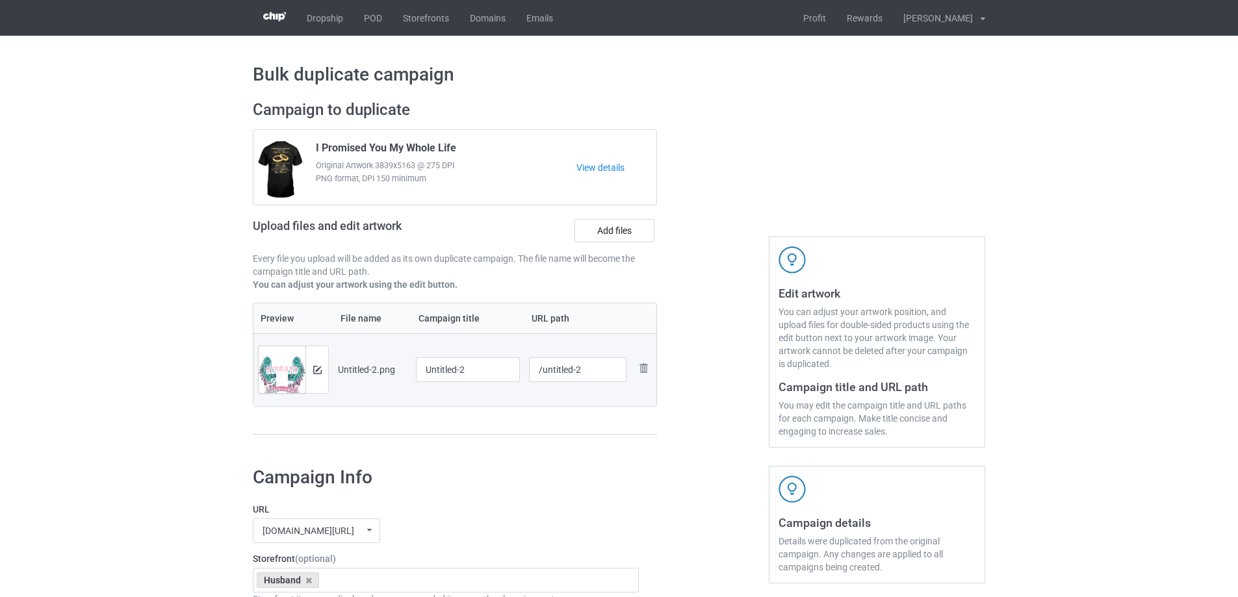
click at [702, 315] on div at bounding box center [713, 274] width 94 height 366
click at [499, 279] on p "You can adjust your artwork using the edit button." at bounding box center [455, 284] width 404 height 13
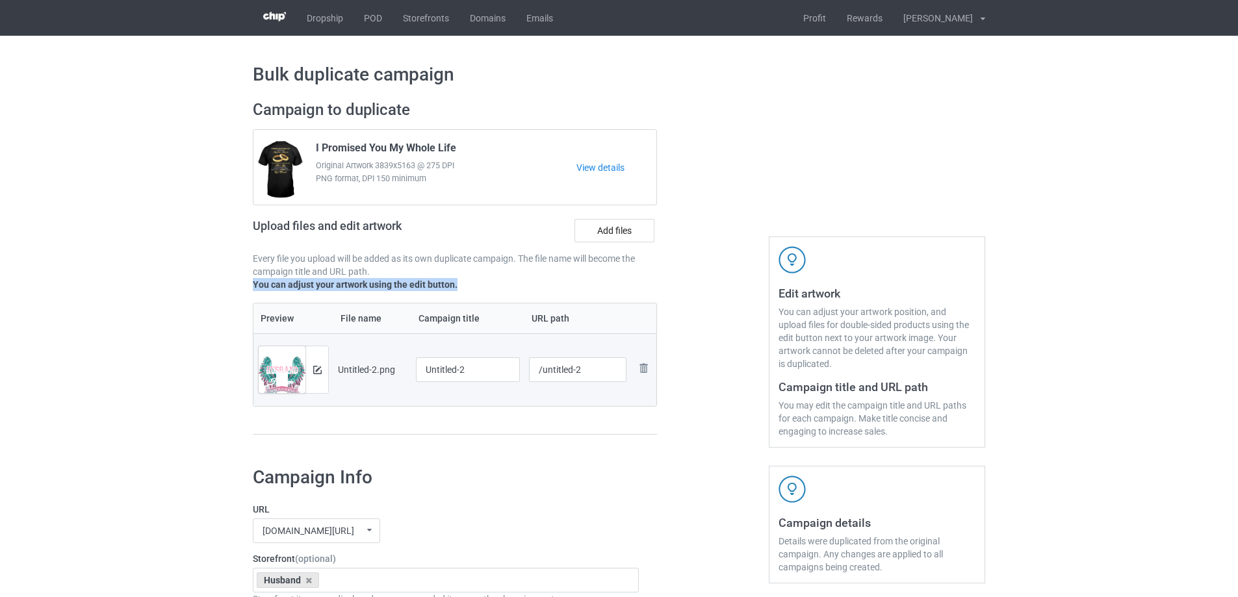
click at [537, 291] on p "You can adjust your artwork using the edit button." at bounding box center [455, 284] width 404 height 13
click at [589, 252] on p "Every file you upload will be added as its own duplicate campaign. The file nam…" at bounding box center [455, 265] width 404 height 26
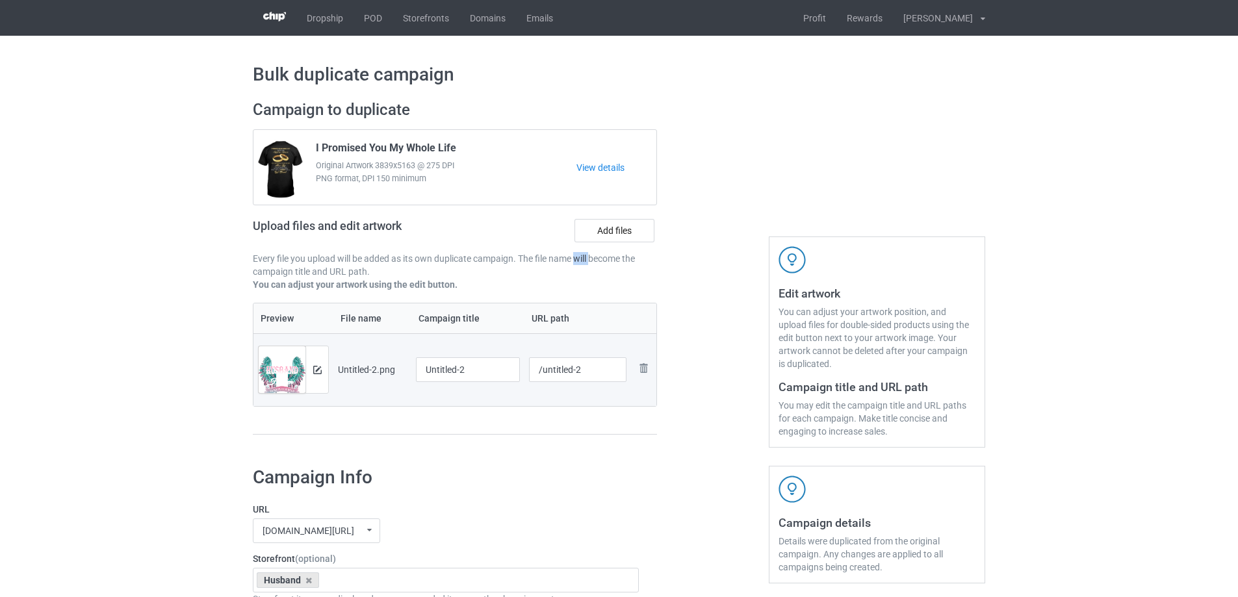
click at [589, 252] on p "Every file you upload will be added as its own duplicate campaign. The file nam…" at bounding box center [455, 265] width 404 height 26
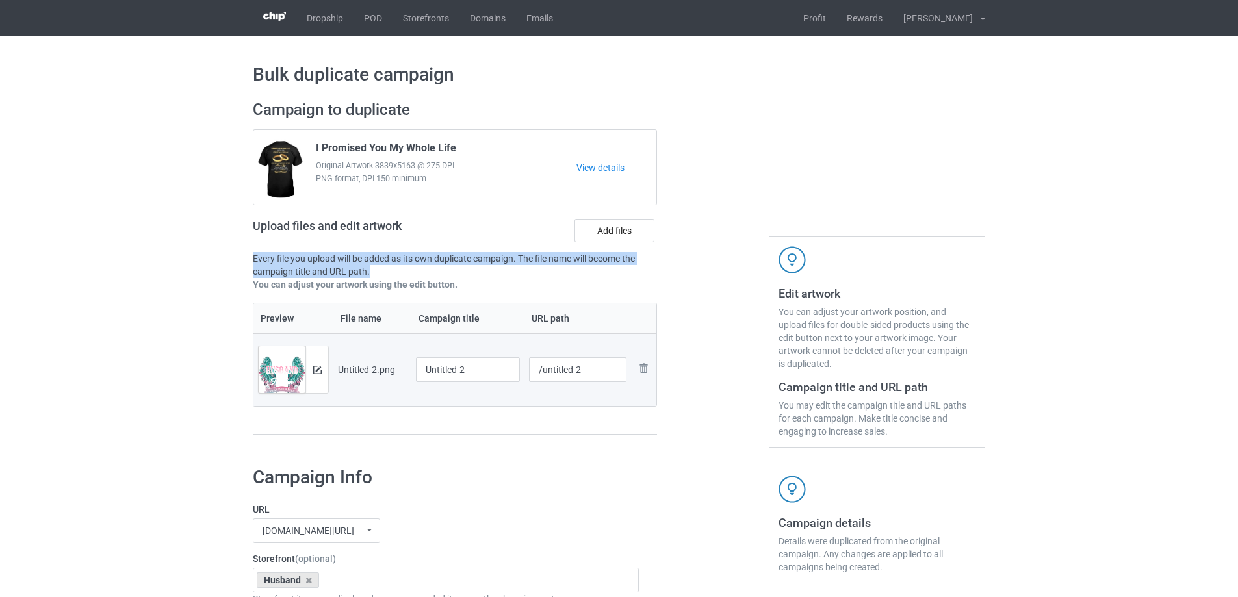
click at [589, 252] on p "Every file you upload will be added as its own duplicate campaign. The file nam…" at bounding box center [455, 265] width 404 height 26
click at [592, 270] on p "Every file you upload will be added as its own duplicate campaign. The file nam…" at bounding box center [455, 265] width 404 height 26
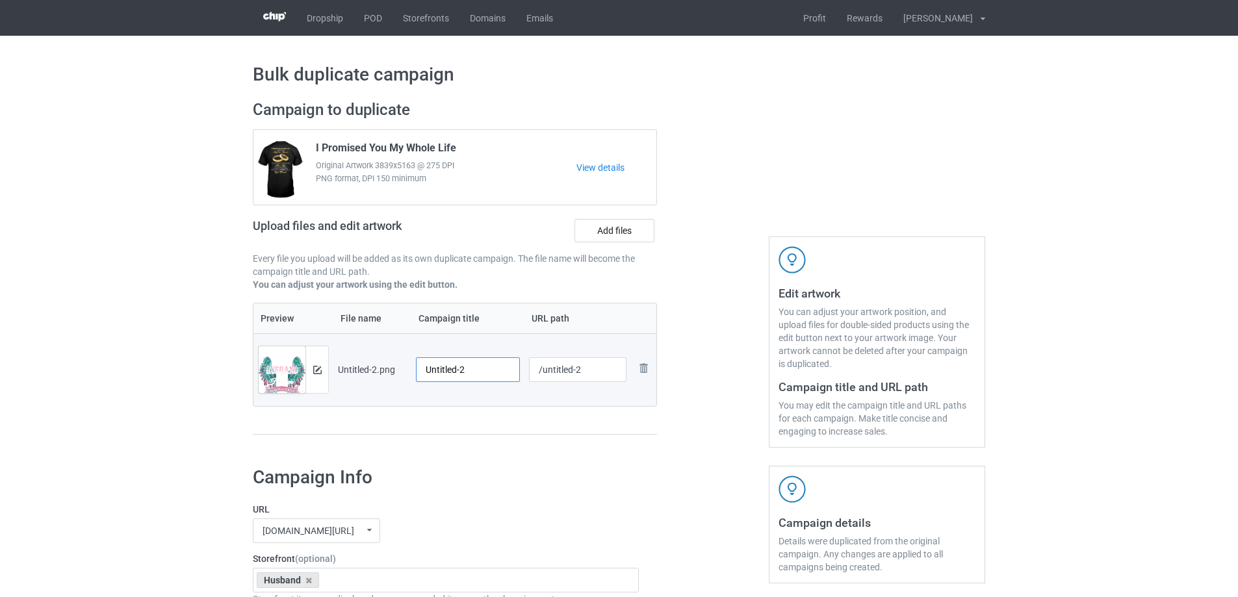
click at [474, 373] on input "Untitled-2" at bounding box center [468, 370] width 104 height 25
click at [471, 369] on input "Untitled-2" at bounding box center [468, 370] width 104 height 25
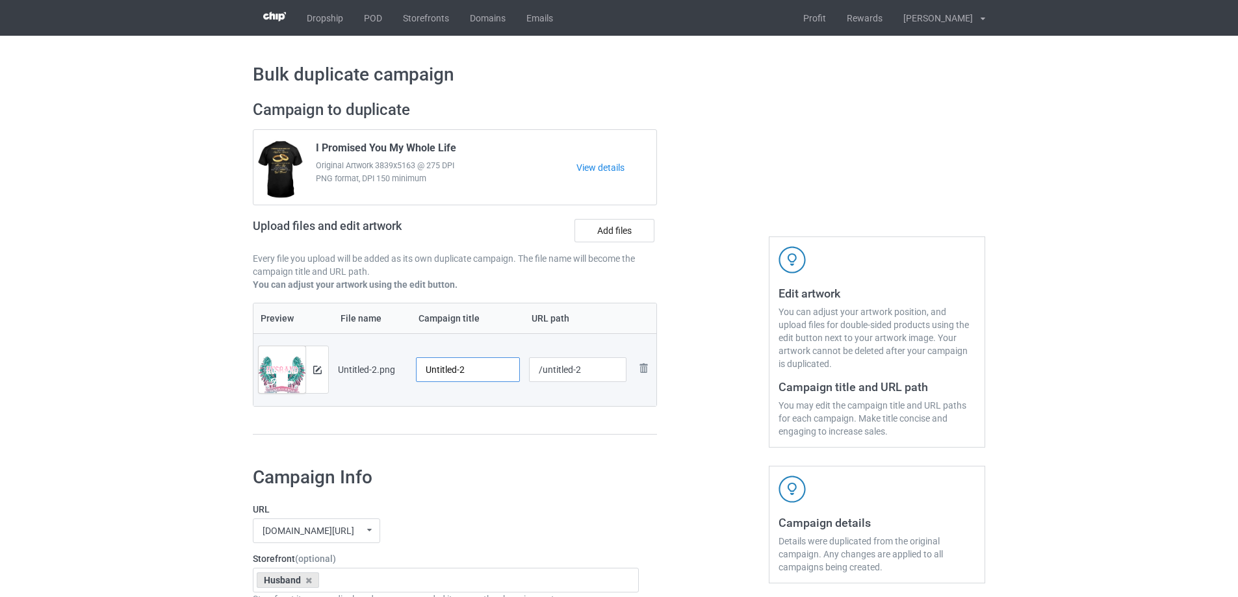
click at [471, 369] on input "Untitled-2" at bounding box center [468, 370] width 104 height 25
paste input "All I Want Is For My Husband In Heaven To Know How Much I Love And Miss Him"
type input "All I Want Is For My Husband In Heaven To Know How Much I Love And Miss Him"
click at [509, 409] on div "Preview File name Campaign title URL path Preview and edit artwork Untitled-2.p…" at bounding box center [455, 369] width 404 height 133
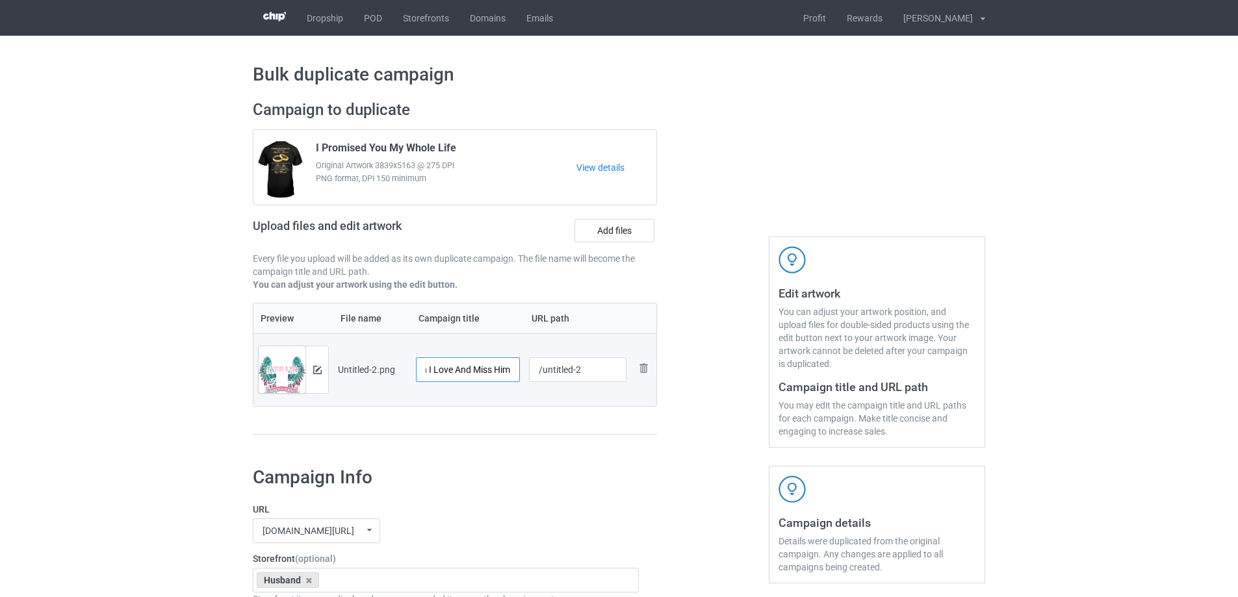
drag, startPoint x: 454, startPoint y: 377, endPoint x: 557, endPoint y: 373, distance: 103.4
click at [557, 373] on tr "Preview and edit artwork Untitled-2.png All I Want Is For My Husband In Heaven …" at bounding box center [455, 369] width 403 height 73
click at [491, 398] on td "All I Want Is For My Husband In Heaven To Know How Much I Love And Miss Him" at bounding box center [467, 369] width 113 height 73
drag, startPoint x: 541, startPoint y: 369, endPoint x: 614, endPoint y: 367, distance: 72.8
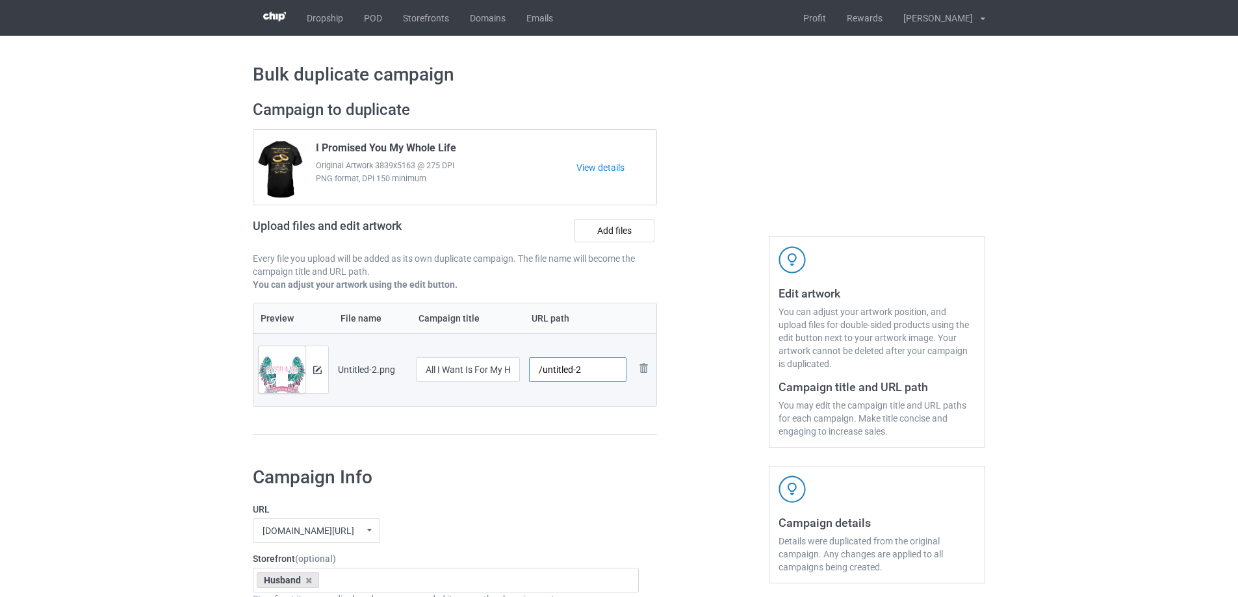
click at [614, 367] on input "/untitled-2" at bounding box center [578, 370] width 98 height 25
drag, startPoint x: 560, startPoint y: 371, endPoint x: 587, endPoint y: 368, distance: 26.8
click at [587, 368] on input "/haiw5" at bounding box center [578, 370] width 98 height 25
drag, startPoint x: 561, startPoint y: 370, endPoint x: 583, endPoint y: 369, distance: 22.1
click at [583, 369] on input "/haiw7" at bounding box center [578, 370] width 98 height 25
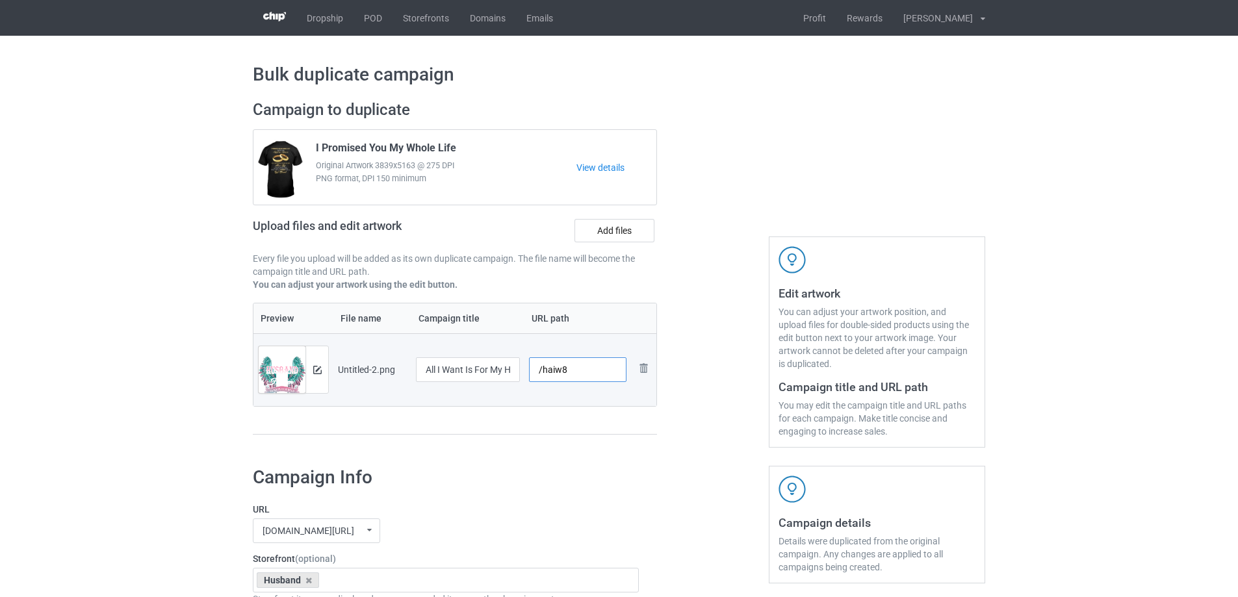
drag, startPoint x: 566, startPoint y: 371, endPoint x: 575, endPoint y: 369, distance: 9.3
click at [575, 369] on input "/haiw8" at bounding box center [578, 370] width 98 height 25
drag, startPoint x: 560, startPoint y: 371, endPoint x: 580, endPoint y: 370, distance: 20.2
click at [580, 370] on input "/haiw9" at bounding box center [578, 370] width 98 height 25
drag, startPoint x: 567, startPoint y: 371, endPoint x: 584, endPoint y: 369, distance: 17.0
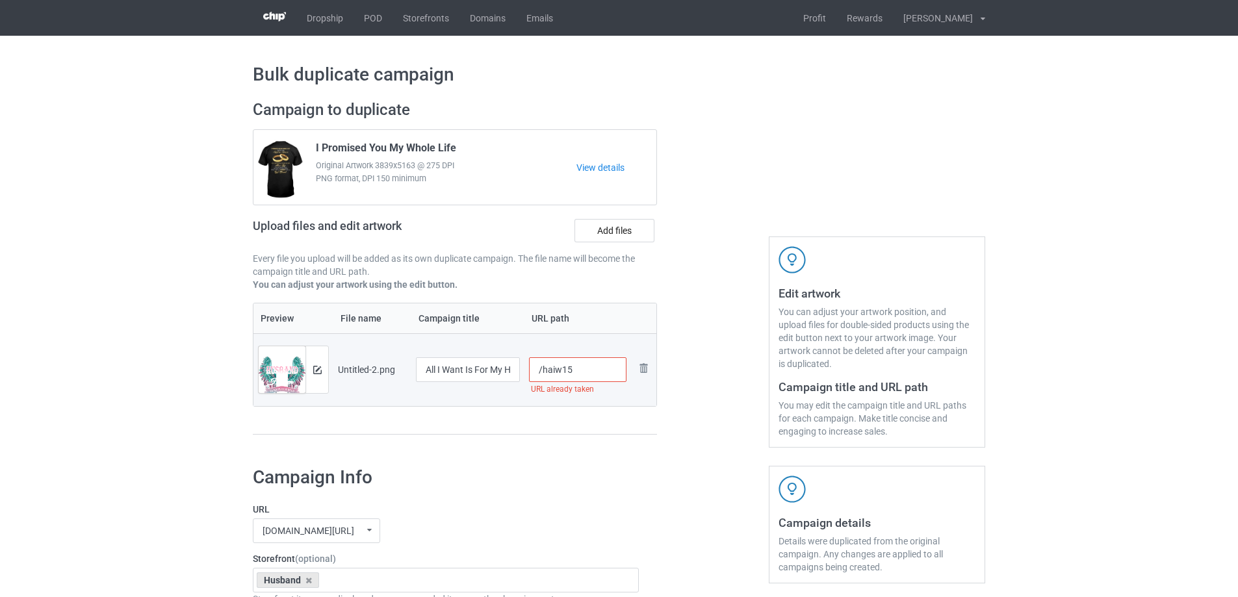
click at [584, 369] on input "/haiw15" at bounding box center [578, 370] width 98 height 25
drag, startPoint x: 564, startPoint y: 372, endPoint x: 598, endPoint y: 370, distance: 33.9
click at [598, 370] on input "/haiw12" at bounding box center [578, 370] width 98 height 25
drag, startPoint x: 566, startPoint y: 372, endPoint x: 589, endPoint y: 370, distance: 22.9
click at [589, 370] on input "/haiw11" at bounding box center [578, 370] width 98 height 25
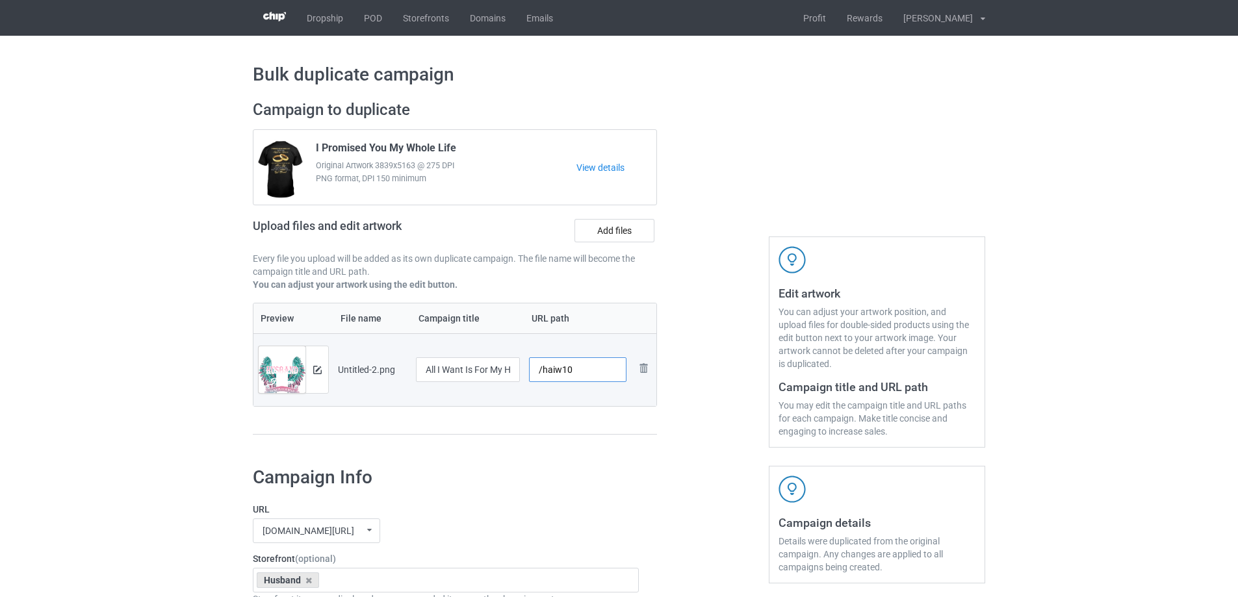
type input "/haiw10"
click at [733, 367] on div at bounding box center [713, 274] width 94 height 366
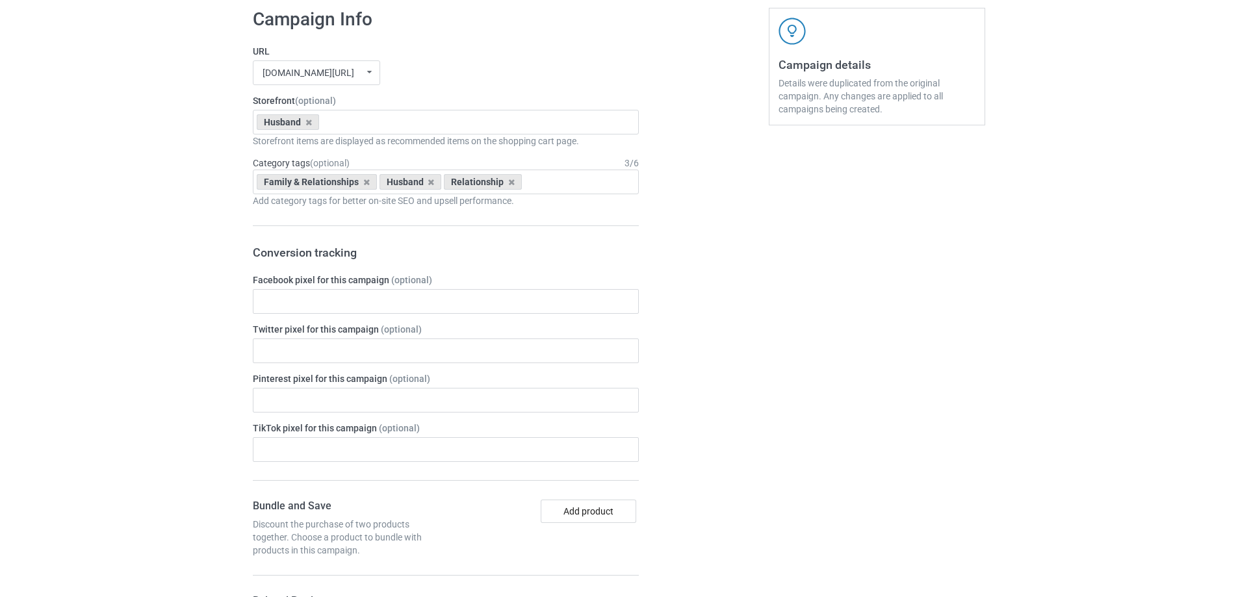
scroll to position [1513, 0]
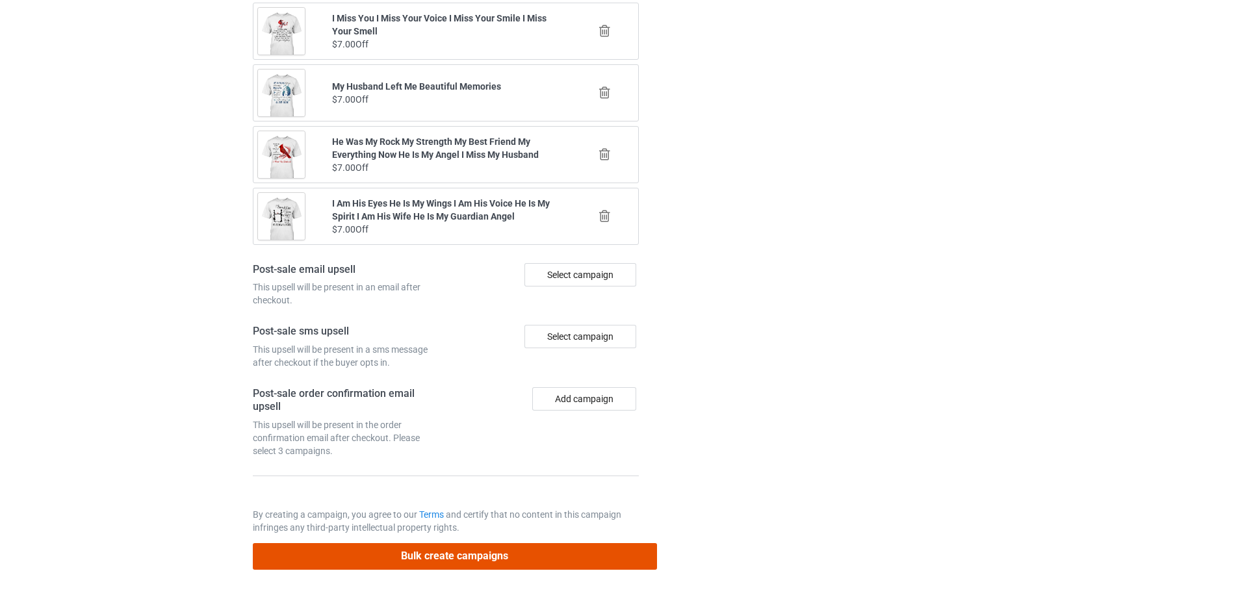
click at [601, 553] on button "Bulk create campaigns" at bounding box center [455, 556] width 404 height 27
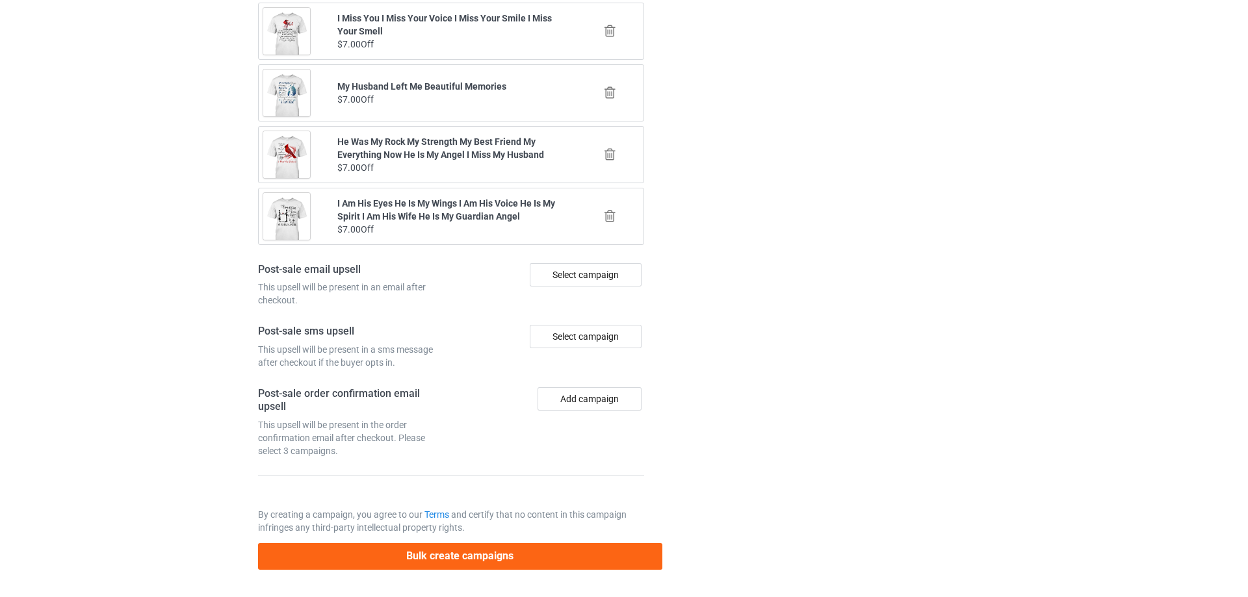
scroll to position [0, 0]
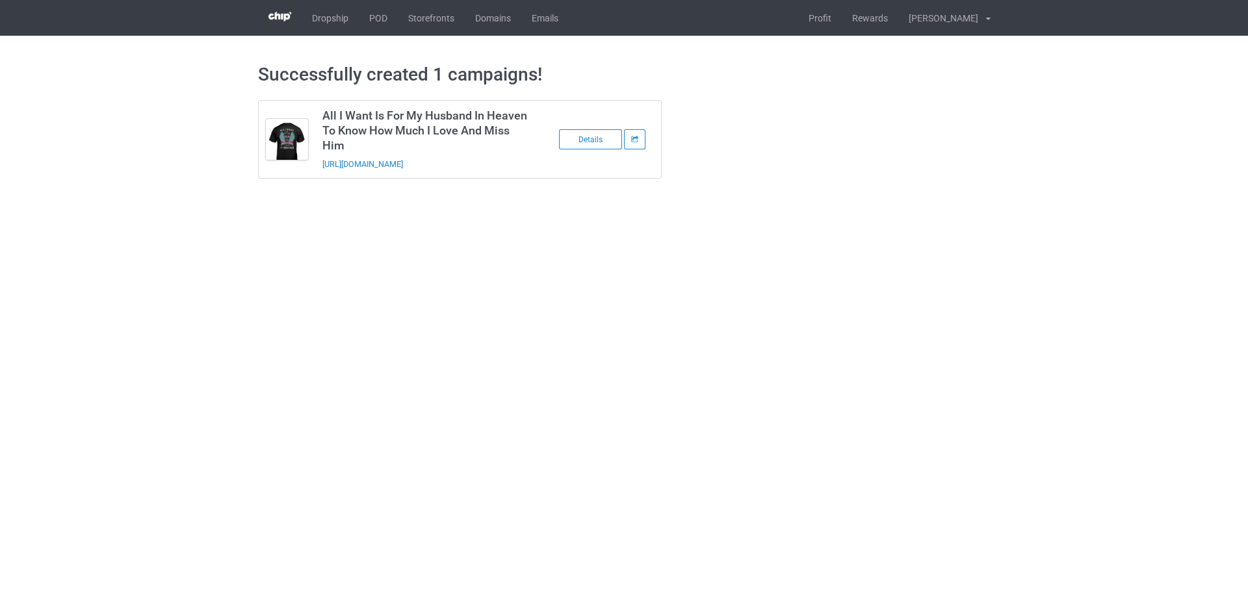
drag, startPoint x: 512, startPoint y: 158, endPoint x: 361, endPoint y: 194, distance: 155.1
click at [319, 173] on td "All I Want Is For My Husband In Heaven To Know How Much I Love And Miss Him htt…" at bounding box center [425, 139] width 220 height 77
copy link "https://www.sendinglovetoheaven.com/haiw10"
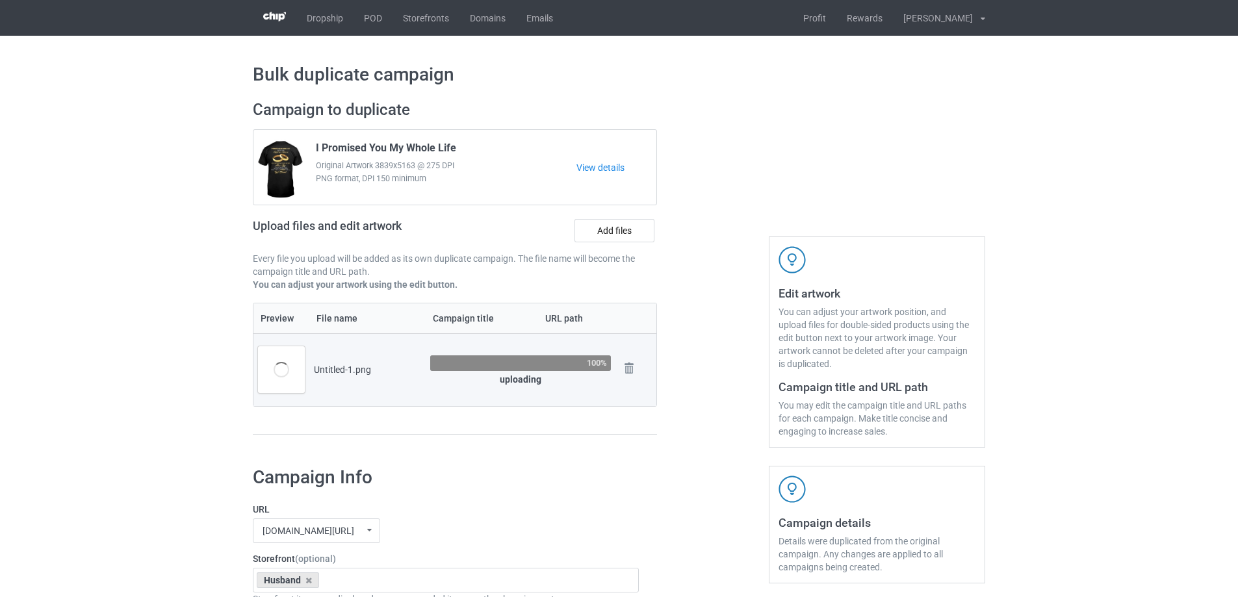
click at [681, 341] on div at bounding box center [713, 274] width 94 height 366
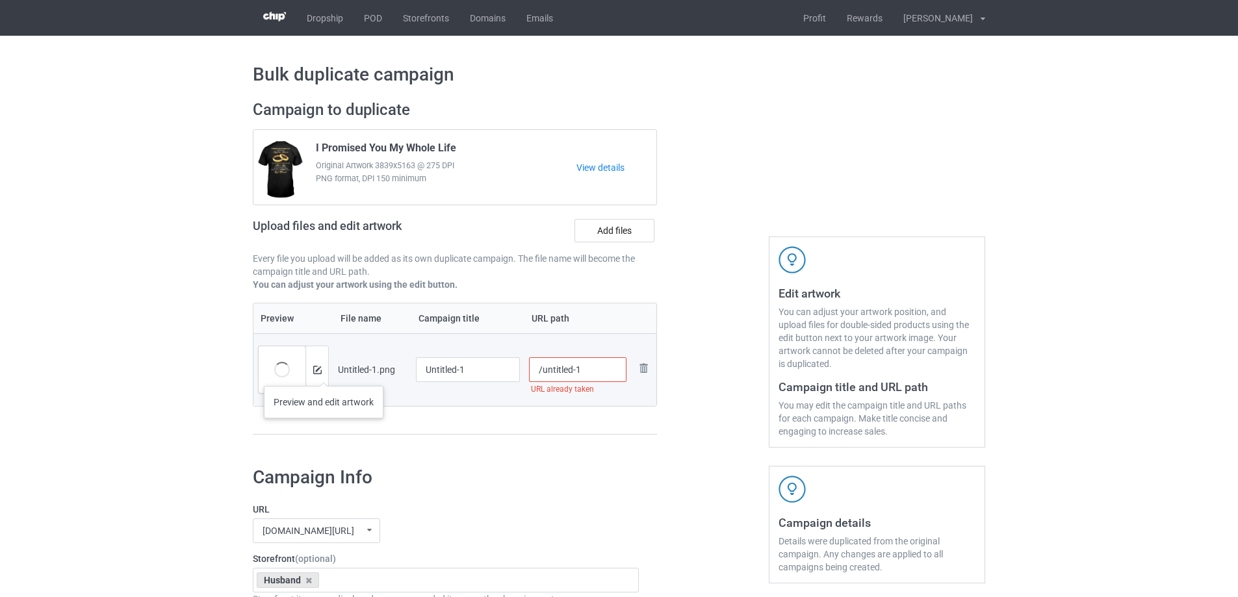
click at [324, 373] on div at bounding box center [317, 369] width 23 height 47
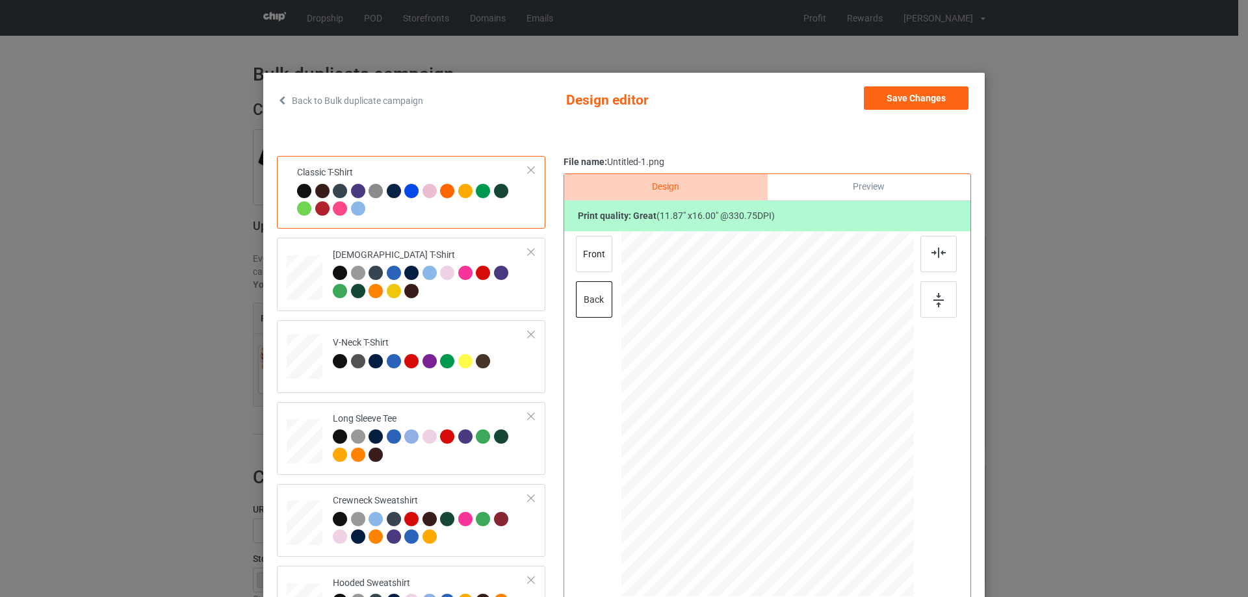
click at [556, 365] on div "Classic T-Shirt [DEMOGRAPHIC_DATA] T-Shirt V-Neck T-Shirt Long Sleeve Tee Crewn…" at bounding box center [624, 409] width 694 height 507
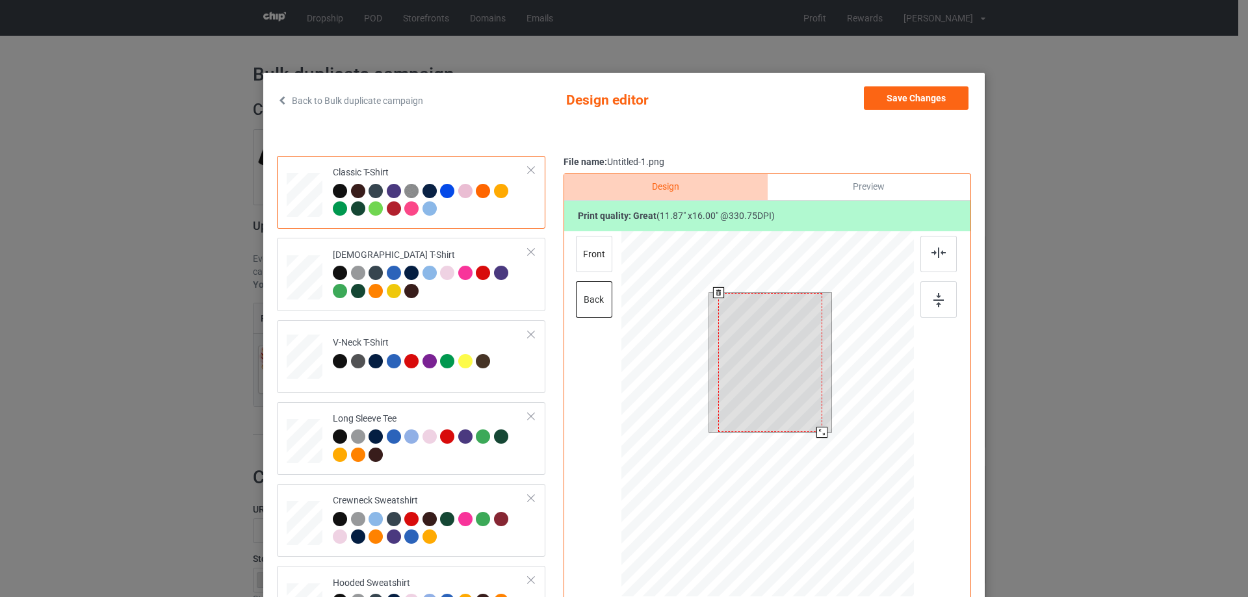
click at [816, 431] on div at bounding box center [821, 432] width 11 height 11
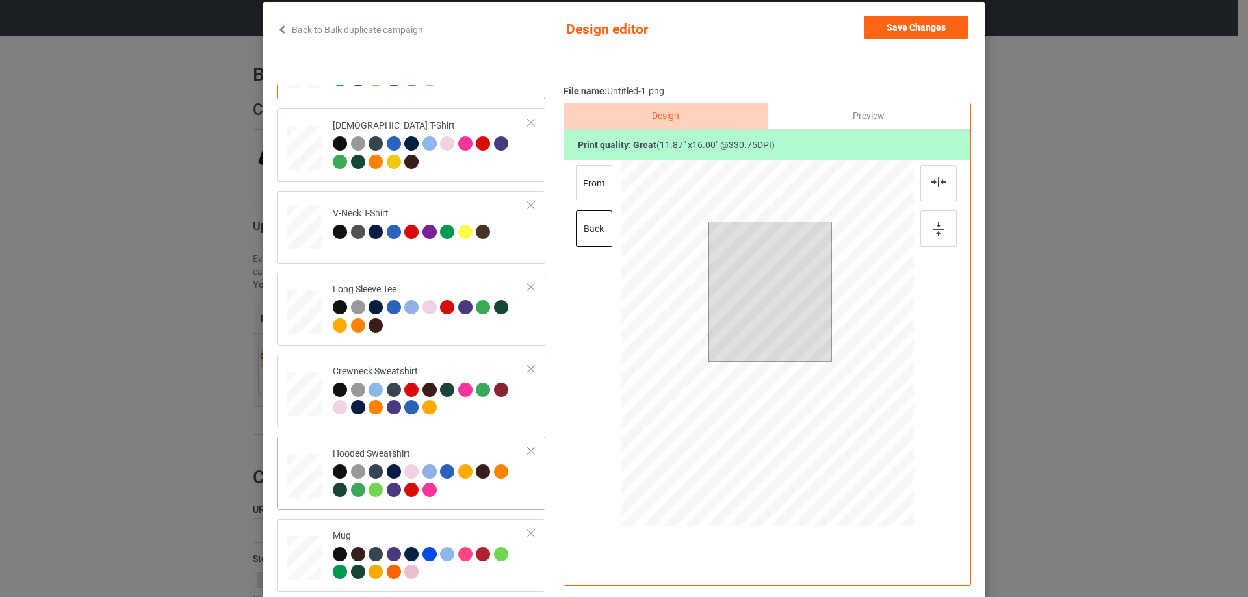
scroll to position [153, 0]
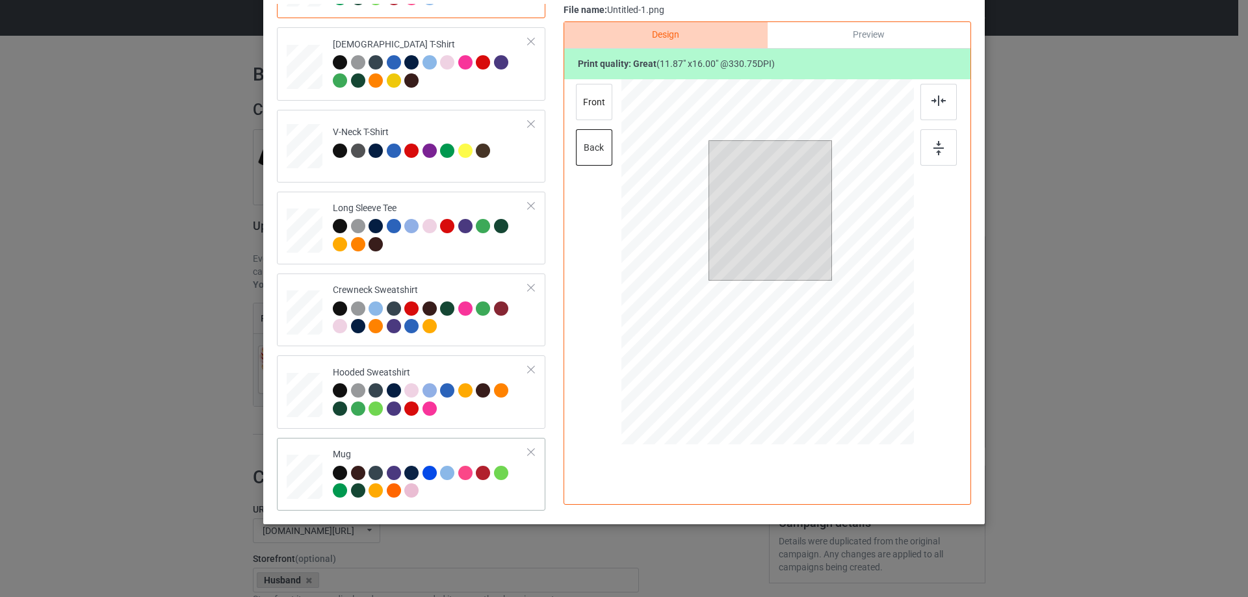
click at [309, 484] on div at bounding box center [305, 477] width 36 height 15
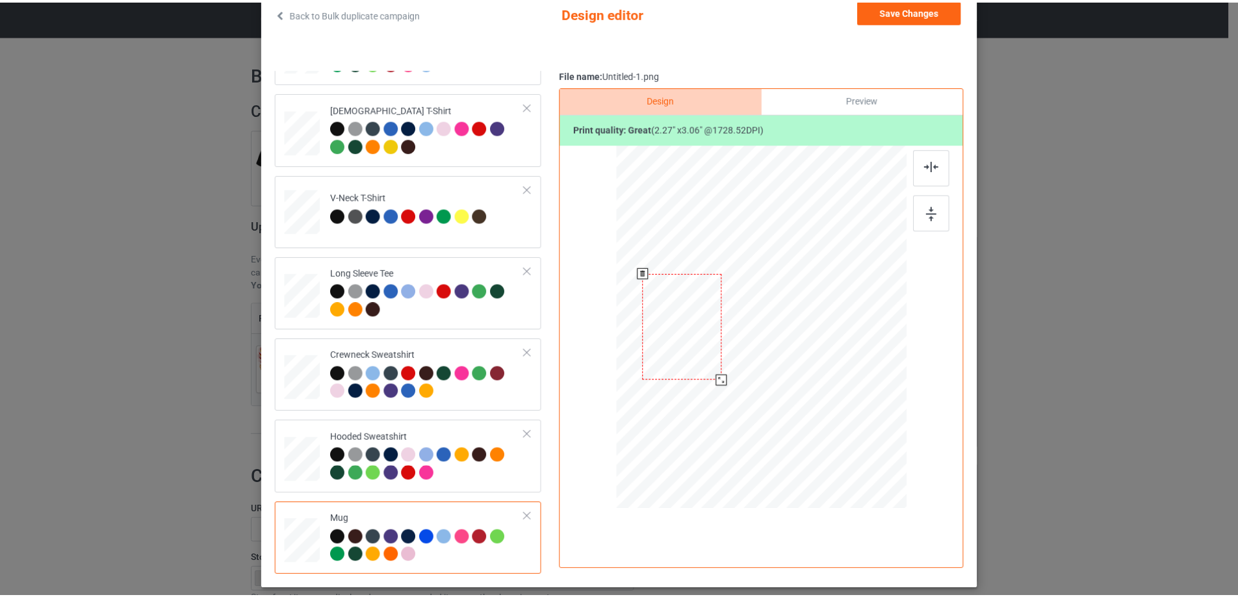
scroll to position [0, 0]
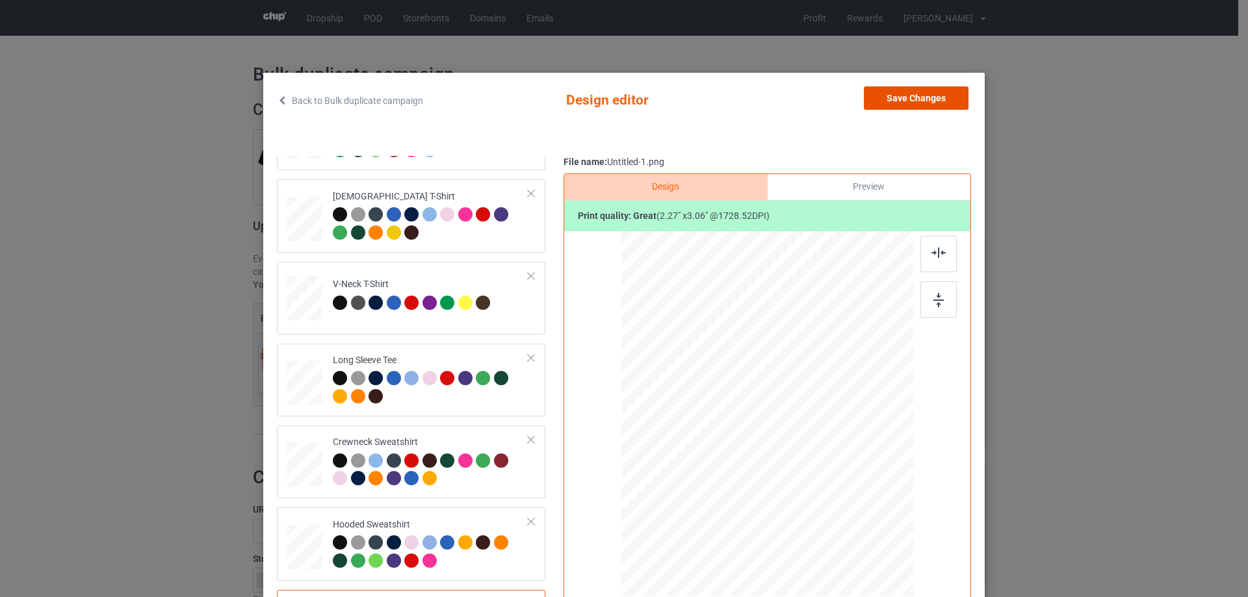
click at [922, 99] on button "Save Changes" at bounding box center [916, 97] width 105 height 23
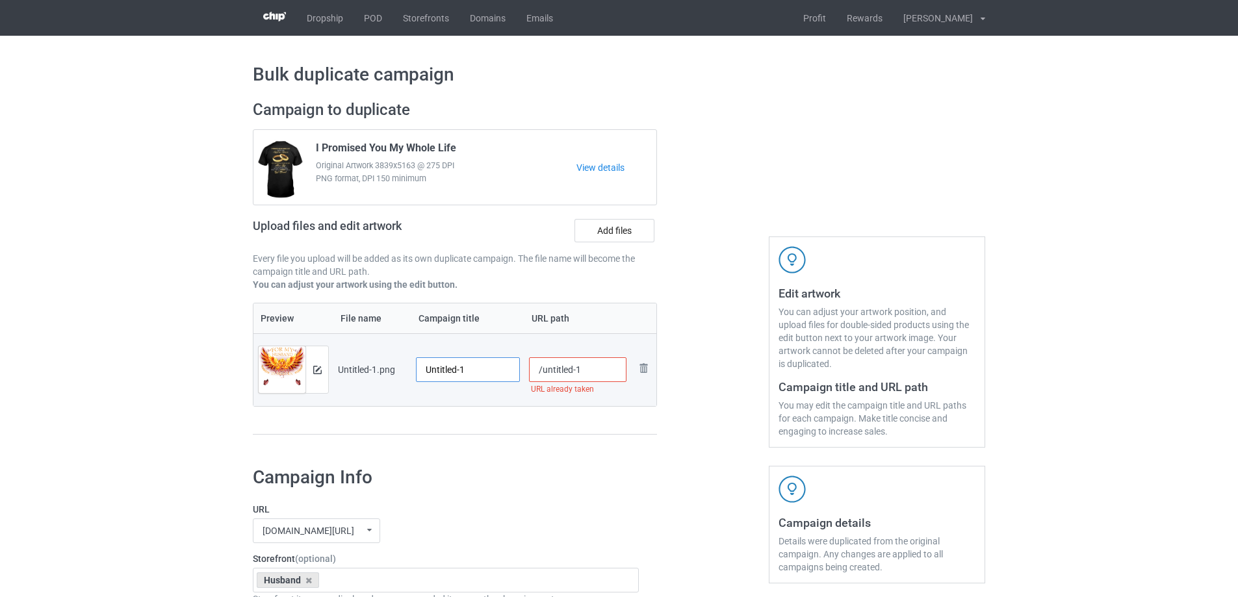
click at [493, 367] on input "Untitled-1" at bounding box center [468, 370] width 104 height 25
paste input "For My Husband In Heaven They Say There Is A Reason"
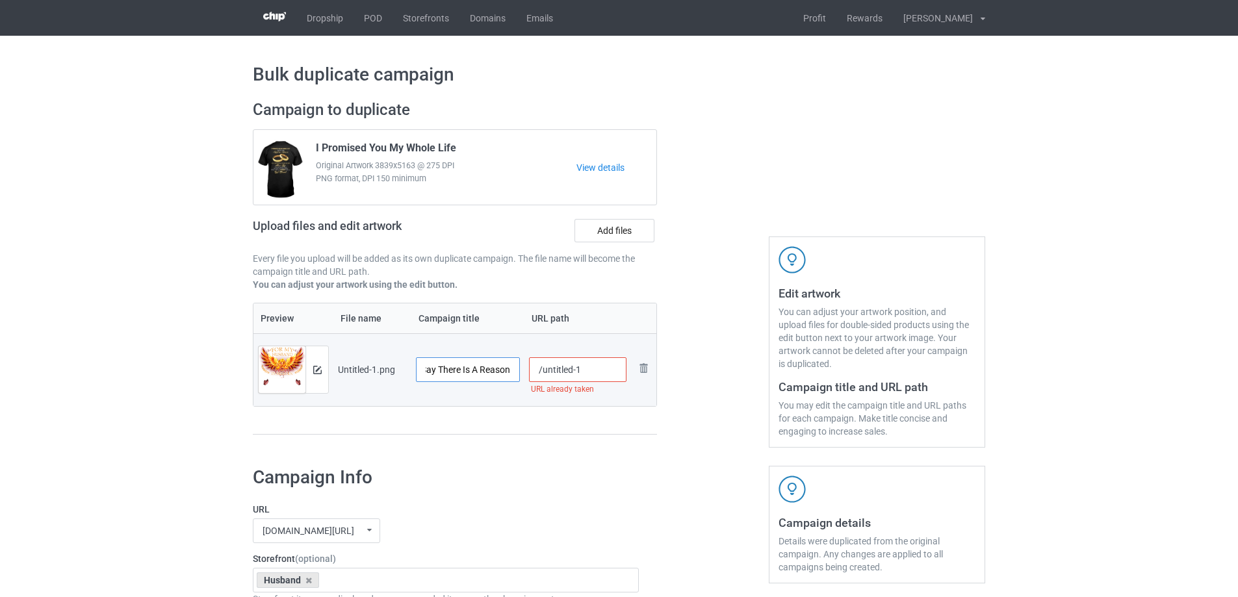
type input "For My Husband In Heaven They Say There Is A Reason"
click at [480, 421] on div "Preview File name Campaign title URL path Preview and edit artwork Untitled-1.p…" at bounding box center [455, 369] width 404 height 133
drag, startPoint x: 543, startPoint y: 374, endPoint x: 615, endPoint y: 372, distance: 71.5
click at [615, 372] on input "/untitled-1" at bounding box center [578, 370] width 98 height 25
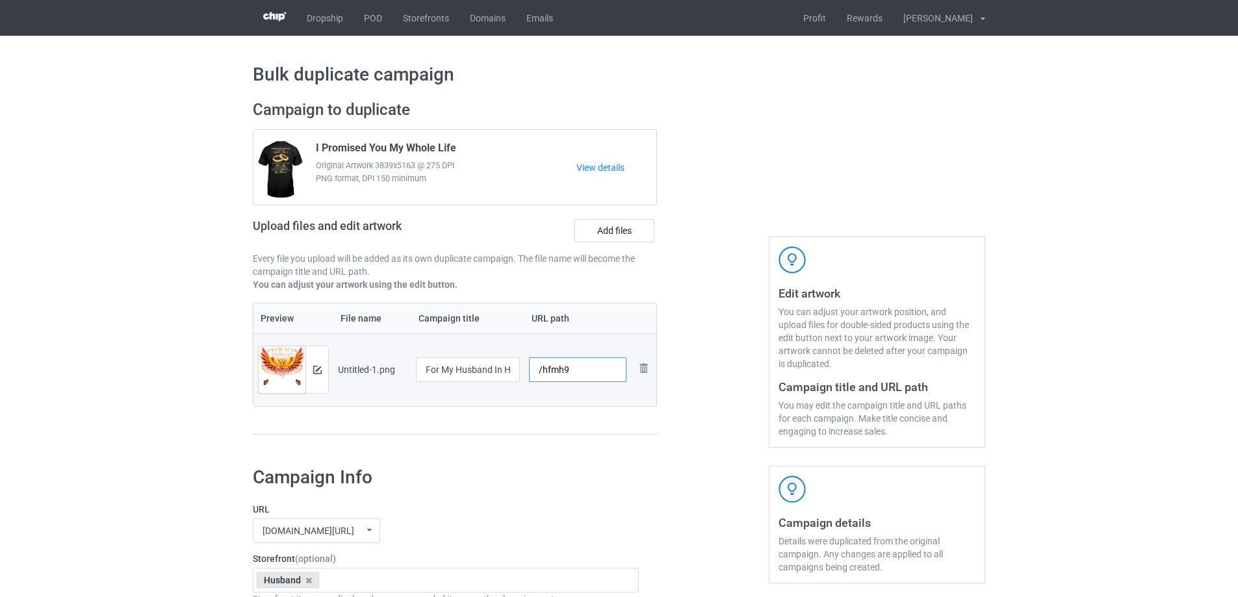
type input "/hfmh9"
click at [625, 426] on div "Preview File name Campaign title URL path Preview and edit artwork Untitled-1.p…" at bounding box center [455, 369] width 404 height 133
click at [317, 378] on div at bounding box center [317, 369] width 23 height 47
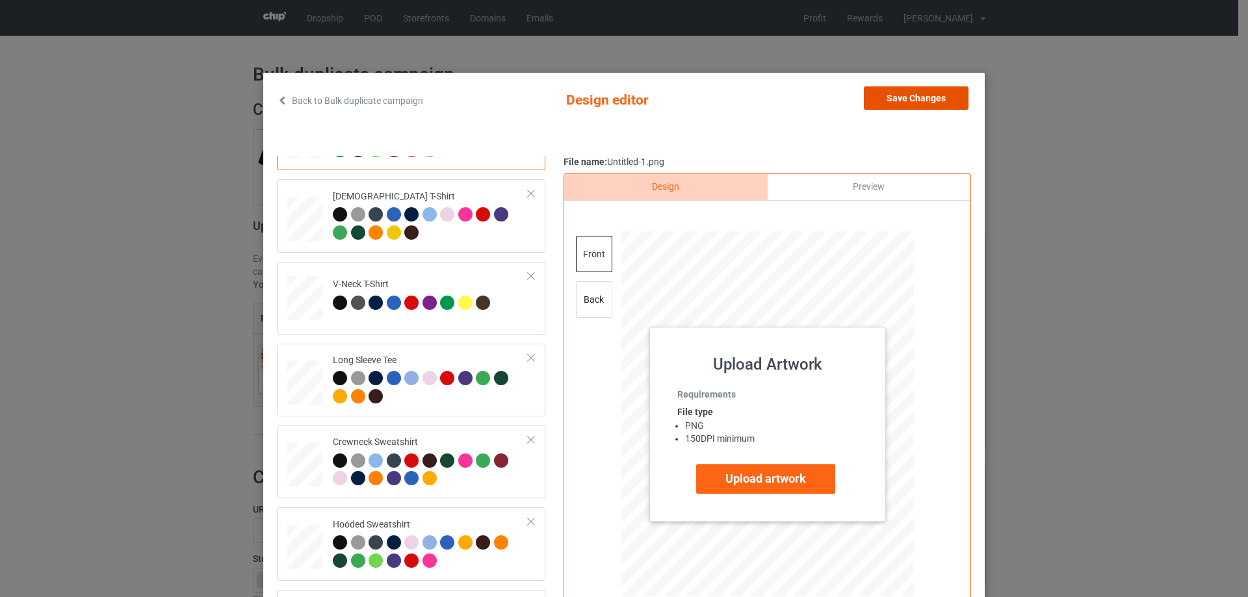
click at [926, 100] on button "Save Changes" at bounding box center [916, 97] width 105 height 23
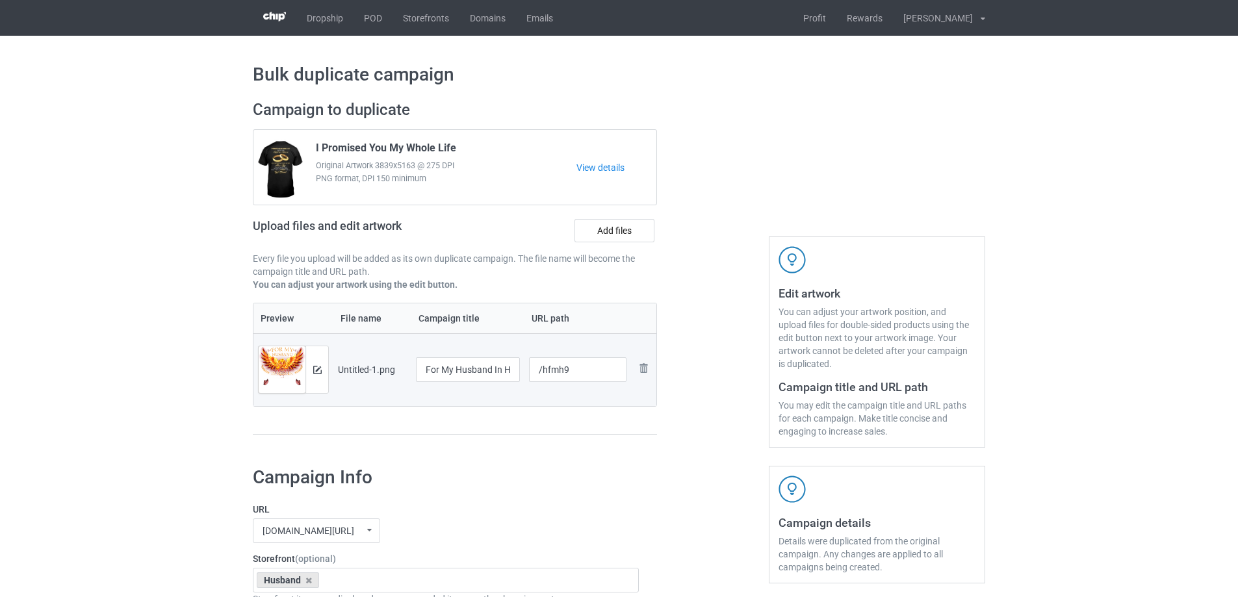
click at [656, 436] on div at bounding box center [455, 434] width 404 height 1
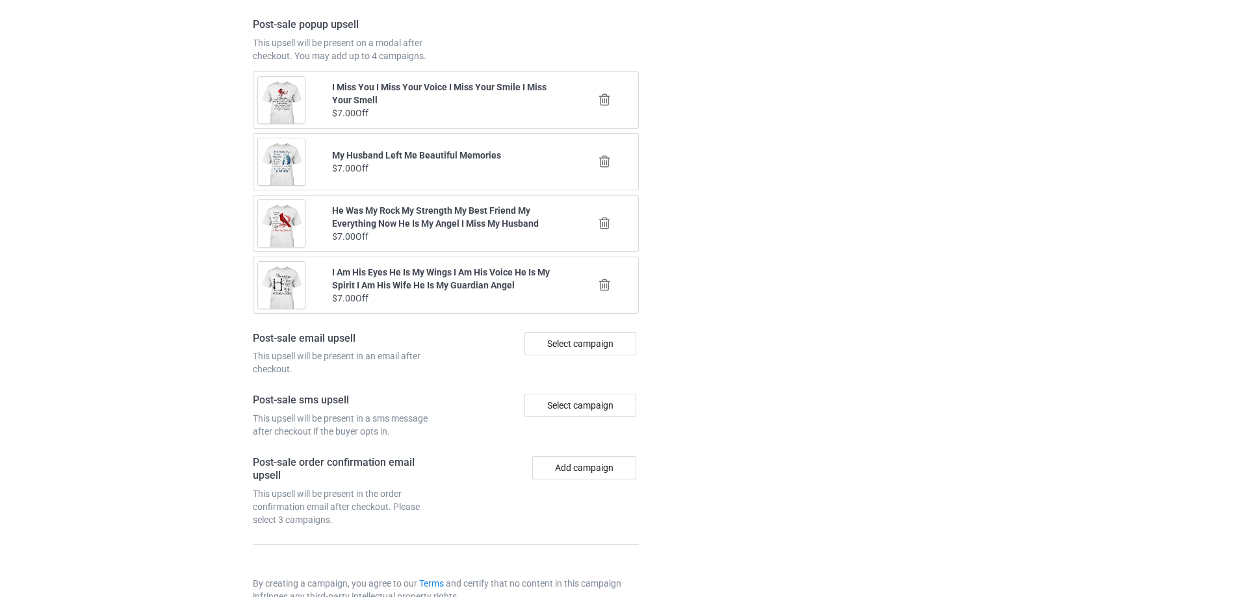
scroll to position [1513, 0]
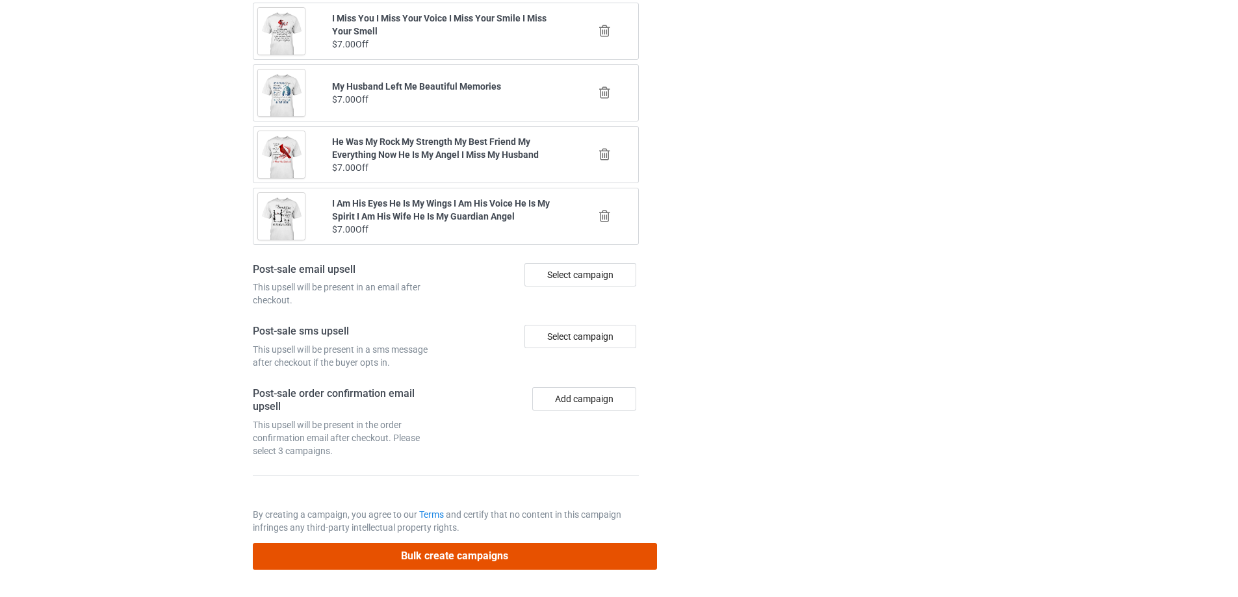
click at [525, 556] on button "Bulk create campaigns" at bounding box center [455, 556] width 404 height 27
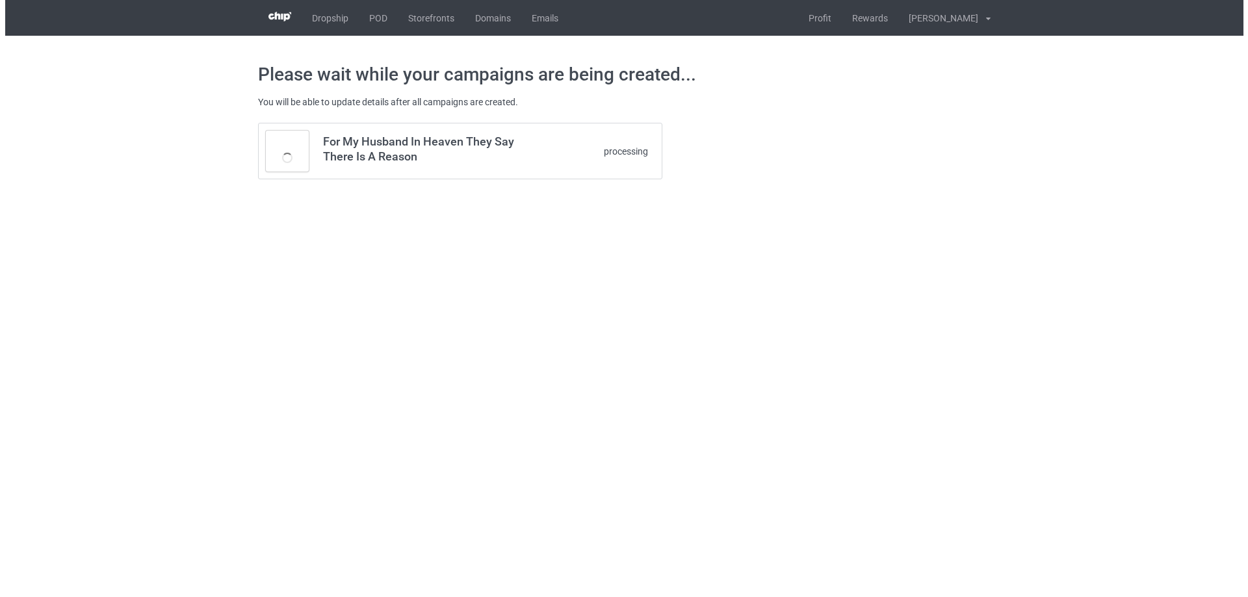
scroll to position [0, 0]
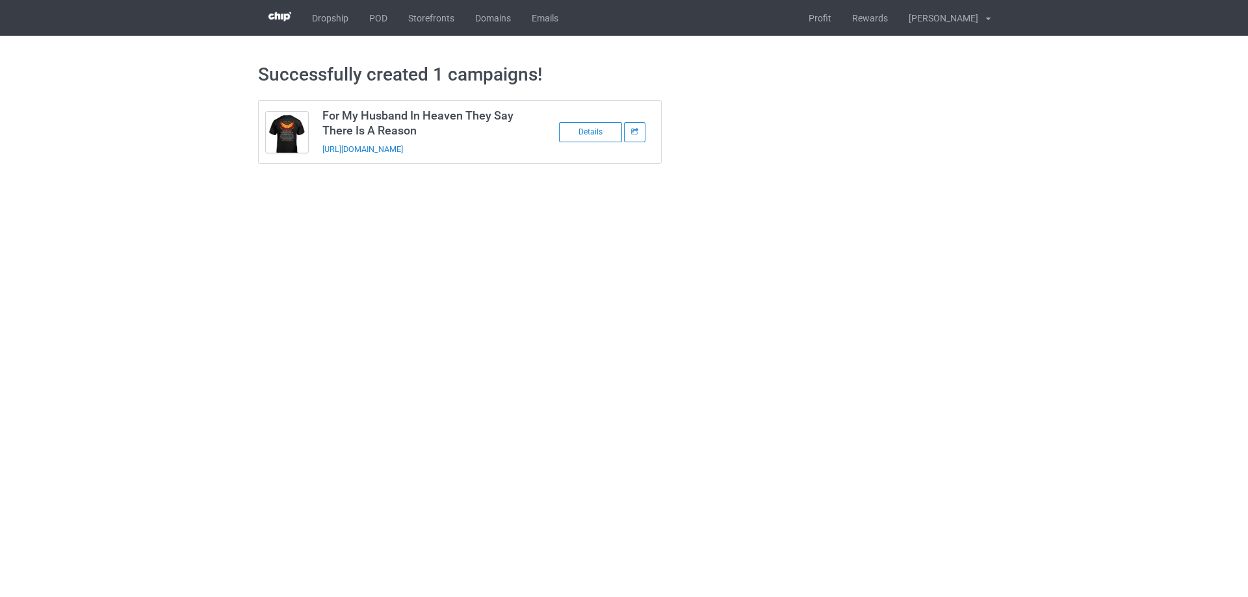
click at [267, 485] on body "Dropship POD Storefronts Domains Emails Profit Rewards [PERSON_NAME] Settings L…" at bounding box center [624, 298] width 1248 height 597
click at [764, 193] on body "Dropship POD Storefronts Domains Emails Profit Rewards [PERSON_NAME] Settings L…" at bounding box center [624, 298] width 1248 height 597
drag, startPoint x: 484, startPoint y: 151, endPoint x: 317, endPoint y: 153, distance: 167.7
click at [317, 153] on td "For My Husband In Heaven They Say There Is A Reason [URL][DOMAIN_NAME]" at bounding box center [425, 132] width 220 height 62
copy link "[URL][DOMAIN_NAME]"
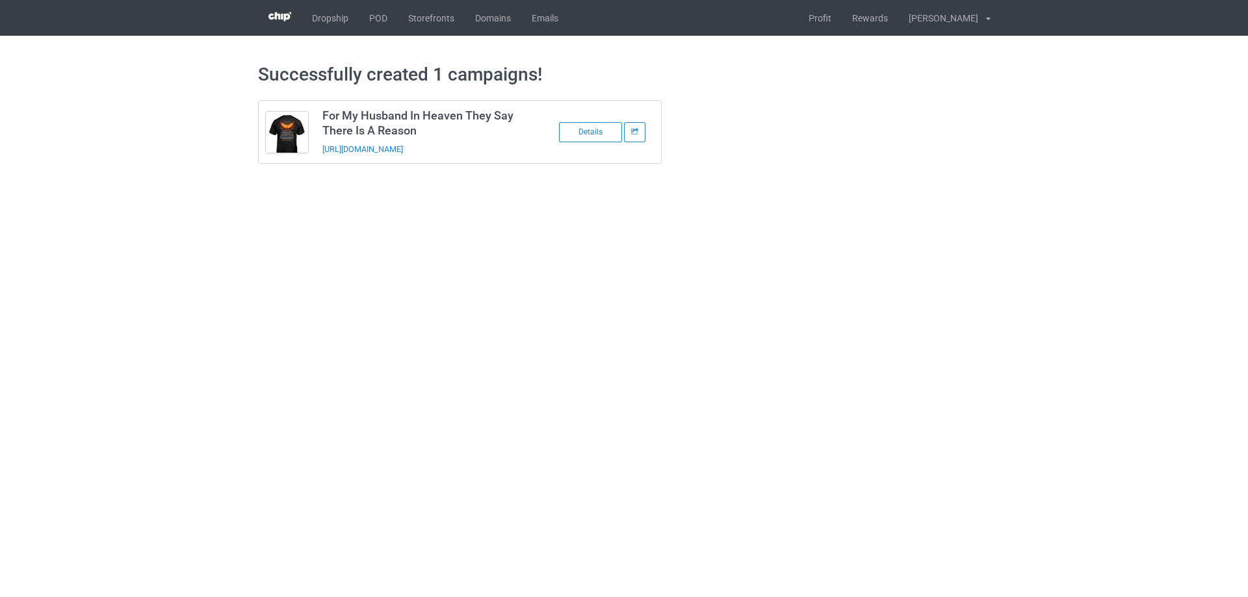
click at [551, 188] on div "Successfully created 1 campaigns! For My Husband In Heaven They Say There Is A …" at bounding box center [624, 113] width 733 height 155
click at [1067, 323] on body "Dropship POD Storefronts Domains Emails Profit Rewards [PERSON_NAME] Settings L…" at bounding box center [624, 298] width 1248 height 597
